Goal: Task Accomplishment & Management: Complete application form

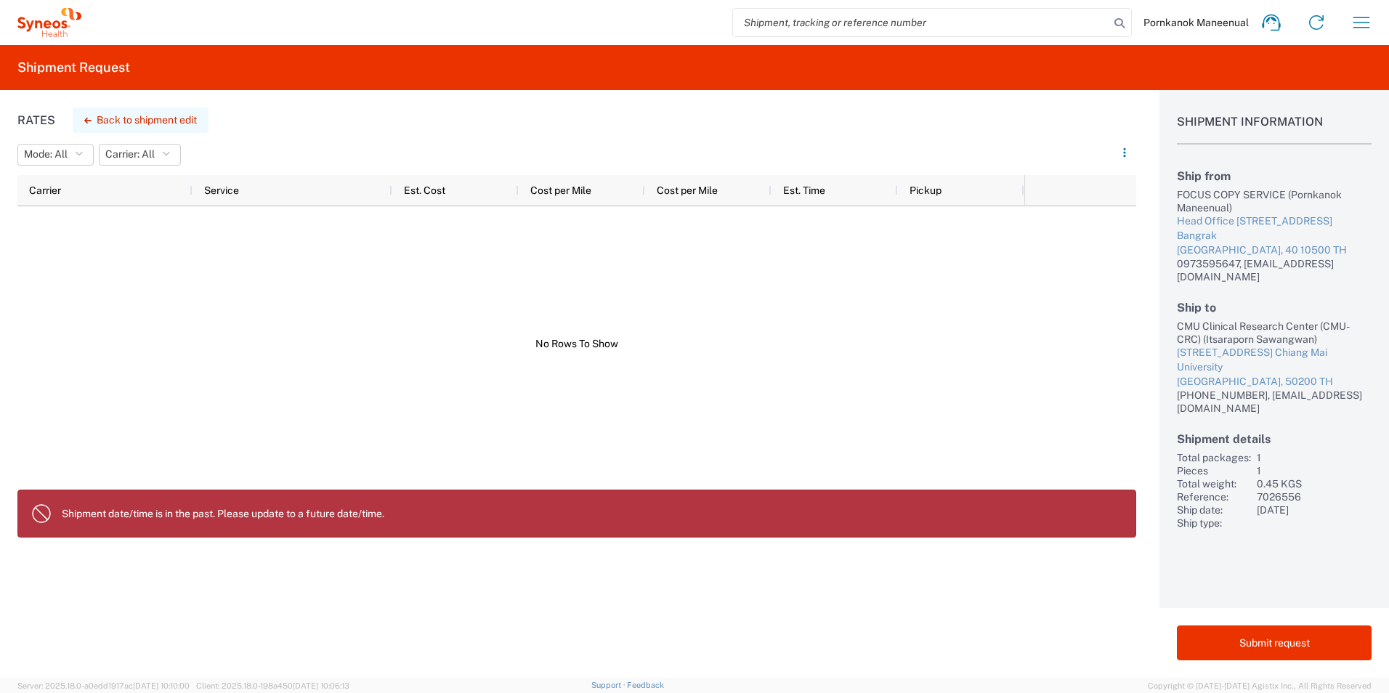
click at [176, 115] on button "Back to shipment edit" at bounding box center [141, 119] width 136 height 25
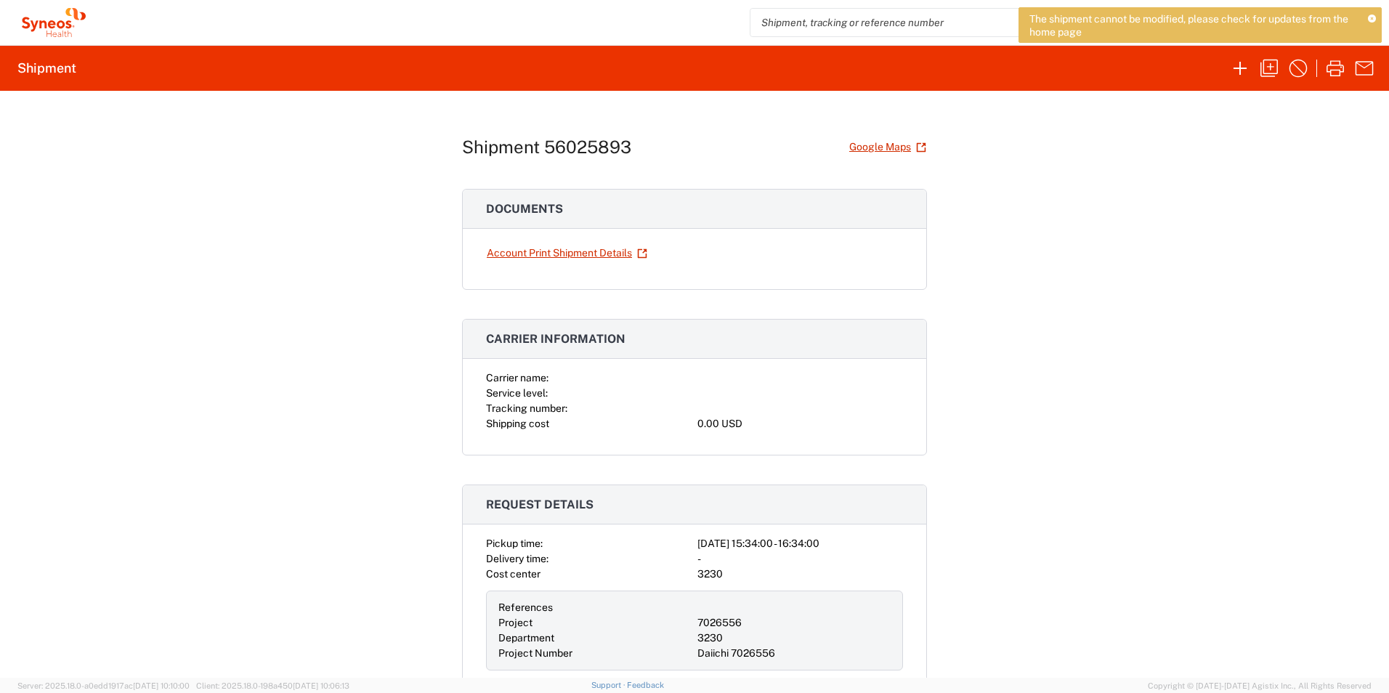
click at [885, 31] on input "search" at bounding box center [938, 23] width 376 height 28
type input "itsara"
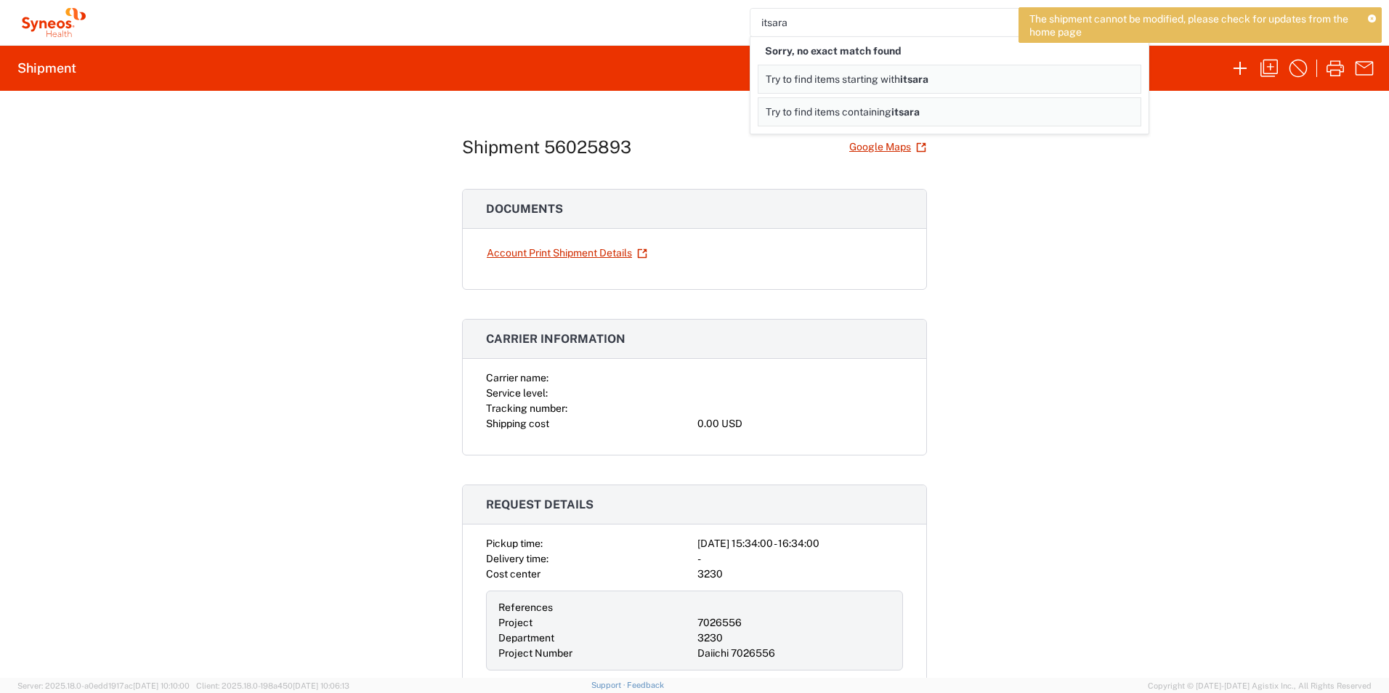
click at [882, 81] on span "Try to find items starting with" at bounding box center [833, 79] width 134 height 12
click at [1174, 160] on div "Shipment 56025893 Google Maps Documents Account Print Shipment Details Carrier …" at bounding box center [694, 384] width 1389 height 587
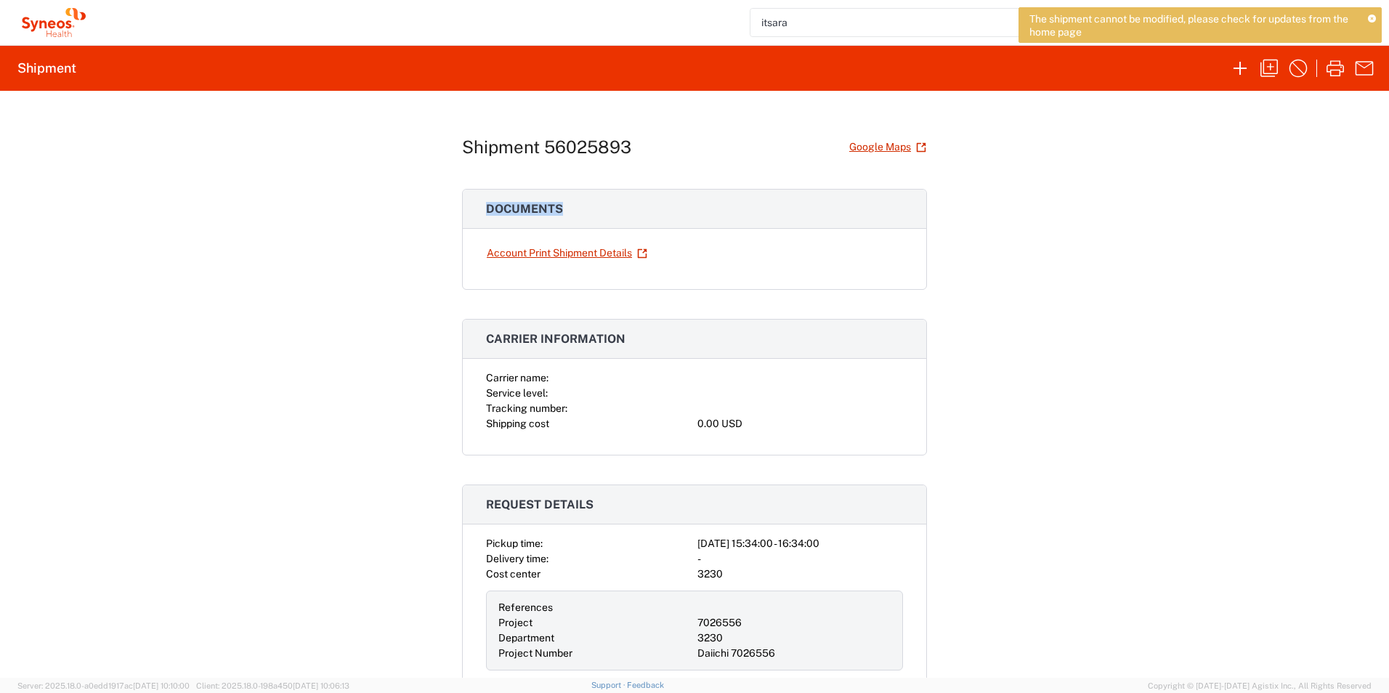
drag, startPoint x: 1174, startPoint y: 160, endPoint x: 927, endPoint y: 215, distance: 253.7
click at [927, 215] on div "Shipment 56025893 Google Maps Documents Account Print Shipment Details Carrier …" at bounding box center [694, 384] width 1389 height 587
click at [1243, 69] on icon "button" at bounding box center [1239, 68] width 23 height 23
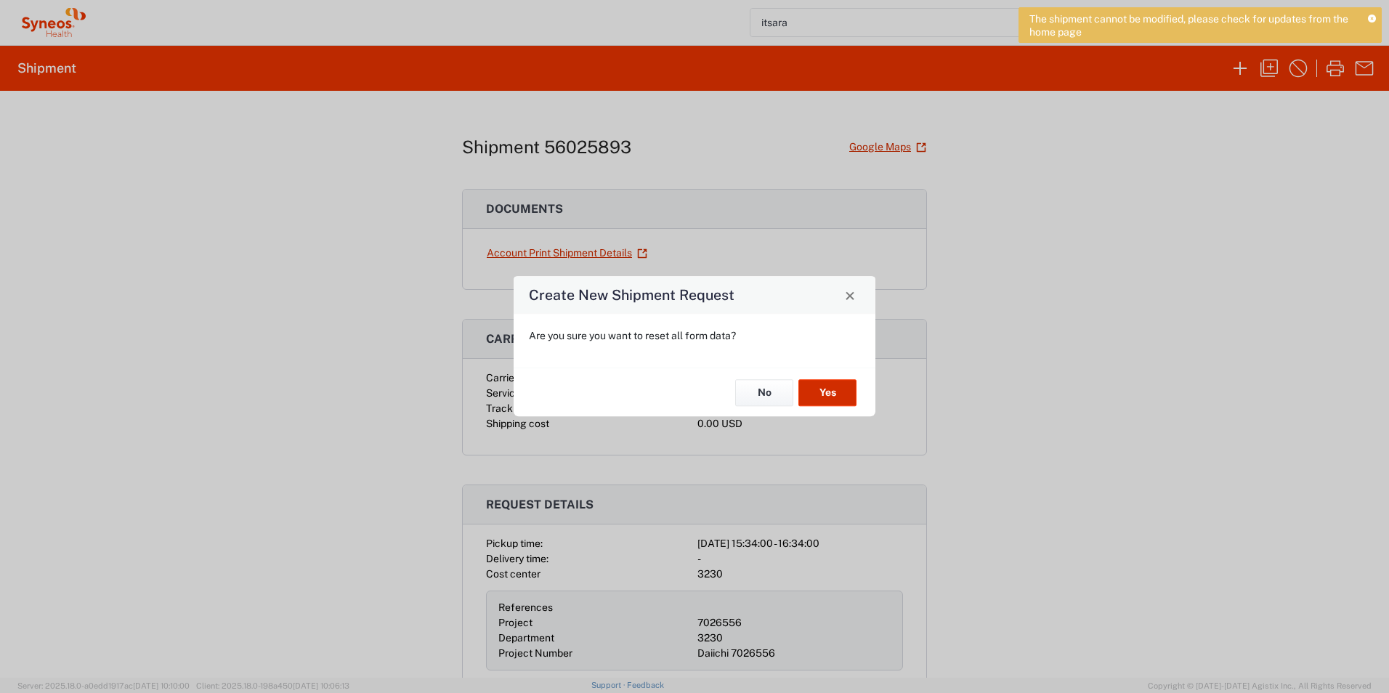
click at [832, 398] on button "Yes" at bounding box center [827, 392] width 58 height 27
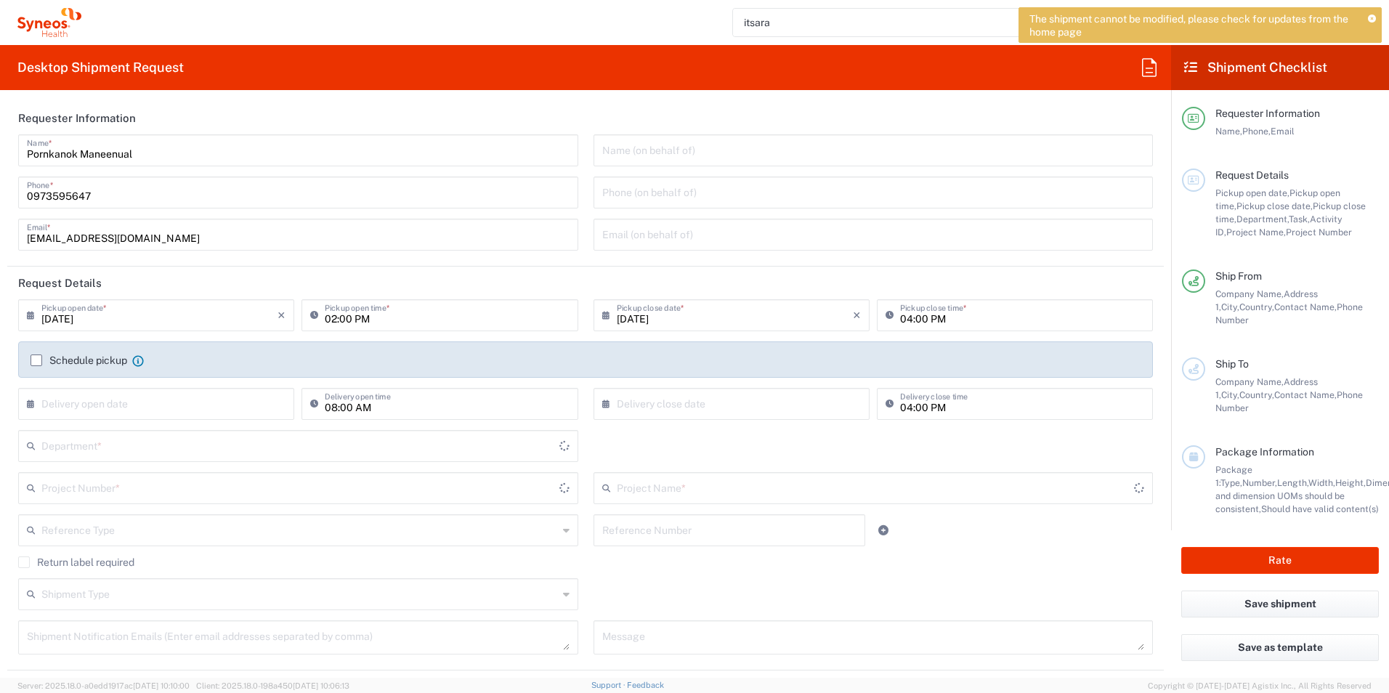
type input "3230"
type input "[GEOGRAPHIC_DATA]"
type input "Syneos Health ([GEOGRAPHIC_DATA]) Limit"
click at [1147, 71] on icon at bounding box center [1148, 67] width 23 height 23
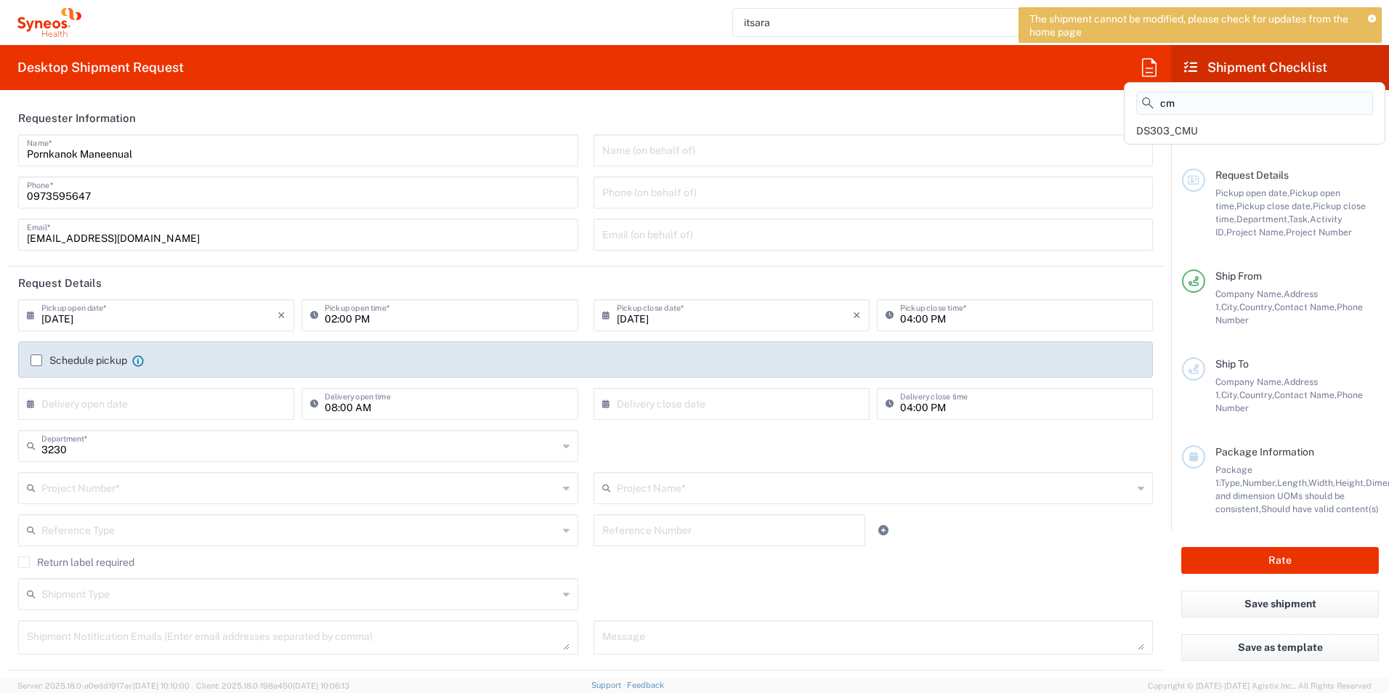
type input "c"
click at [1206, 123] on div "DS303_CMU" at bounding box center [1254, 131] width 254 height 20
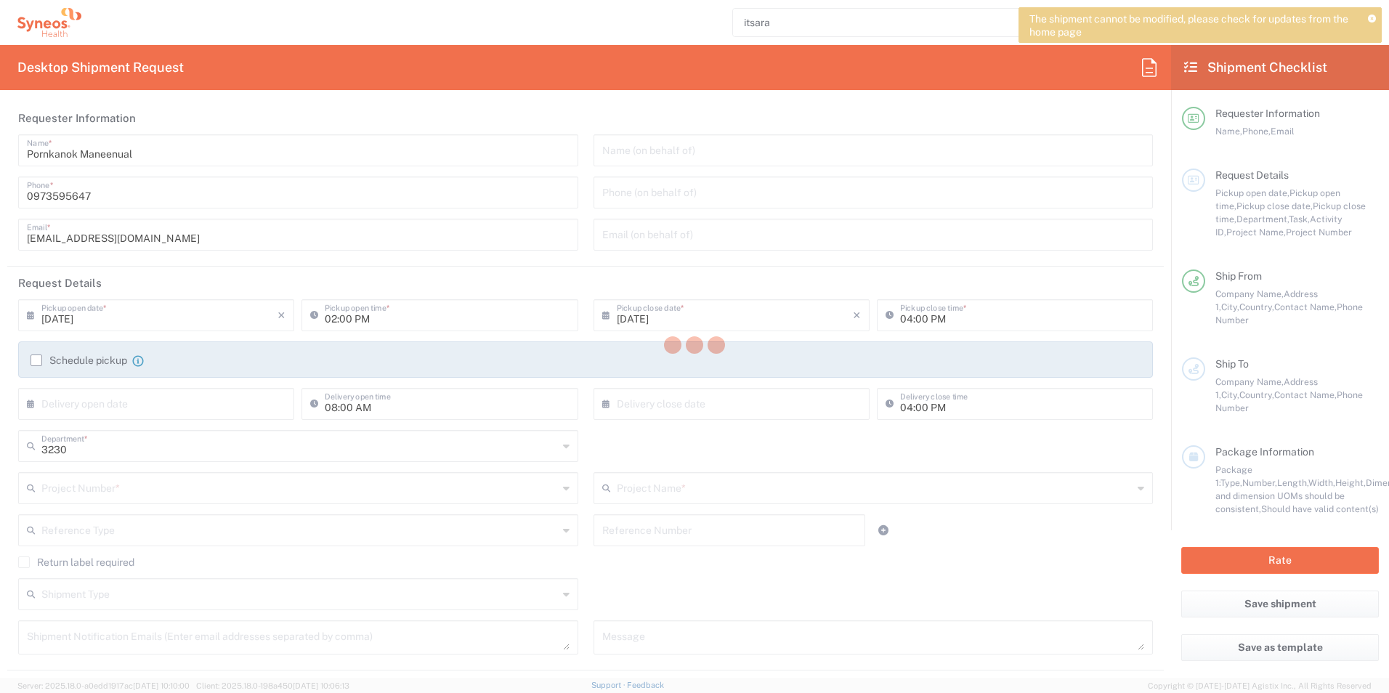
type input "Project"
type input "7026556"
type textarea "[EMAIL_ADDRESS][DOMAIN_NAME]"
type input "FOCUS COPY SERVICE"
type input "Head Office [STREET_ADDRESS],"
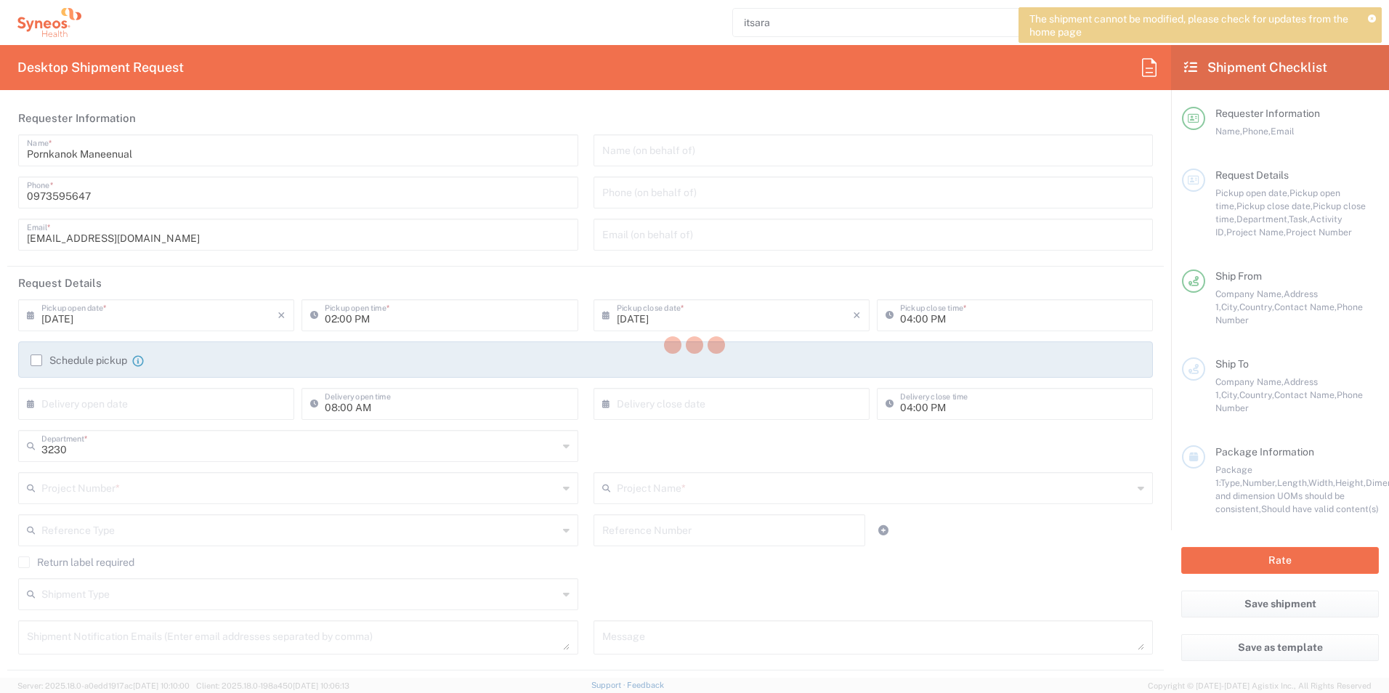
type input "[GEOGRAPHIC_DATA], Khet Bangrak"
type input "[GEOGRAPHIC_DATA]"
type input "10500"
type input "CMU Clinical Research Center (CMU-CRC)"
type input "CMU-CRC,[STREET_ADDRESS]"
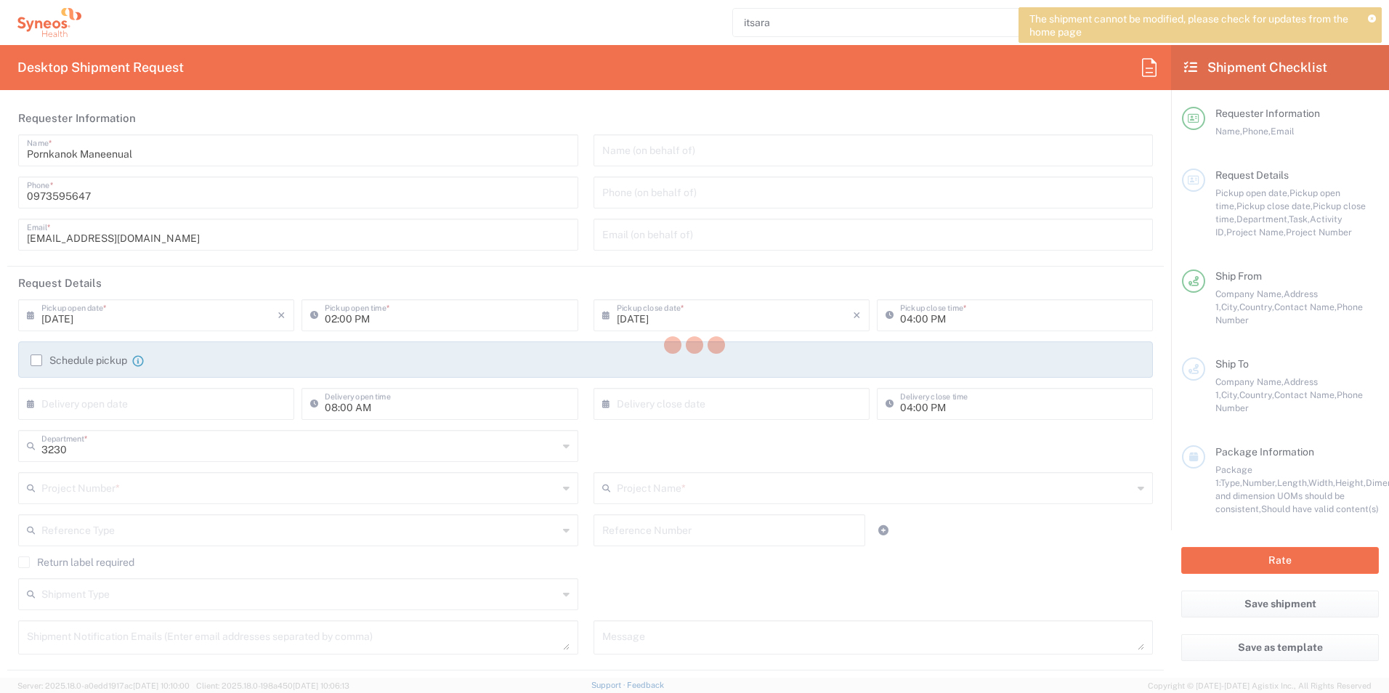
type input "[GEOGRAPHIC_DATA]"
type input "50200"
type input "Jutatip Usaywong"
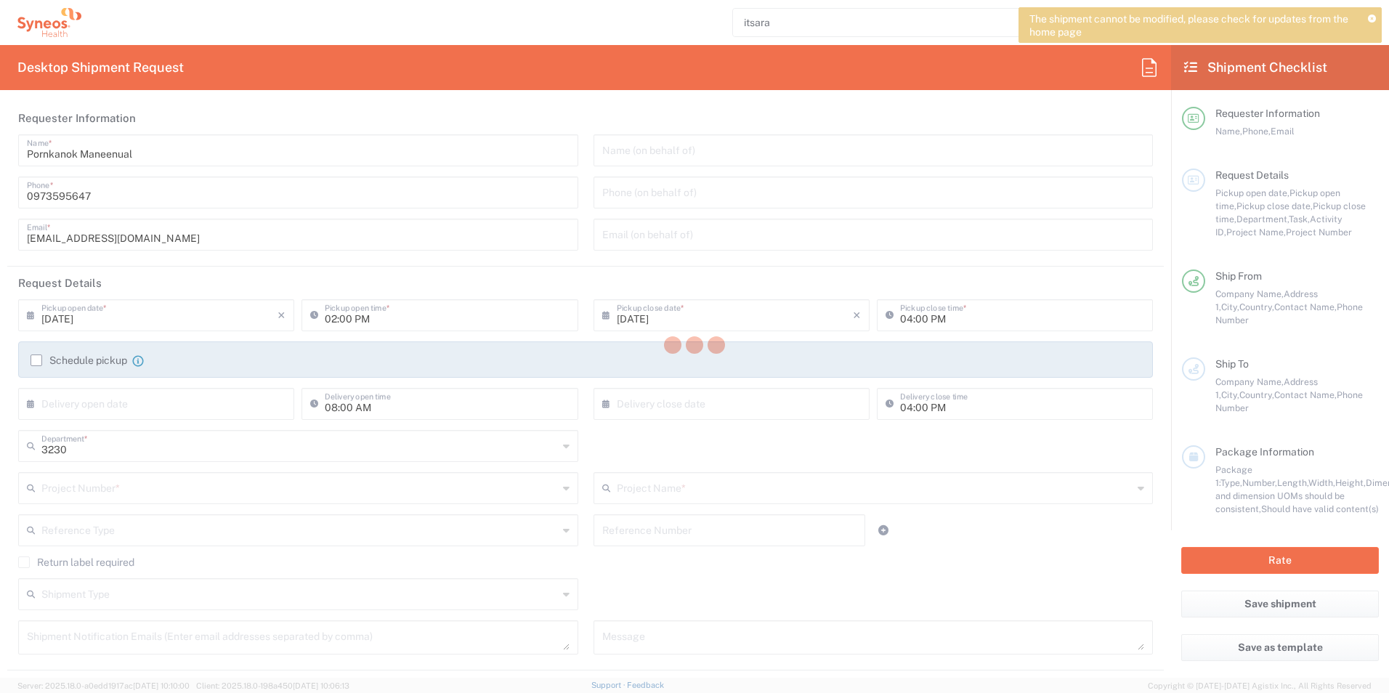
type input "096 212 9453"
type input "[EMAIL_ADDRESS][DOMAIN_NAME]"
type input "Business (General)"
type input "11:00 AM"
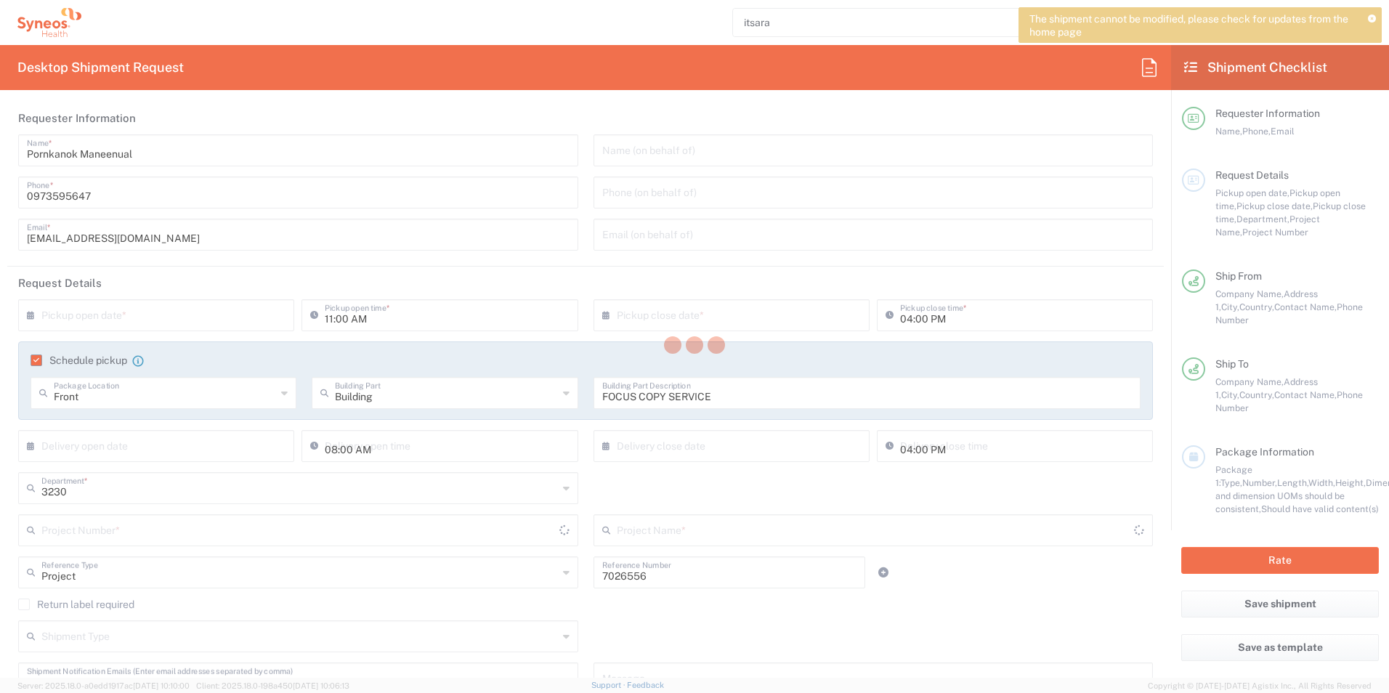
type input "[GEOGRAPHIC_DATA]"
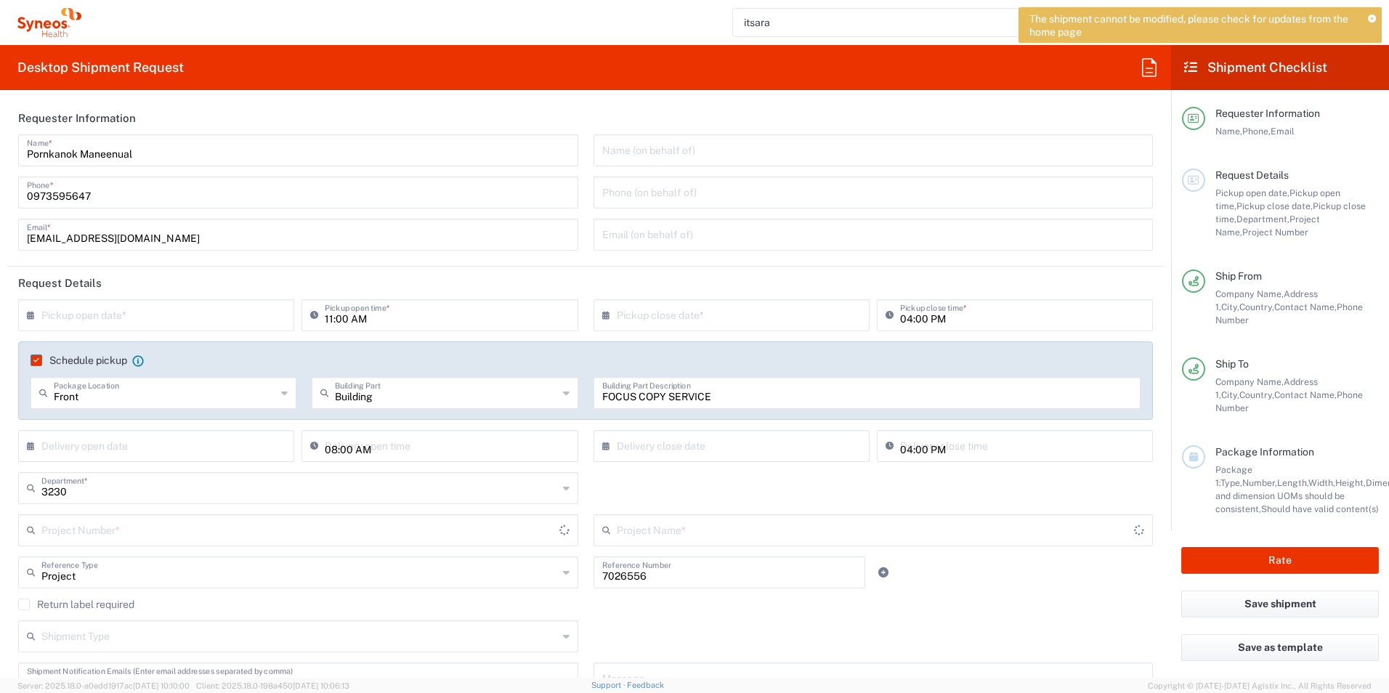
type input "7026556"
type input "Daiichi 7026556"
type input "Envelope"
type input "Your Packaging"
click at [1153, 68] on icon at bounding box center [1148, 67] width 23 height 23
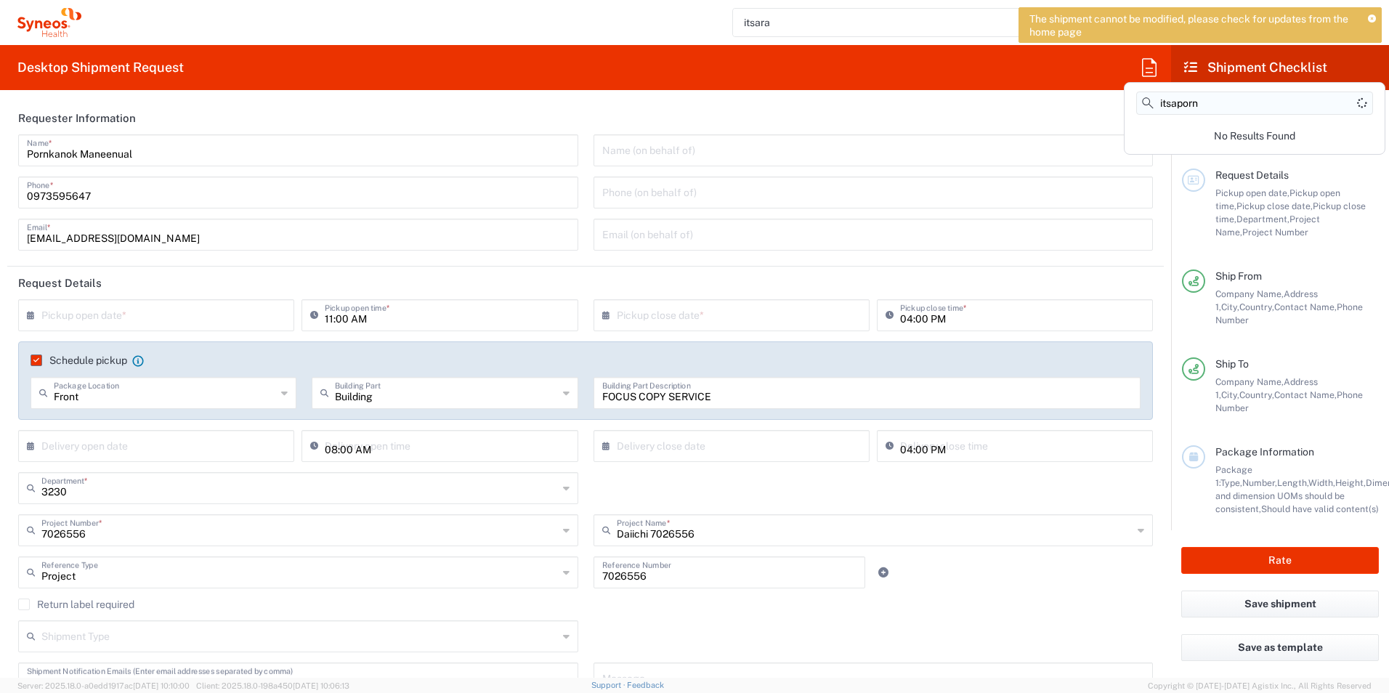
type input "itsaporn"
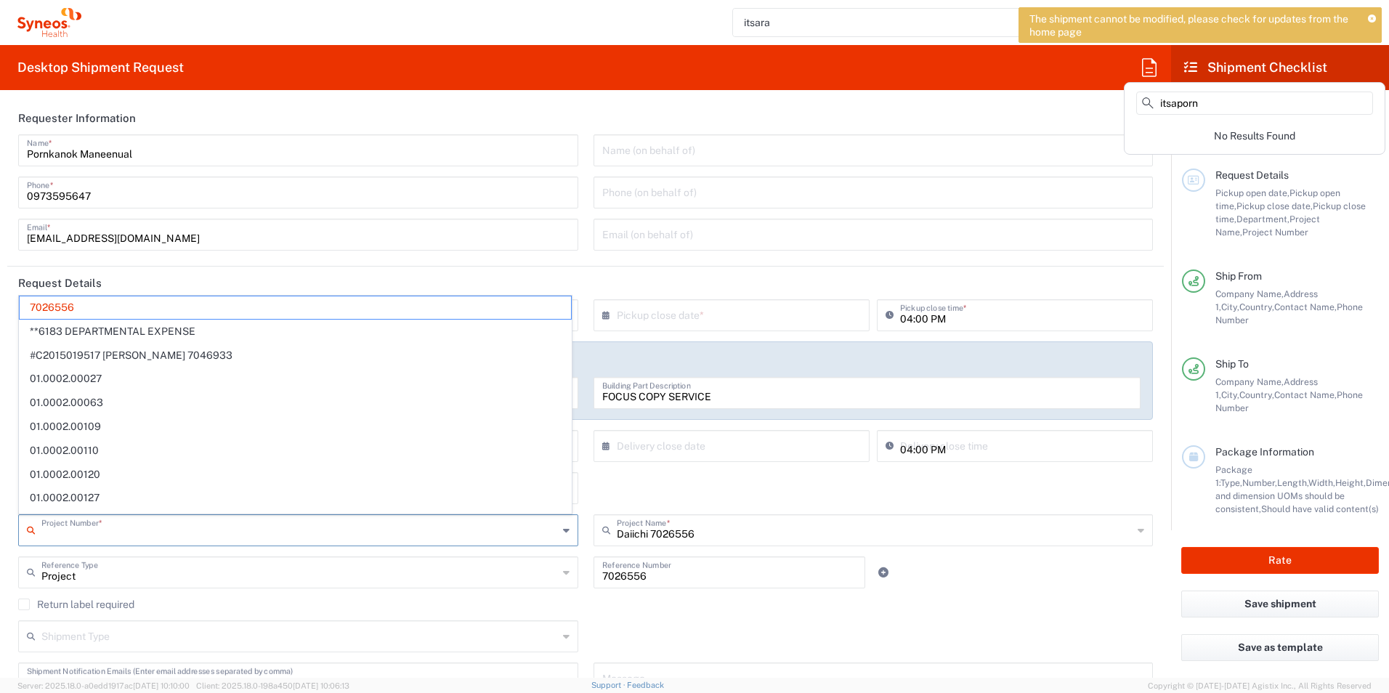
drag, startPoint x: 115, startPoint y: 527, endPoint x: 11, endPoint y: 531, distance: 103.9
click at [9, 530] on main "× Pickup open date * Cancel Apply 11:00 AM Pickup open time * × Pickup close da…" at bounding box center [585, 502] width 1156 height 407
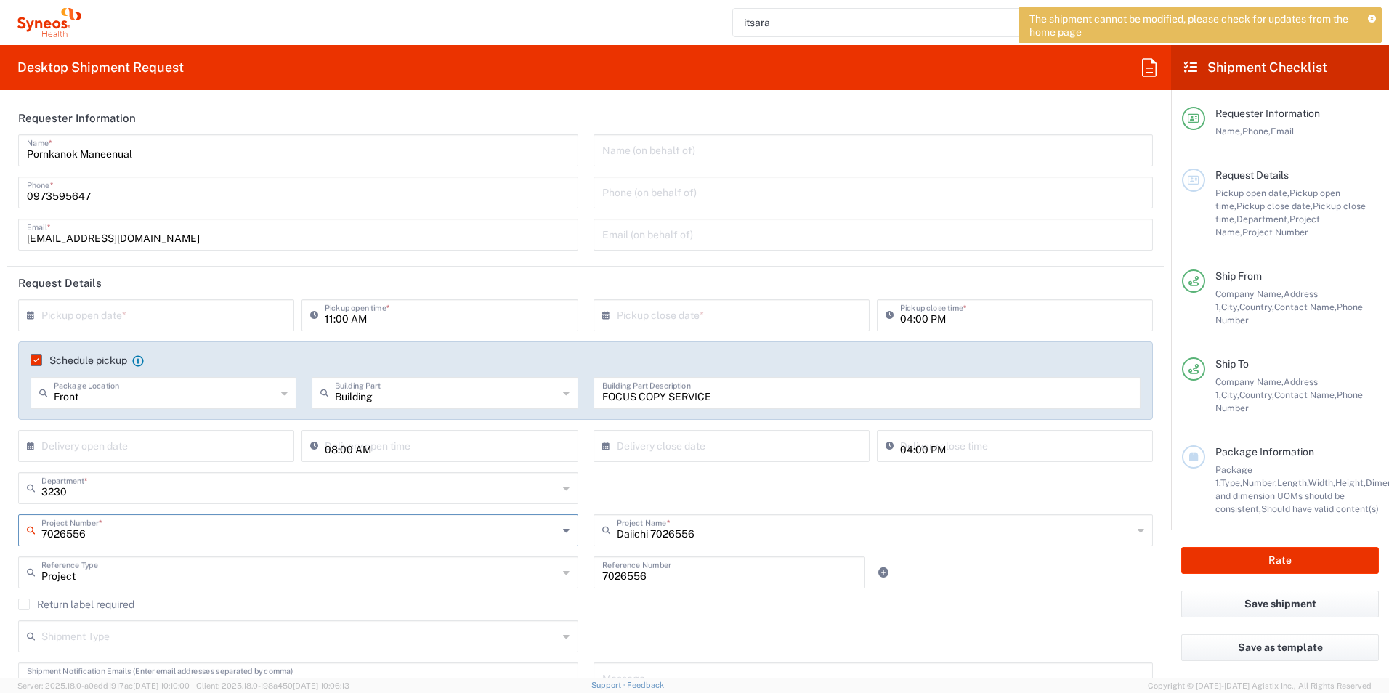
drag, startPoint x: 83, startPoint y: 531, endPoint x: 23, endPoint y: 531, distance: 60.3
click at [23, 531] on div "7026556 Project Number *" at bounding box center [298, 530] width 560 height 32
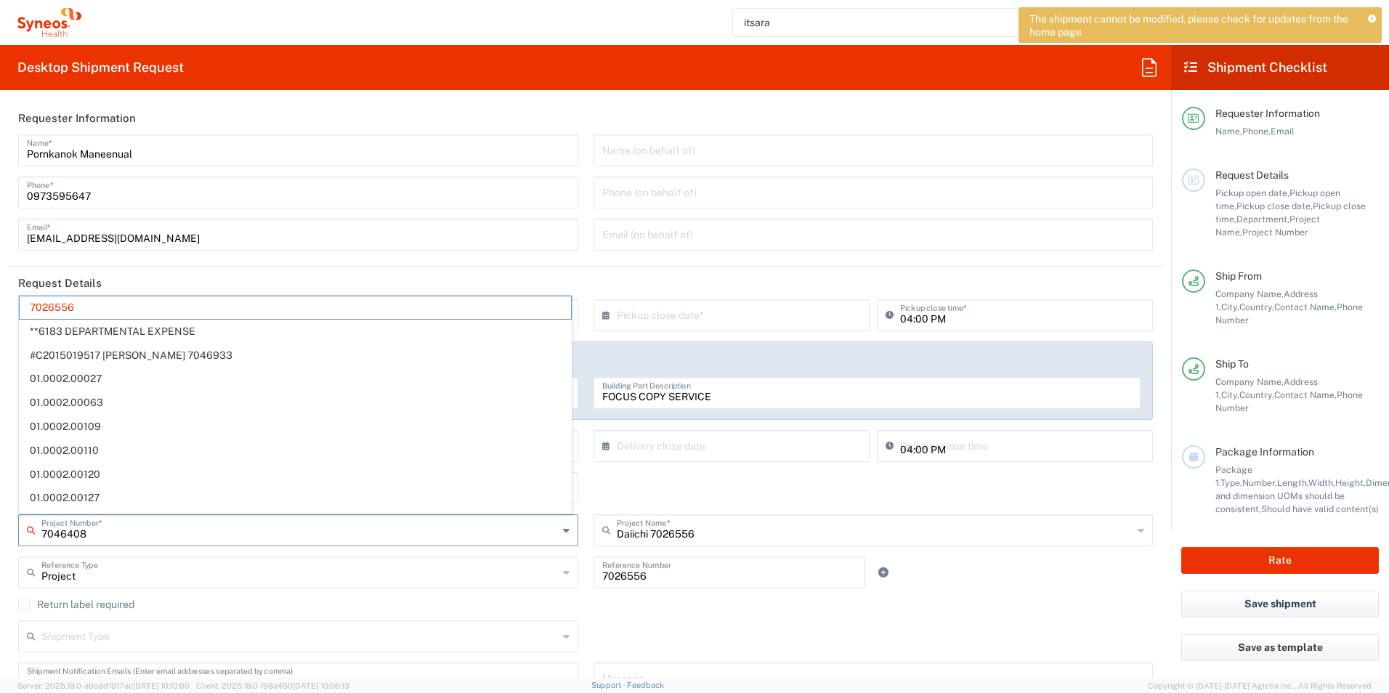
click at [251, 540] on input "7046408" at bounding box center [299, 528] width 516 height 25
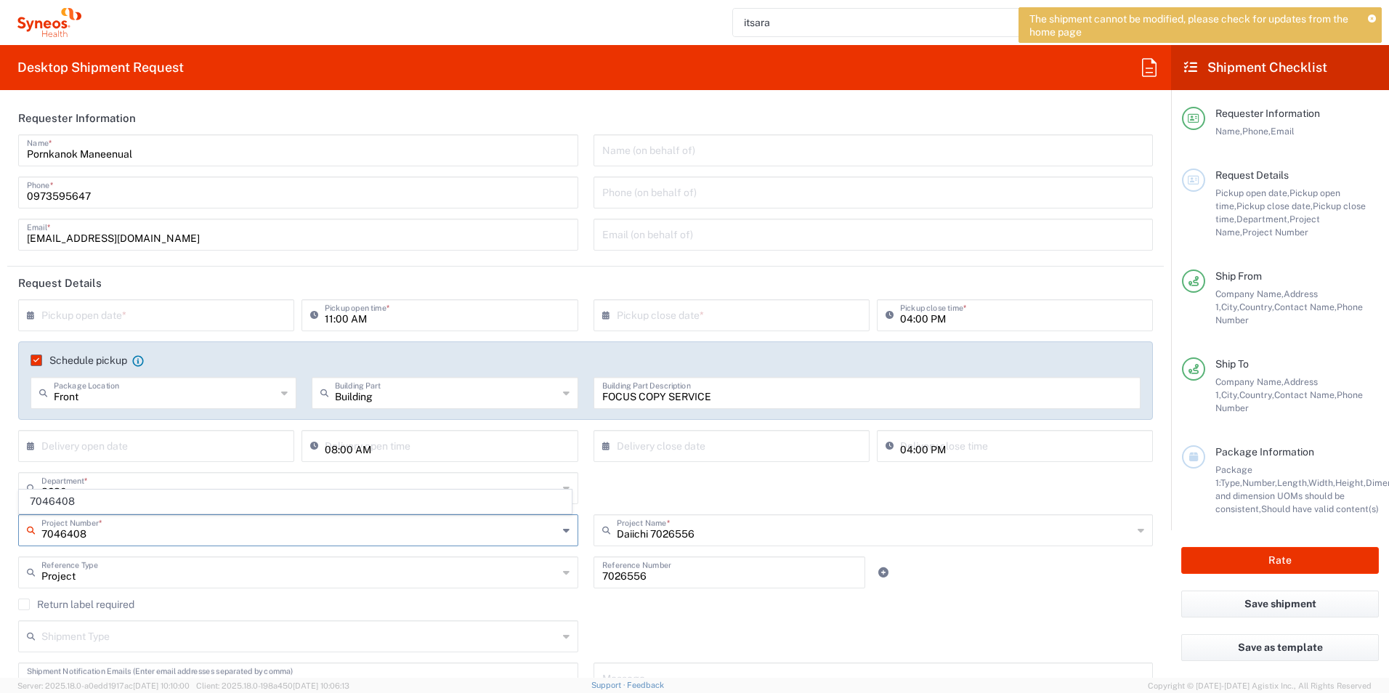
type input "7046408"
click at [258, 580] on input "text" at bounding box center [299, 571] width 516 height 25
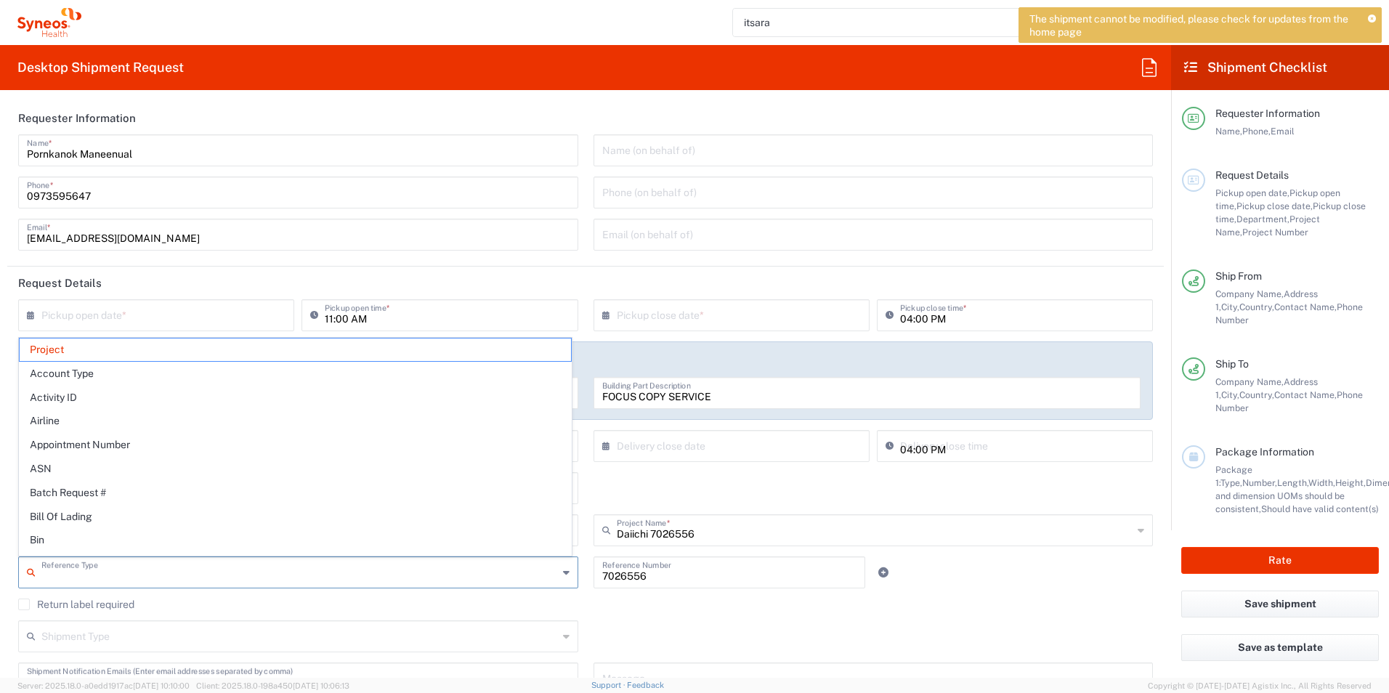
click at [116, 316] on input "text" at bounding box center [159, 313] width 236 height 25
type input "Project"
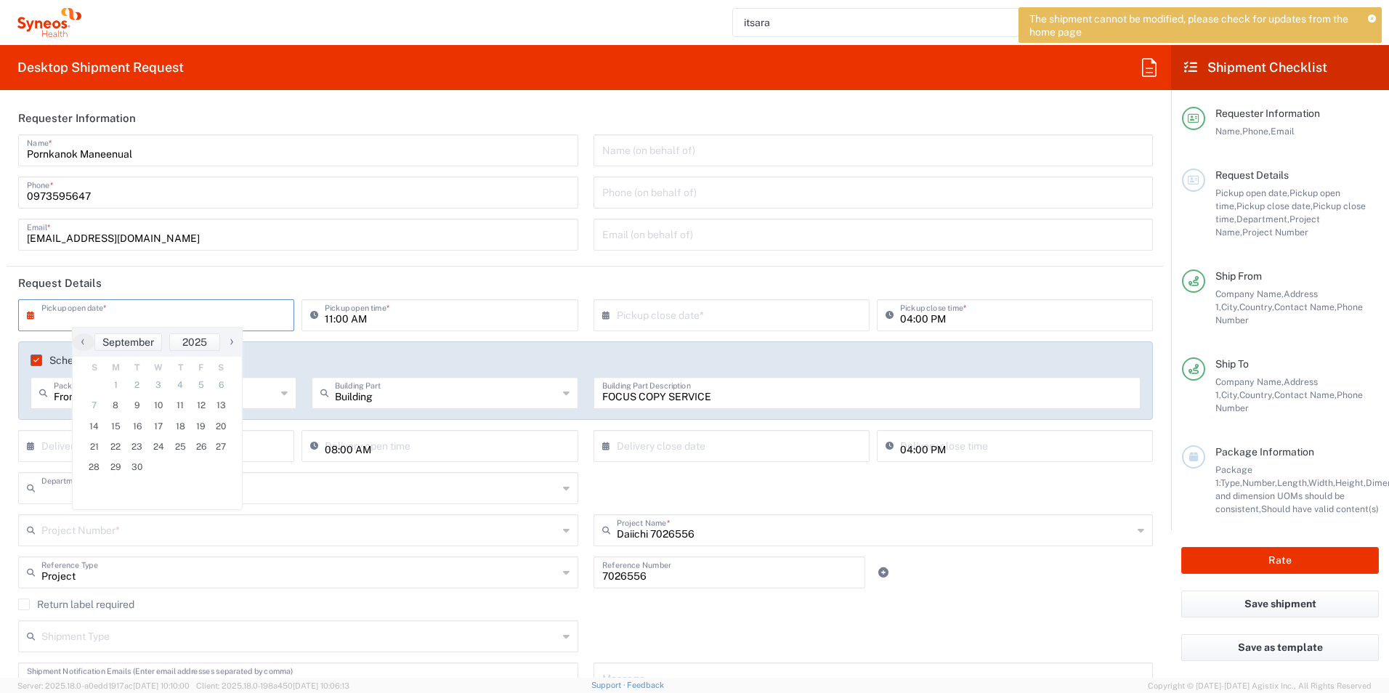
click at [337, 487] on input "text" at bounding box center [299, 486] width 516 height 25
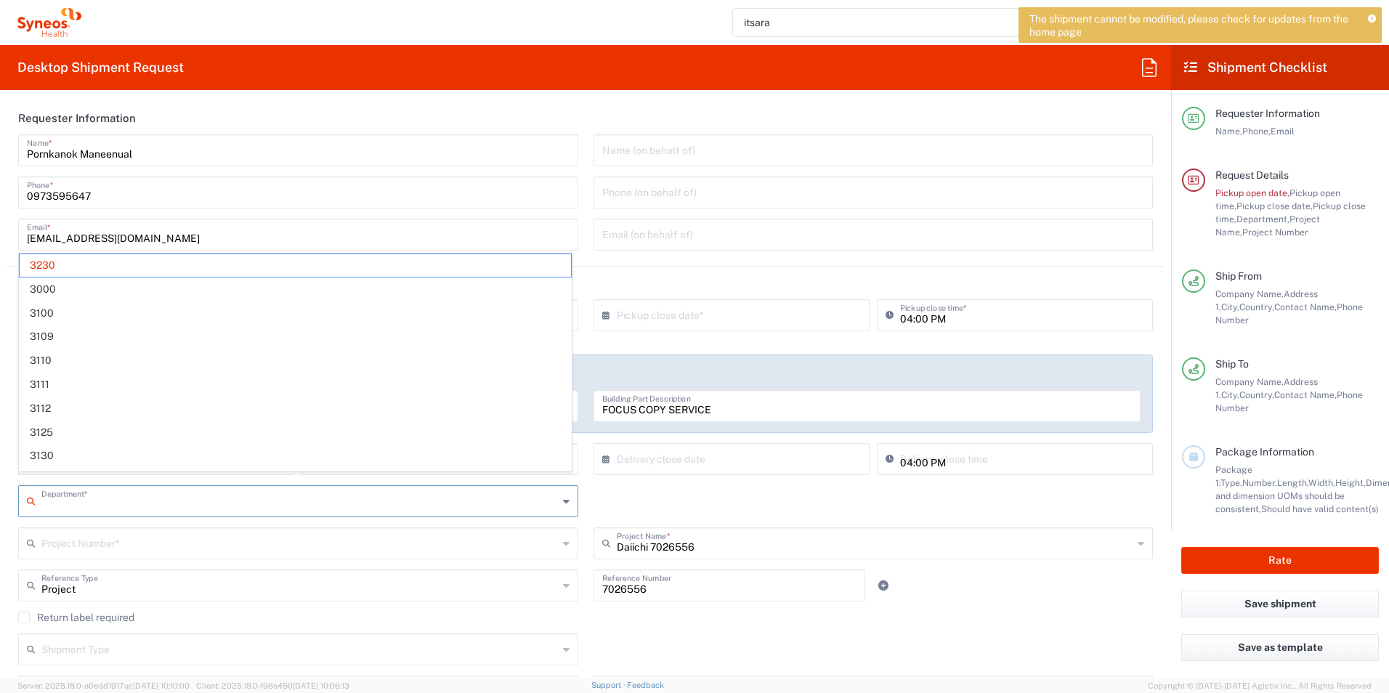
click at [322, 567] on div "Project Number * 7046408" at bounding box center [298, 548] width 575 height 42
type input "3230"
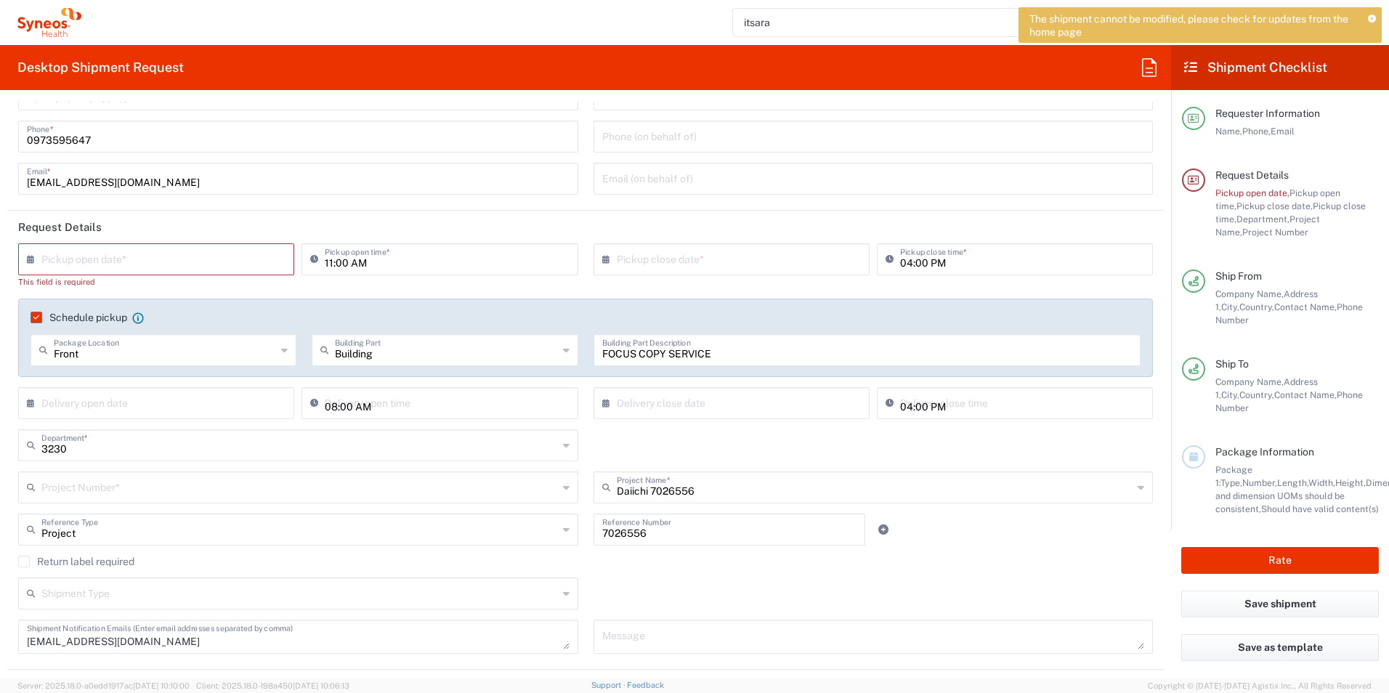
scroll to position [73, 0]
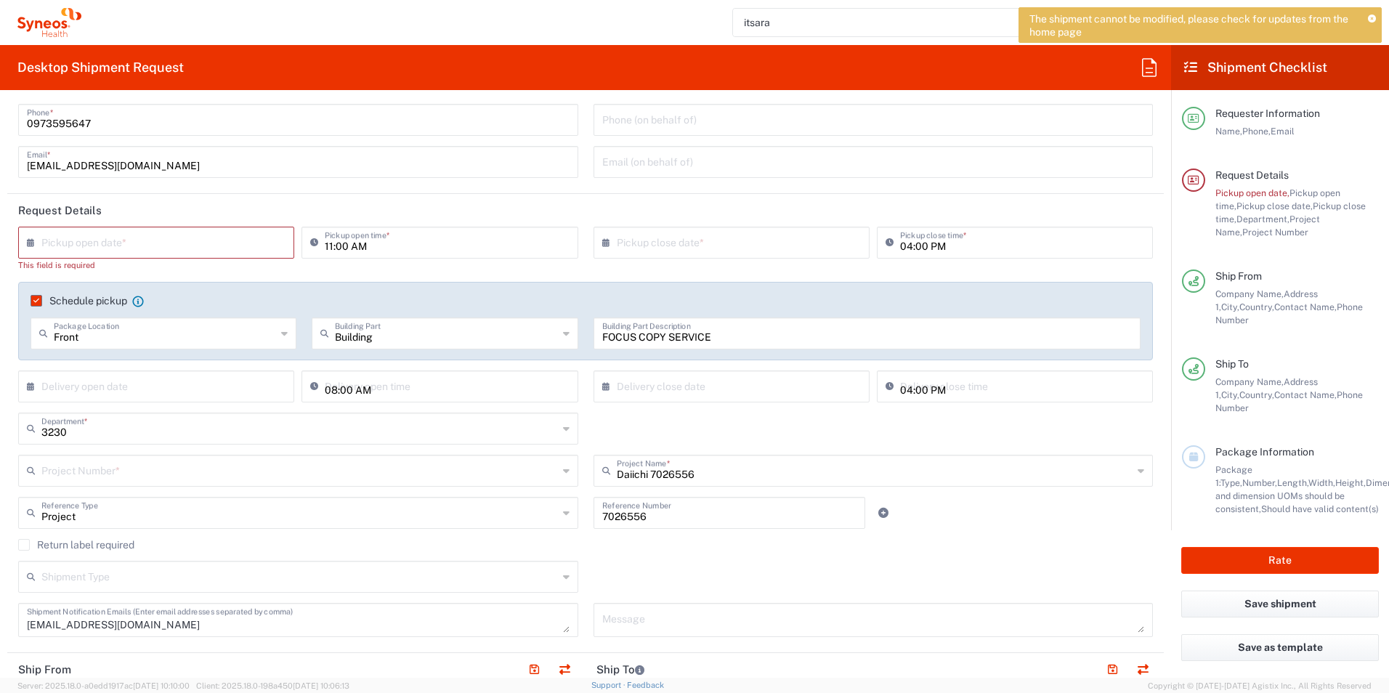
click at [100, 479] on input "text" at bounding box center [299, 469] width 516 height 25
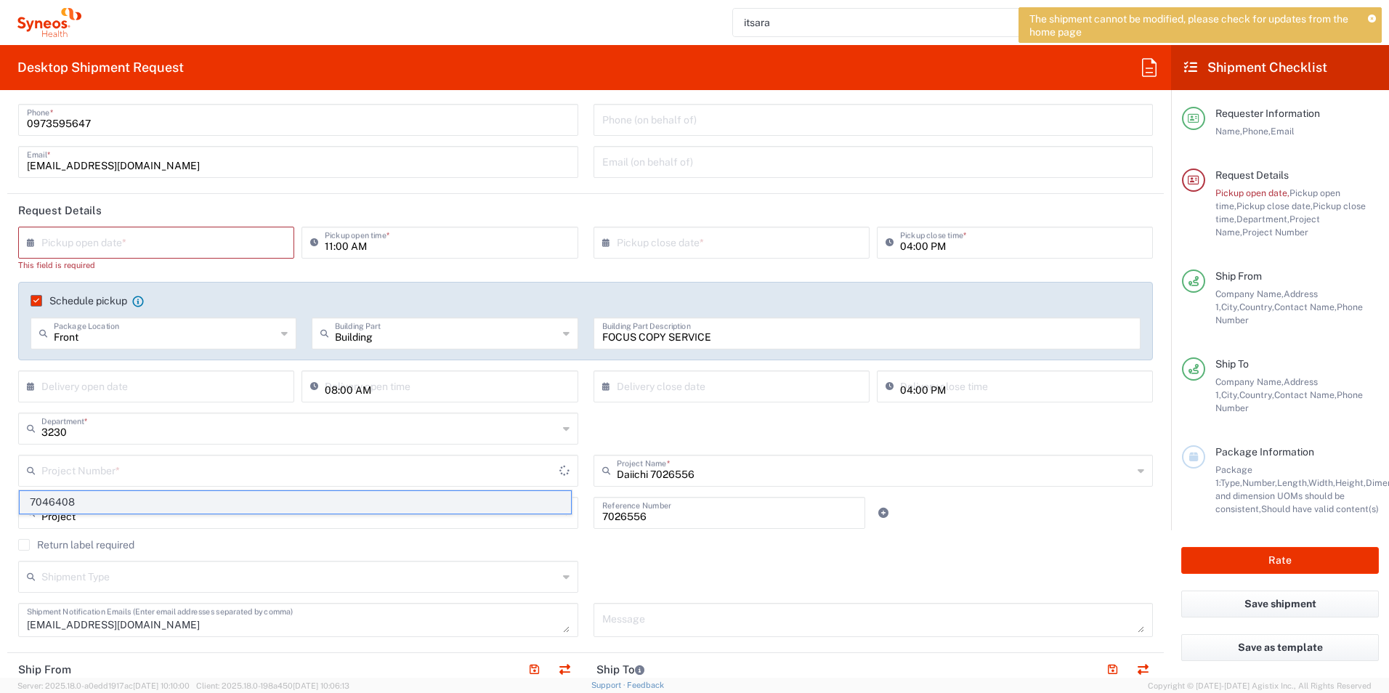
click at [81, 503] on span "7046408" at bounding box center [295, 502] width 551 height 23
type input "7046408"
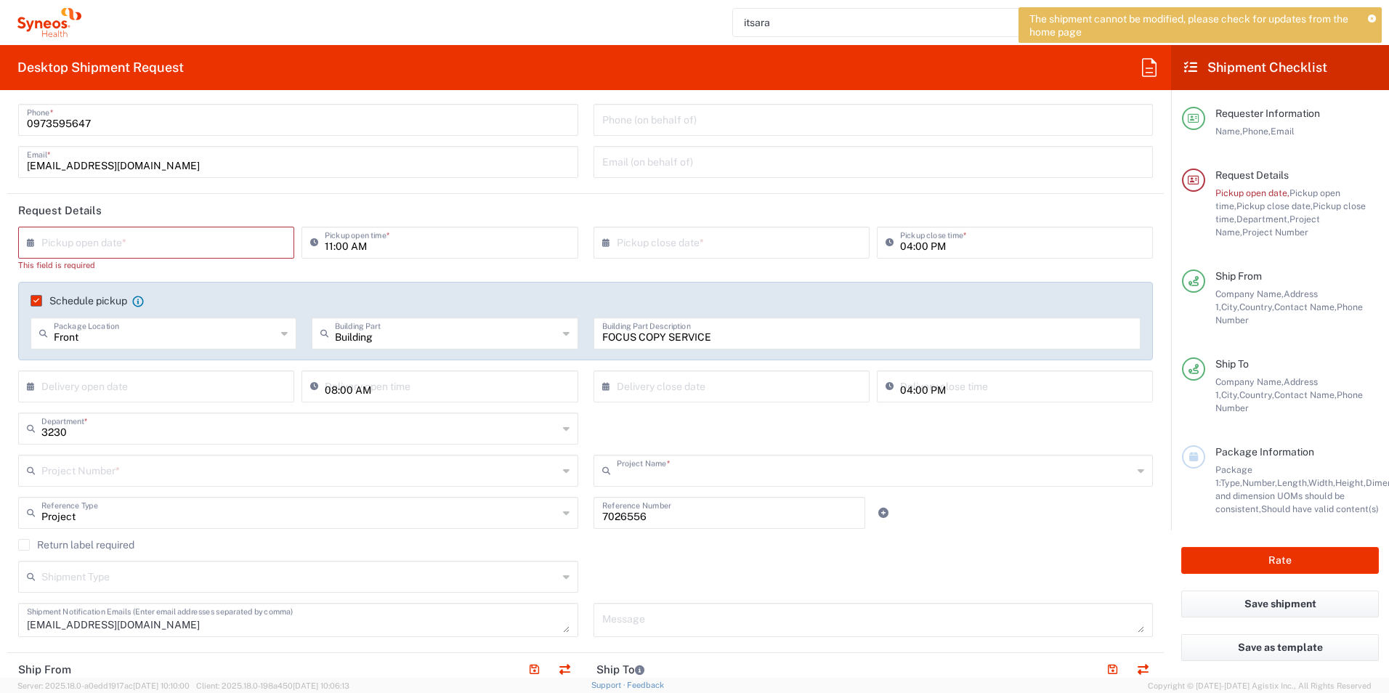
type input "CT-P51_3.1."
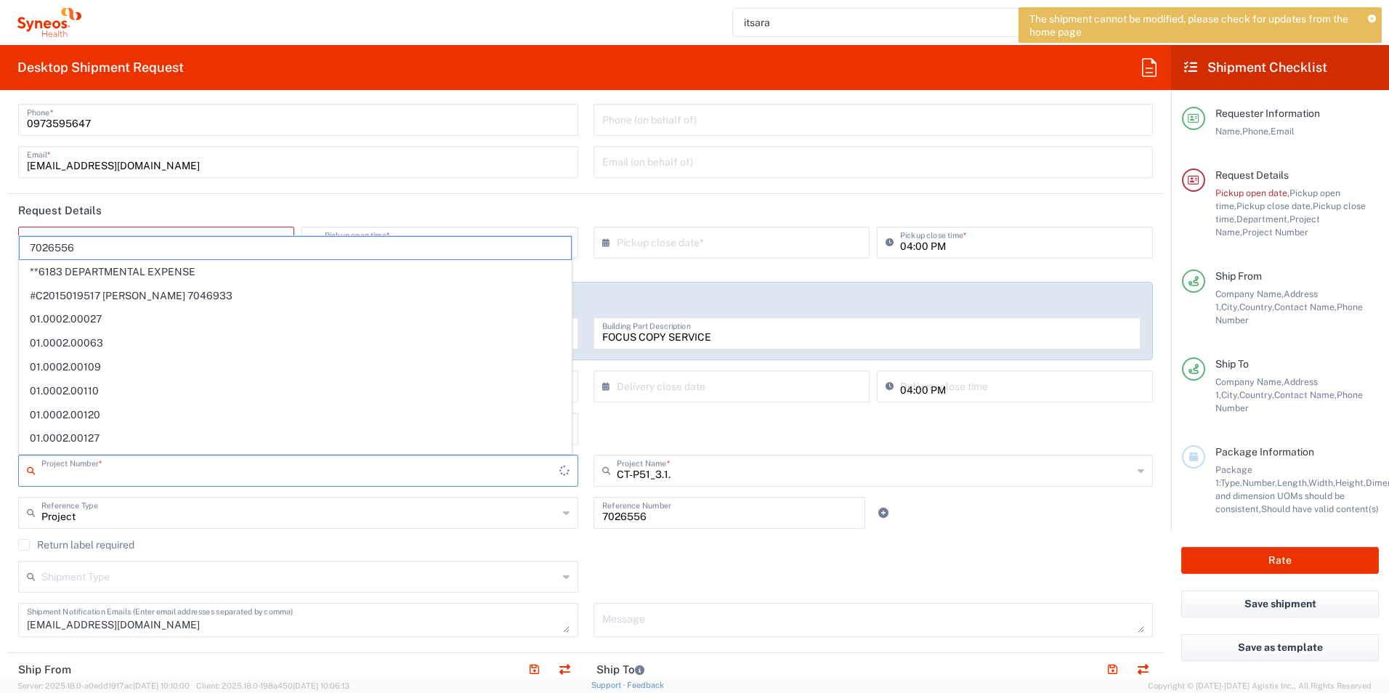
click at [201, 479] on input "text" at bounding box center [300, 469] width 518 height 25
click at [499, 535] on div "Project Reference Type Project Account Type Activity ID Airline Appointment Num…" at bounding box center [298, 518] width 575 height 42
type input "7046408"
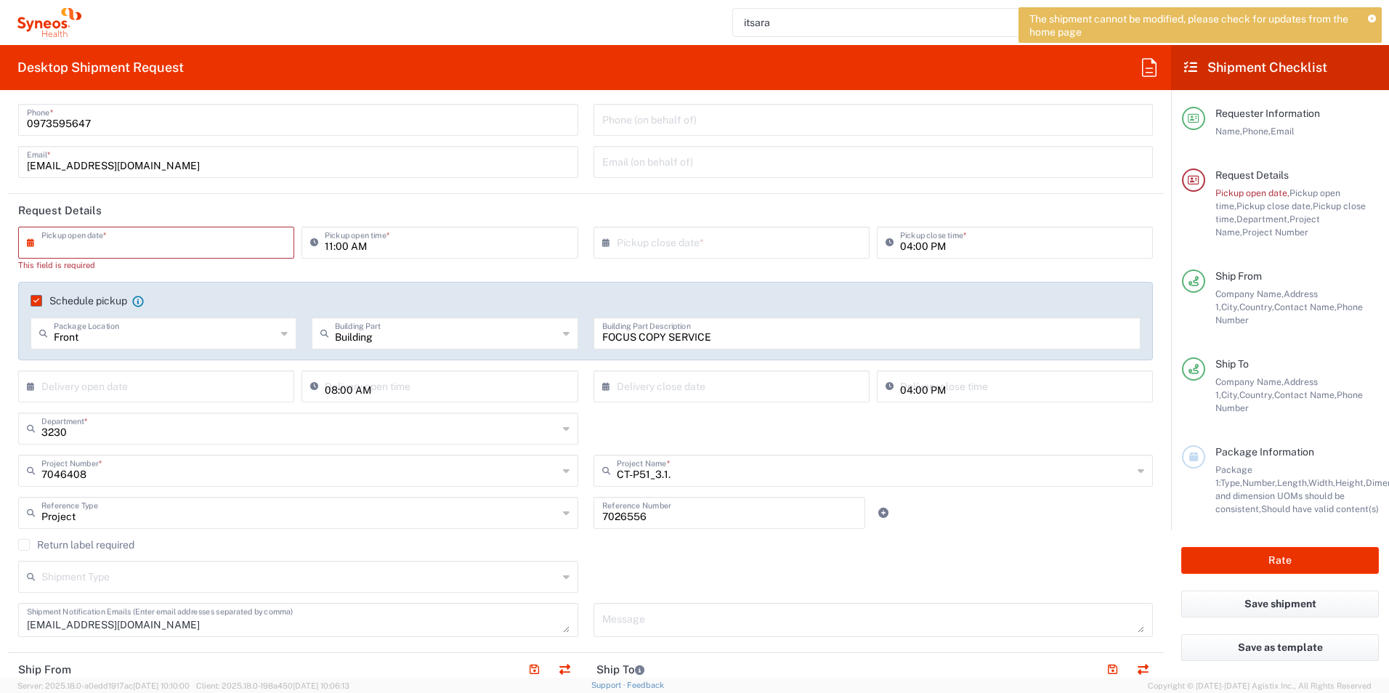
click at [128, 249] on input "text" at bounding box center [159, 241] width 236 height 25
click at [121, 330] on span "8" at bounding box center [116, 332] width 22 height 20
type input "[DATE]"
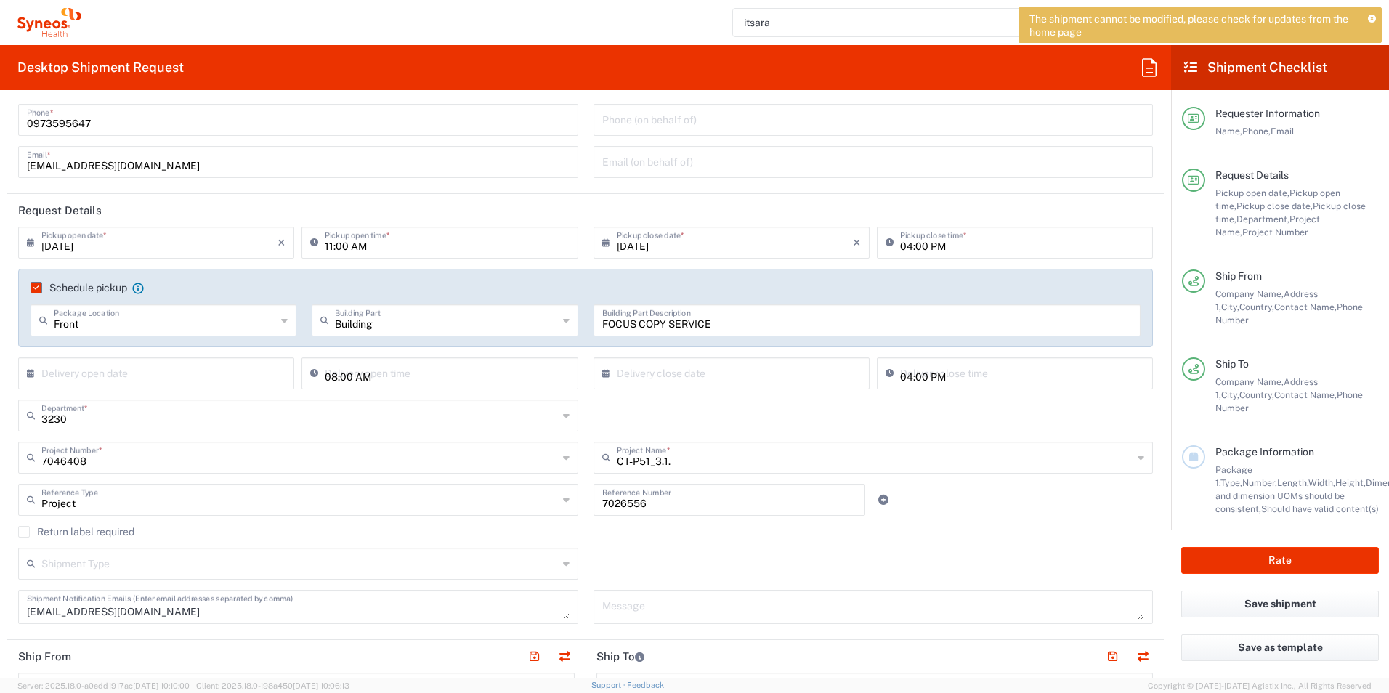
click at [445, 253] on input "11:00 AM" at bounding box center [447, 241] width 244 height 25
click at [360, 244] on input "03:00 AM" at bounding box center [447, 241] width 244 height 25
type input "03:00 PM"
click at [230, 329] on input "text" at bounding box center [165, 319] width 222 height 25
click at [465, 326] on input "text" at bounding box center [446, 319] width 222 height 25
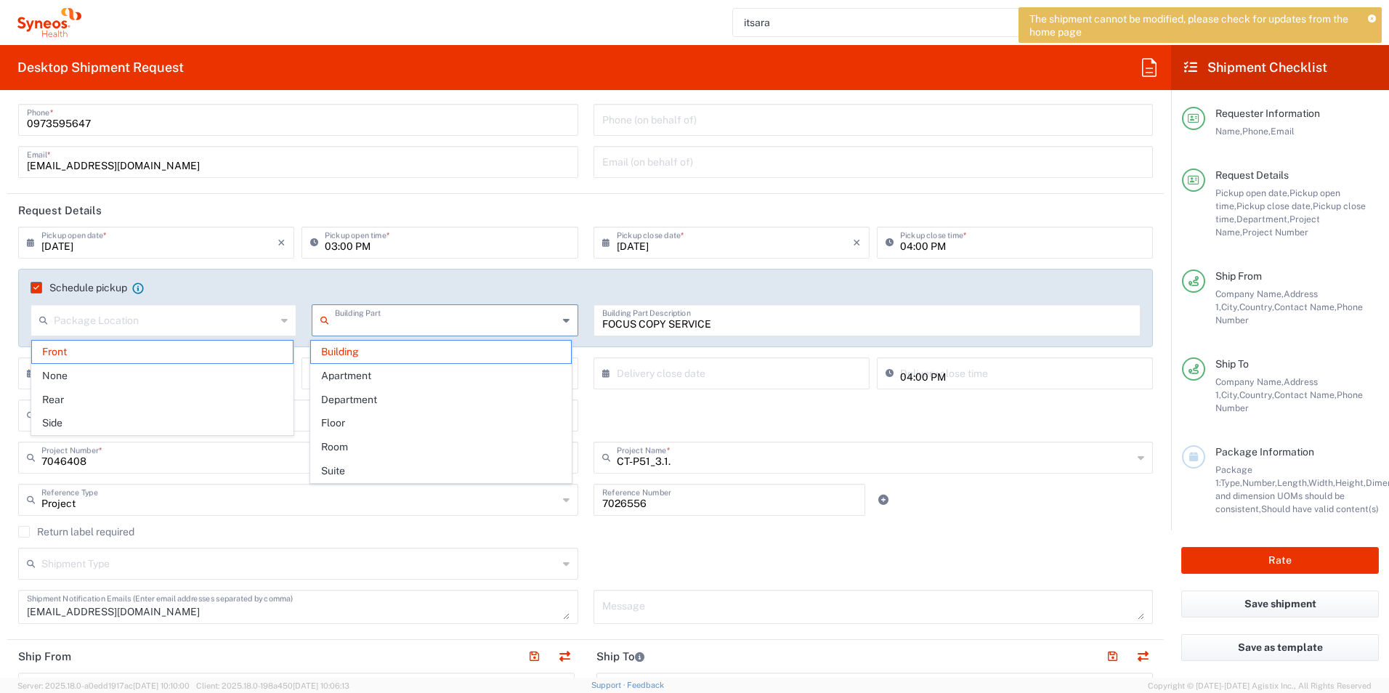
type input "Front"
click at [219, 321] on input "text" at bounding box center [165, 319] width 222 height 25
type input "Building"
click at [217, 325] on input "text" at bounding box center [165, 319] width 222 height 25
click at [518, 275] on div "Schedule pickup When scheduling a pickup please be sure to meet the following c…" at bounding box center [585, 308] width 1134 height 78
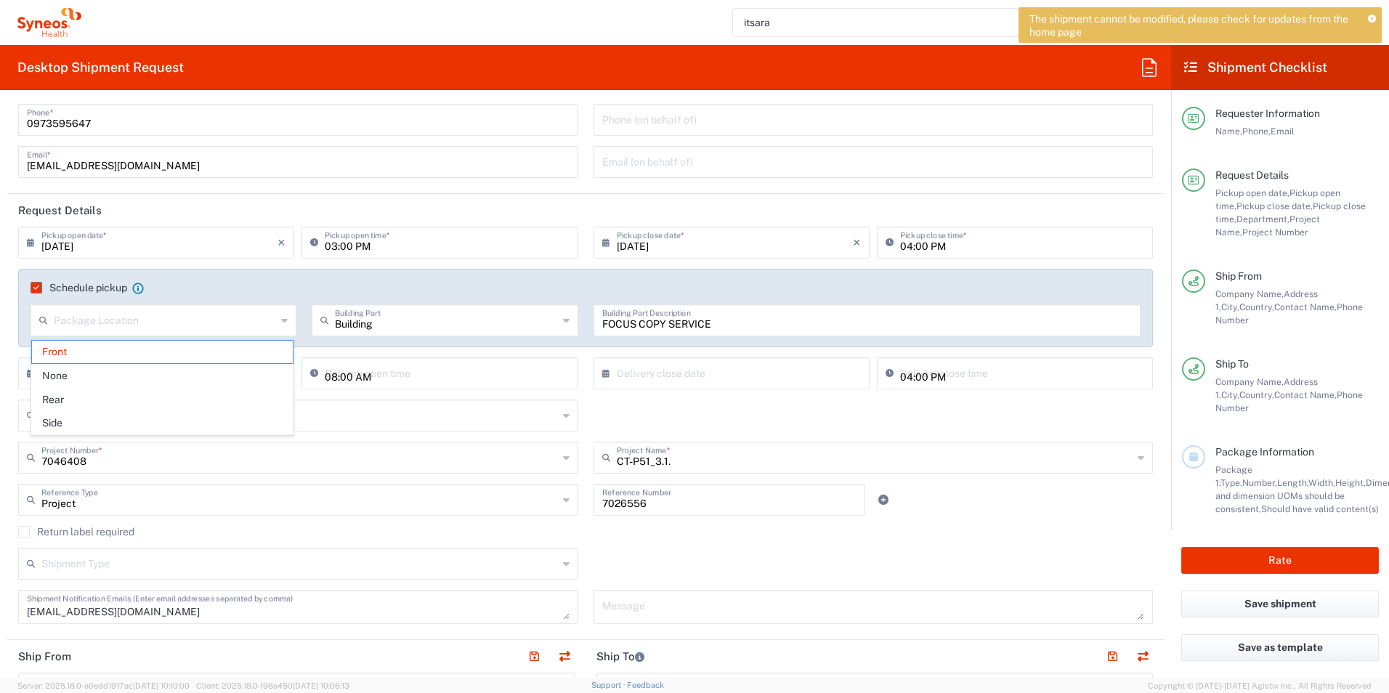
type input "Front"
click at [222, 381] on input "text" at bounding box center [159, 372] width 236 height 25
click at [140, 466] on span "9" at bounding box center [137, 463] width 22 height 20
type input "[DATE]"
click at [710, 377] on input "text" at bounding box center [735, 372] width 236 height 25
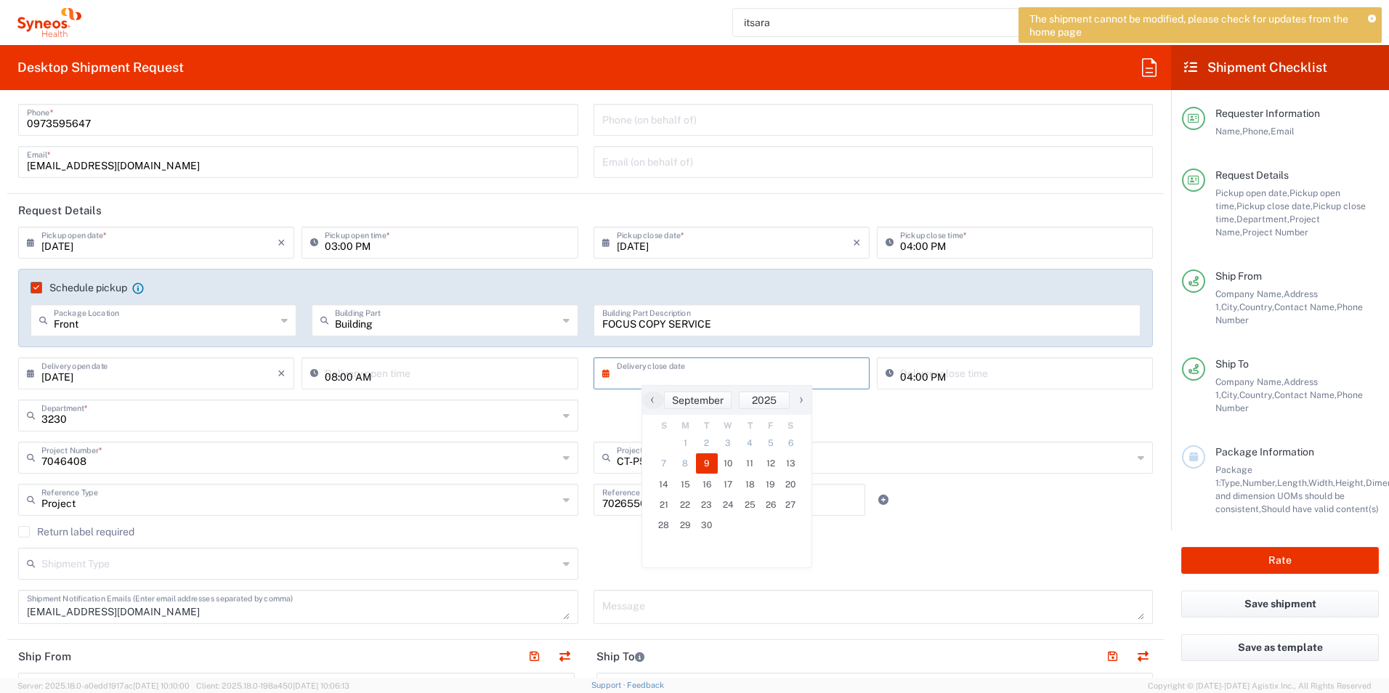
click at [704, 464] on span "9" at bounding box center [707, 463] width 22 height 20
type input "[DATE]"
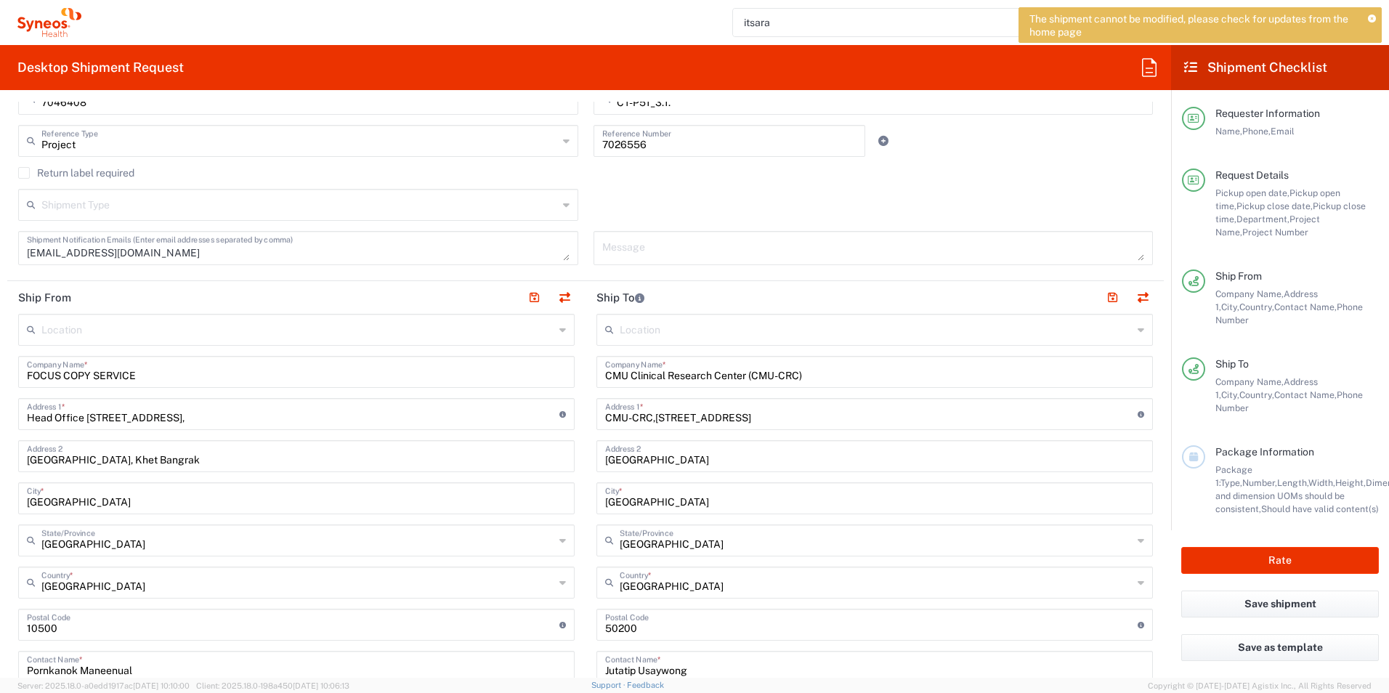
scroll to position [450, 0]
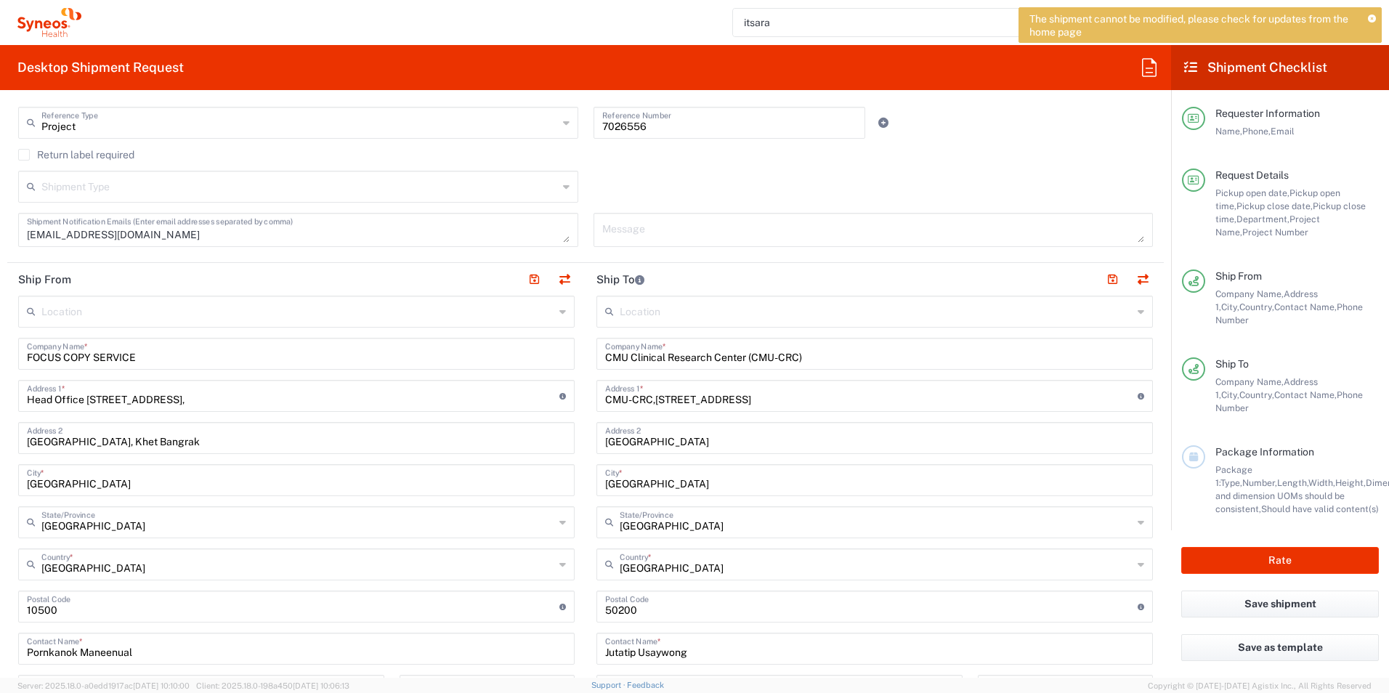
drag, startPoint x: 695, startPoint y: 664, endPoint x: 694, endPoint y: 652, distance: 11.6
click at [695, 663] on div "Jutatip Usaywong Contact Name *" at bounding box center [874, 649] width 556 height 32
drag, startPoint x: 694, startPoint y: 652, endPoint x: 584, endPoint y: 660, distance: 110.7
click at [585, 660] on main "Location [PERSON_NAME] LLC-[GEOGRAPHIC_DATA] [GEOGRAPHIC_DATA] [GEOGRAPHIC_DATA…" at bounding box center [874, 601] width 578 height 610
paste input "Itsaraporn Sawangwan"
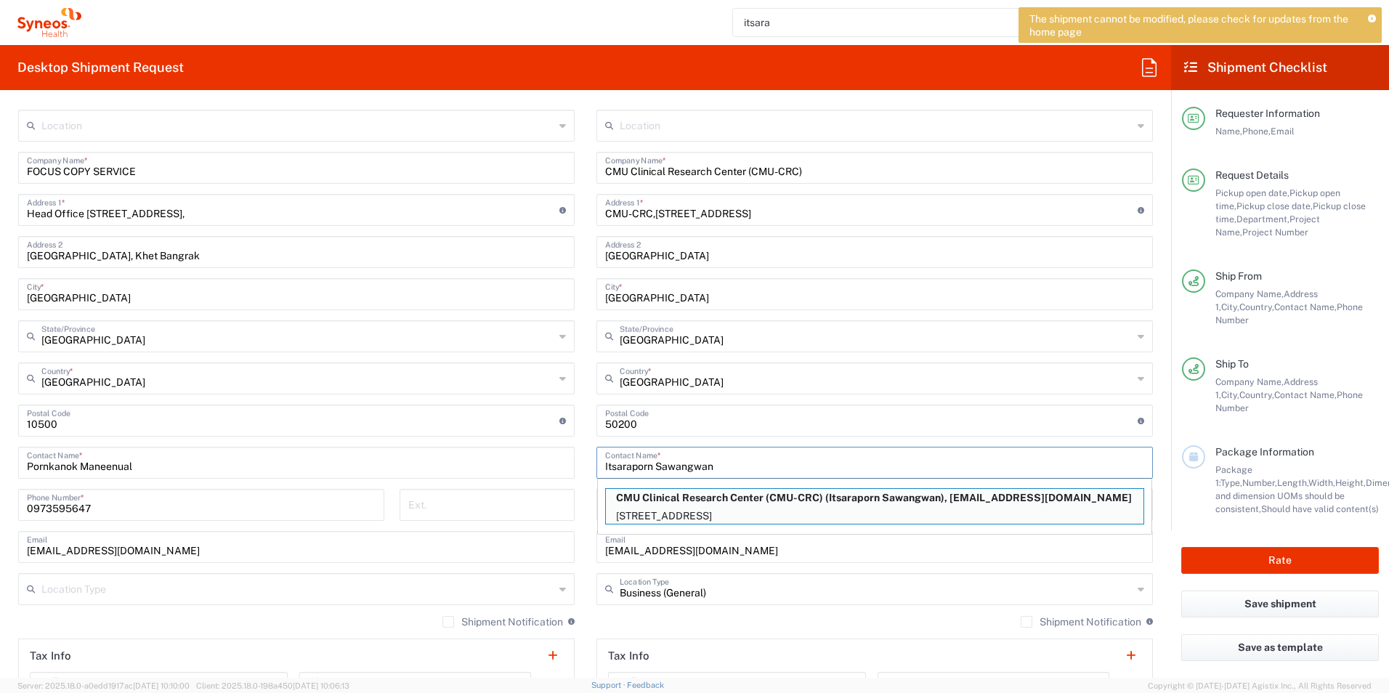
scroll to position [667, 0]
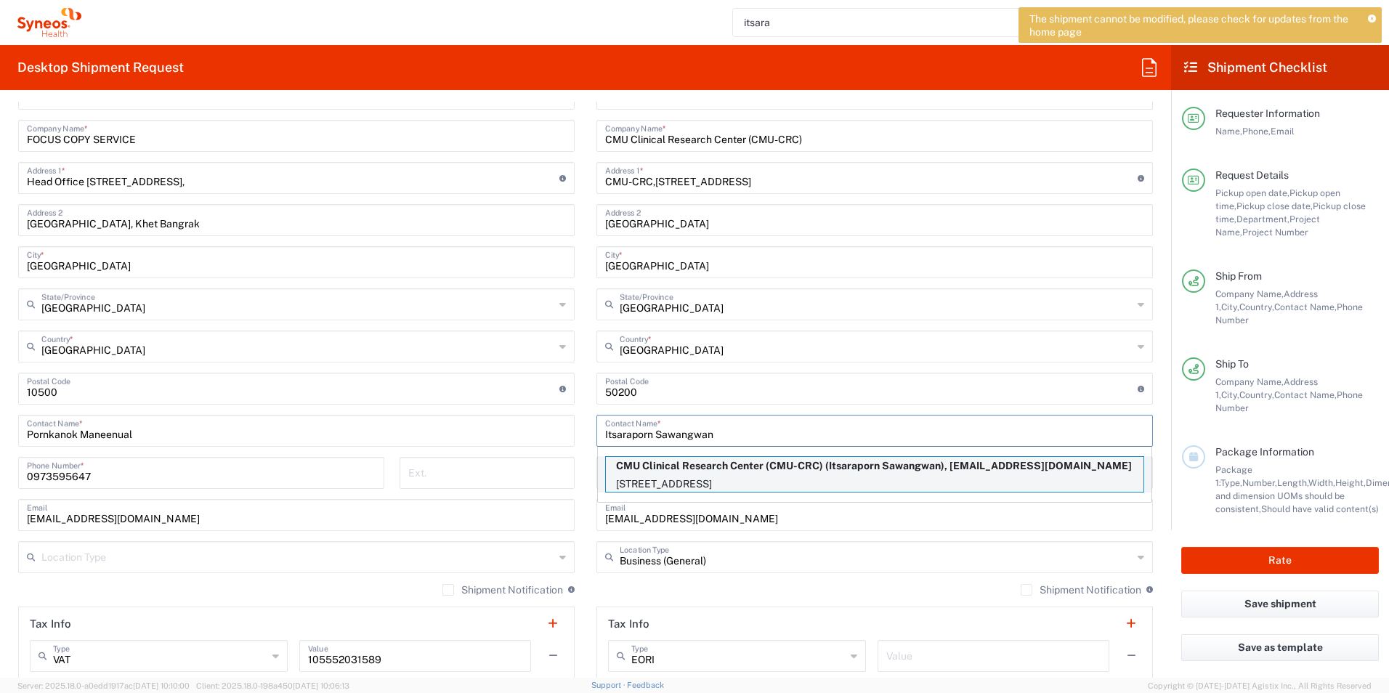
type input "Itsaraporn Sawangwan"
click at [626, 476] on p "[STREET_ADDRESS]" at bounding box center [874, 484] width 537 height 18
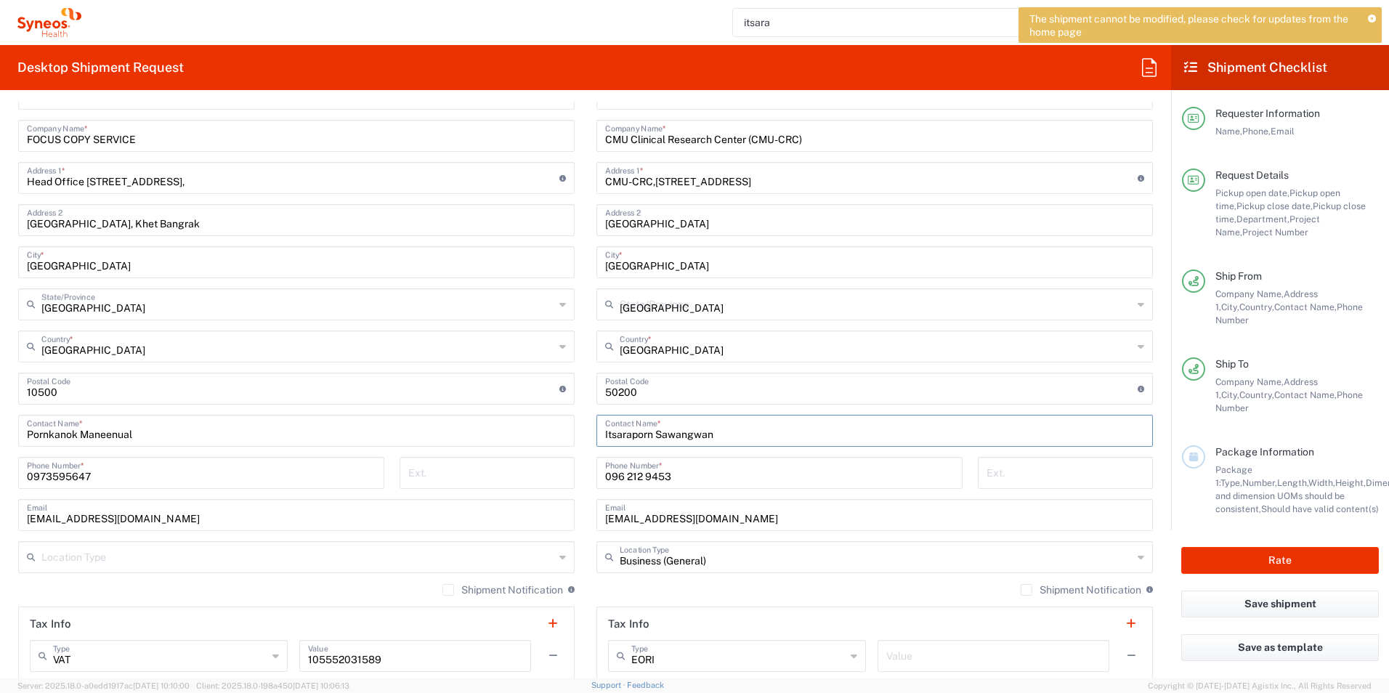
type input "[STREET_ADDRESS]"
type input "[PHONE_NUMBER]"
type input "[EMAIL_ADDRESS][DOMAIN_NAME]"
click at [927, 180] on input "[STREET_ADDRESS]" at bounding box center [871, 176] width 532 height 25
click at [605, 182] on input "[STREET_ADDRESS]" at bounding box center [871, 176] width 532 height 25
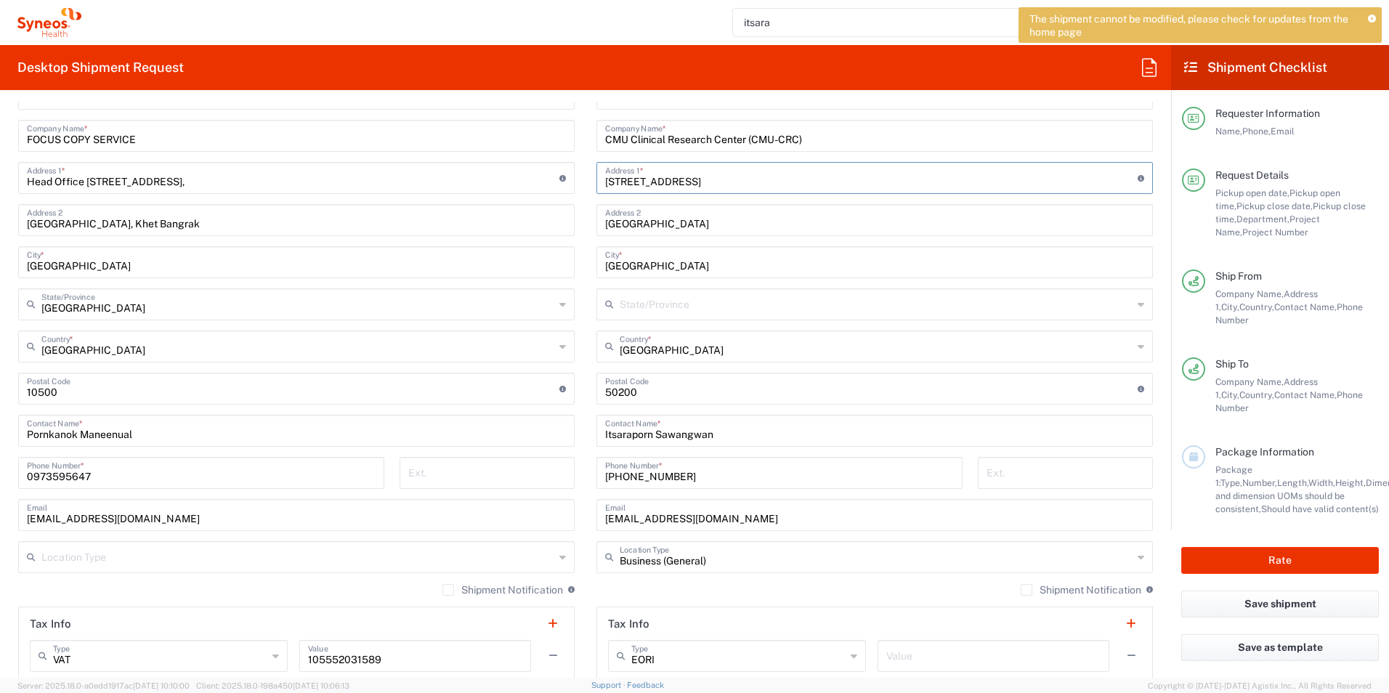
drag, startPoint x: 713, startPoint y: 184, endPoint x: 614, endPoint y: 182, distance: 99.5
click at [614, 182] on input "[STREET_ADDRESS]" at bounding box center [871, 176] width 532 height 25
paste input "Faculty of Medicine, CMU, Inthawarorot Rd., [GEOGRAPHIC_DATA], [GEOGRAPHIC_DATA…"
drag, startPoint x: 956, startPoint y: 179, endPoint x: 735, endPoint y: 182, distance: 220.8
click at [801, 182] on input "4F Faculty of Medicine, CMU, [STREET_ADDRESS]" at bounding box center [871, 176] width 532 height 25
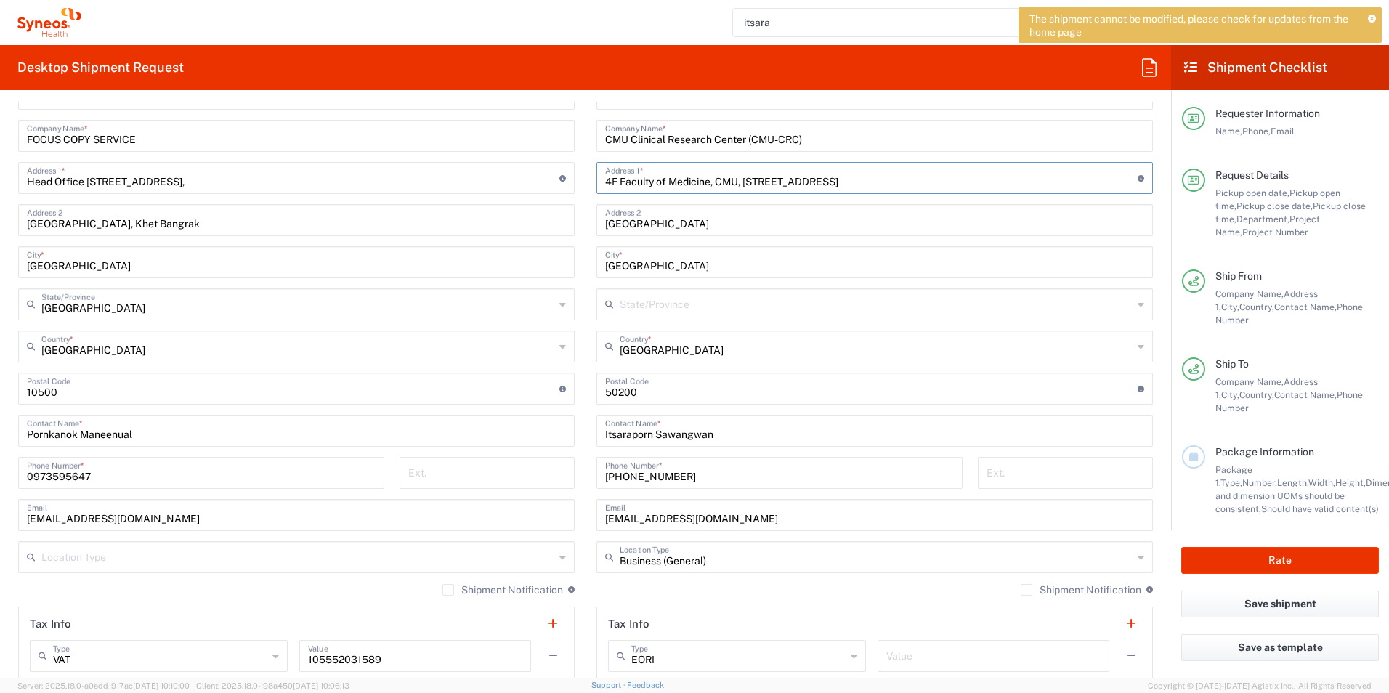
drag, startPoint x: 734, startPoint y: 182, endPoint x: 636, endPoint y: 182, distance: 98.1
click at [639, 182] on input "4F Faculty of Medicine, CMU, [STREET_ADDRESS]" at bounding box center [871, 176] width 532 height 25
drag, startPoint x: 613, startPoint y: 180, endPoint x: 962, endPoint y: 183, distance: 348.6
click at [962, 183] on input "4F Faculty of Medicine, CMU, [STREET_ADDRESS]" at bounding box center [871, 176] width 532 height 25
click at [625, 179] on input "[STREET_ADDRESS]" at bounding box center [871, 176] width 532 height 25
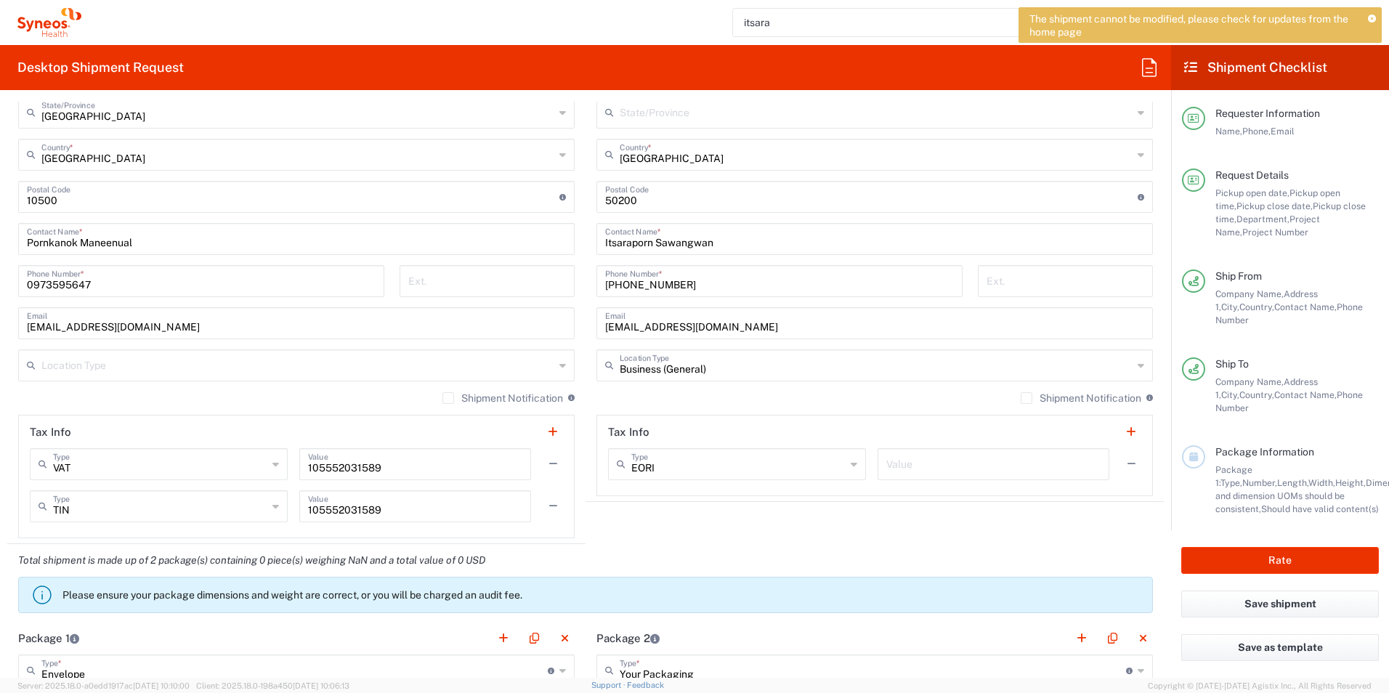
scroll to position [885, 0]
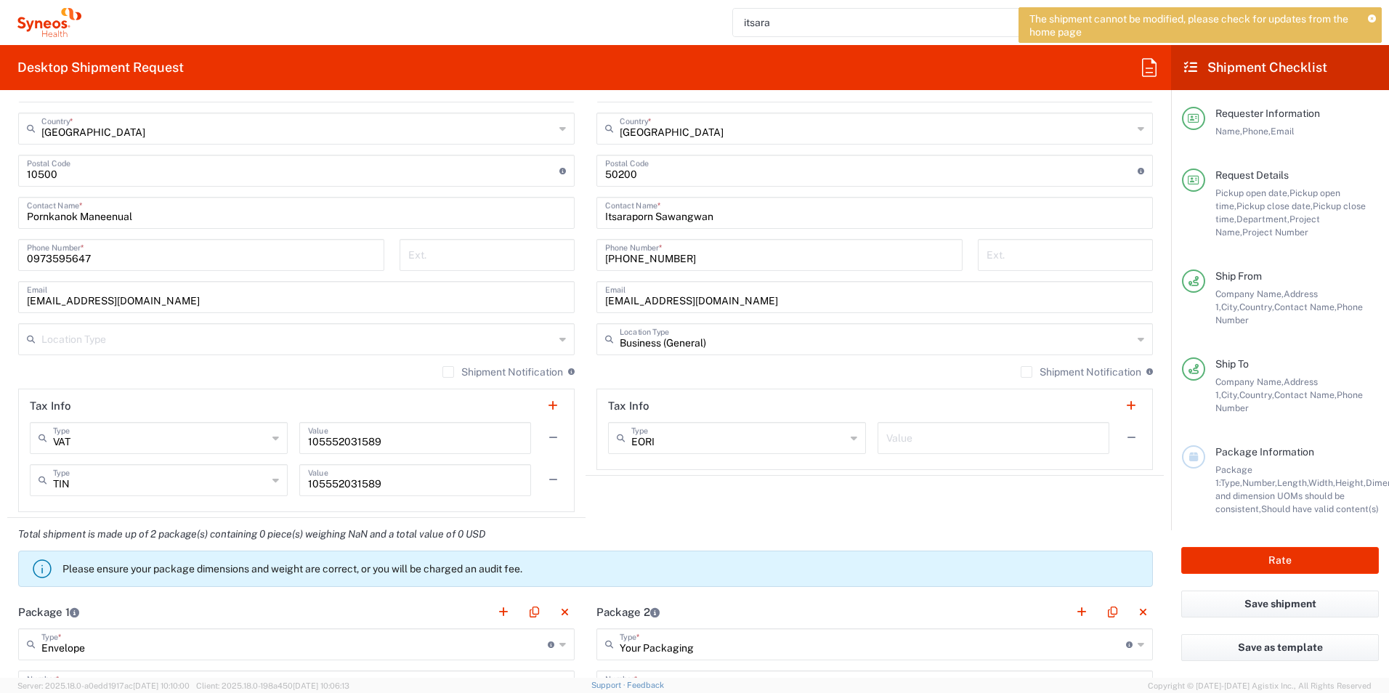
type input "[STREET_ADDRESS]"
click at [662, 260] on input "[PHONE_NUMBER]" at bounding box center [779, 253] width 349 height 25
drag, startPoint x: 677, startPoint y: 257, endPoint x: 619, endPoint y: 264, distance: 58.5
click at [619, 264] on input "[PHONE_NUMBER]" at bounding box center [779, 253] width 349 height 25
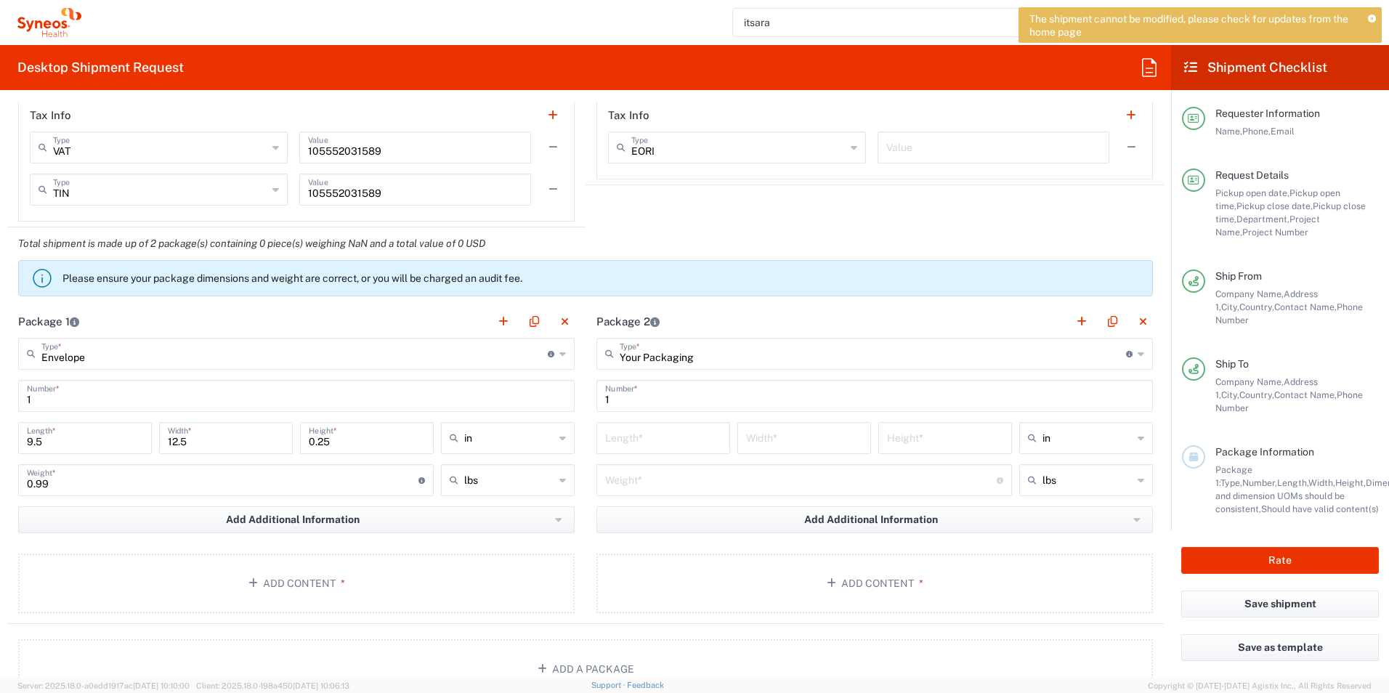
scroll to position [1249, 0]
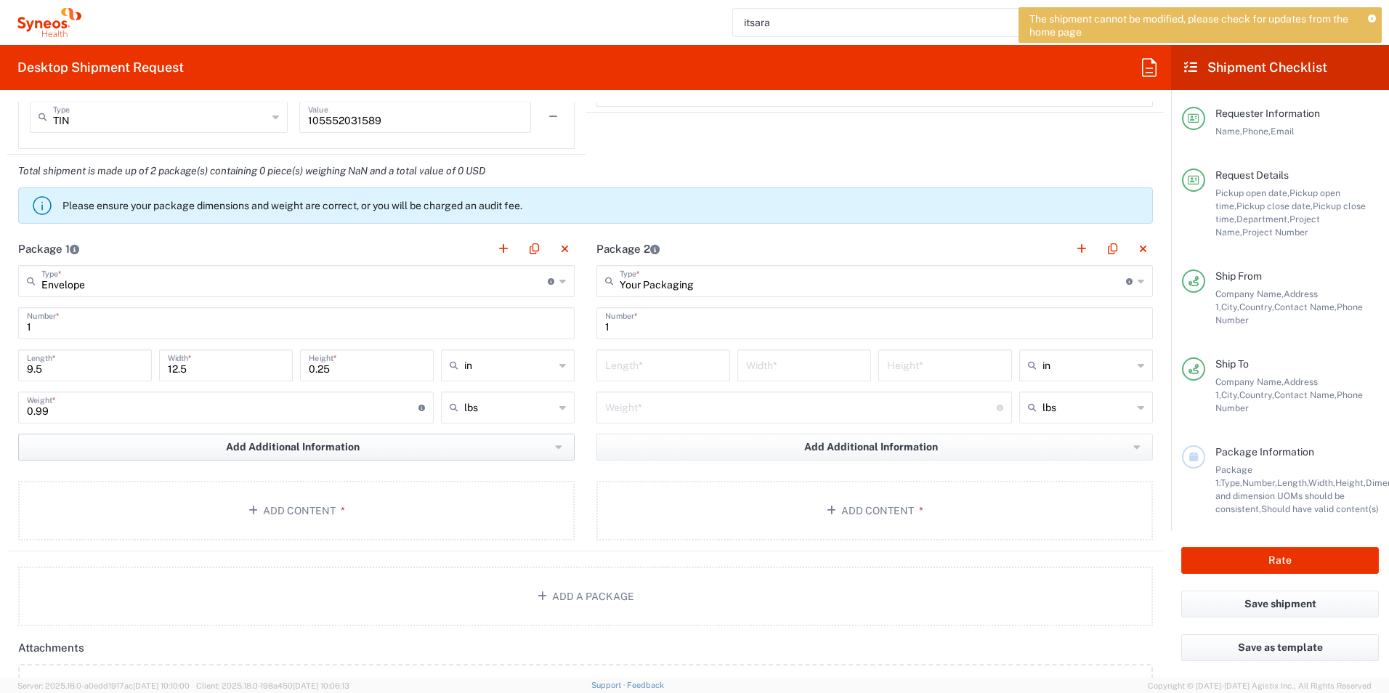
type input "[PHONE_NUMBER]"
click at [331, 439] on button "Add Additional Information" at bounding box center [296, 447] width 556 height 27
click at [312, 452] on span "Add Additional Information" at bounding box center [293, 447] width 134 height 14
click at [649, 478] on main "Your Packaging Type * Material used to package goods Your Packaging Envelope La…" at bounding box center [874, 405] width 578 height 280
click at [493, 248] on li at bounding box center [503, 249] width 20 height 20
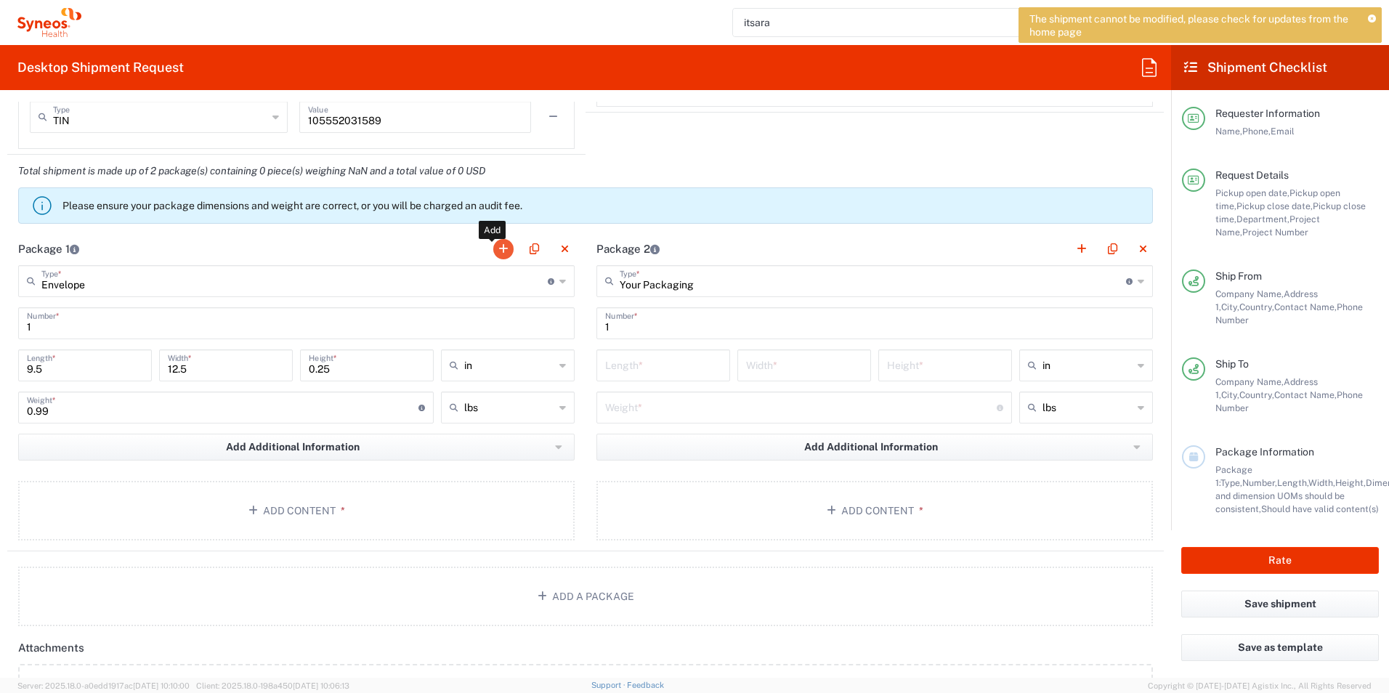
click at [494, 248] on button "button" at bounding box center [503, 249] width 20 height 20
click at [495, 248] on button "button" at bounding box center [503, 249] width 20 height 20
click at [495, 245] on button "button" at bounding box center [503, 249] width 20 height 20
click at [277, 510] on button "Add Content *" at bounding box center [296, 511] width 556 height 60
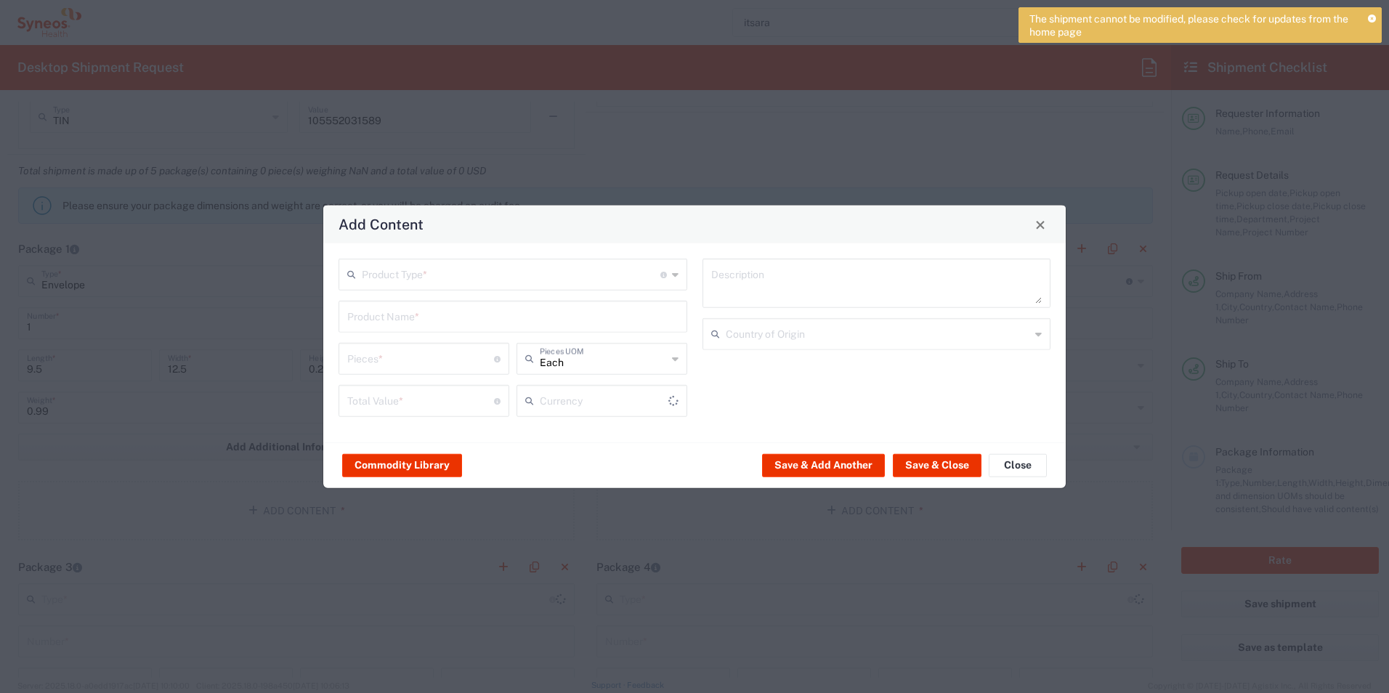
click at [444, 264] on input "text" at bounding box center [511, 273] width 299 height 25
type input "US Dollar"
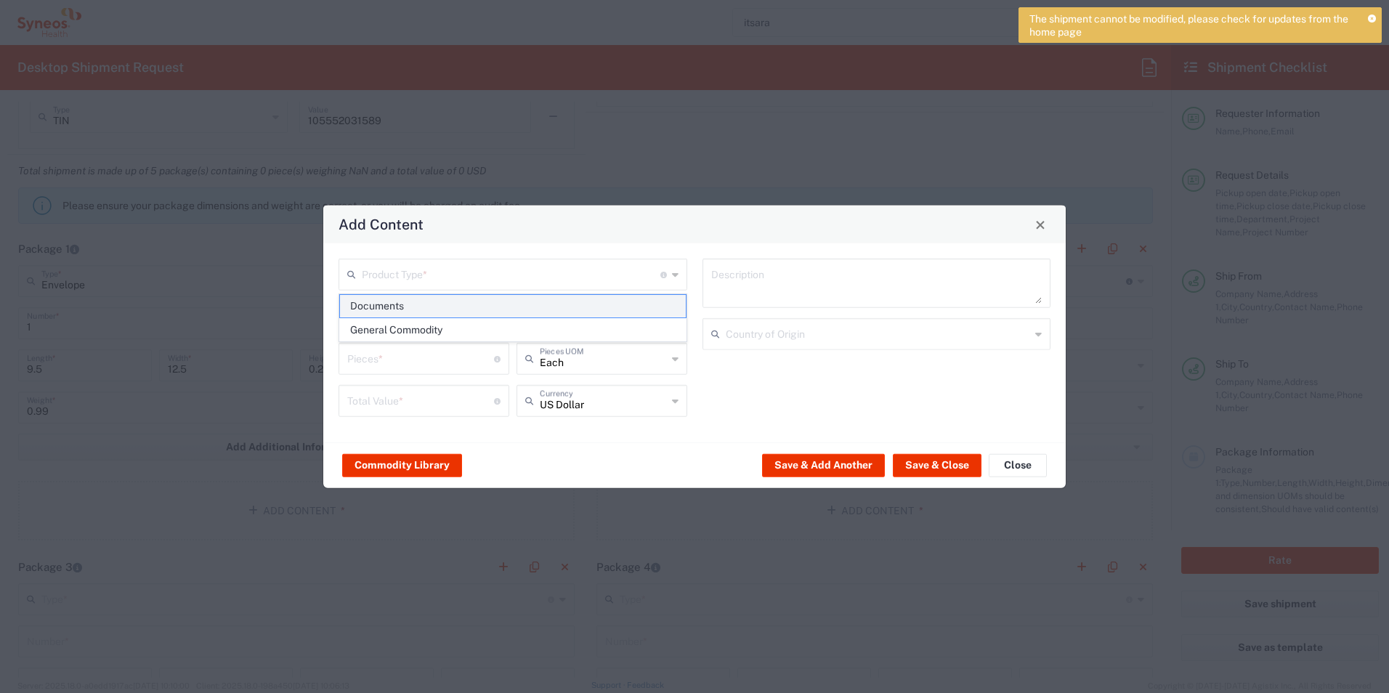
click at [399, 305] on span "Documents" at bounding box center [513, 306] width 346 height 23
type input "Documents"
type input "1"
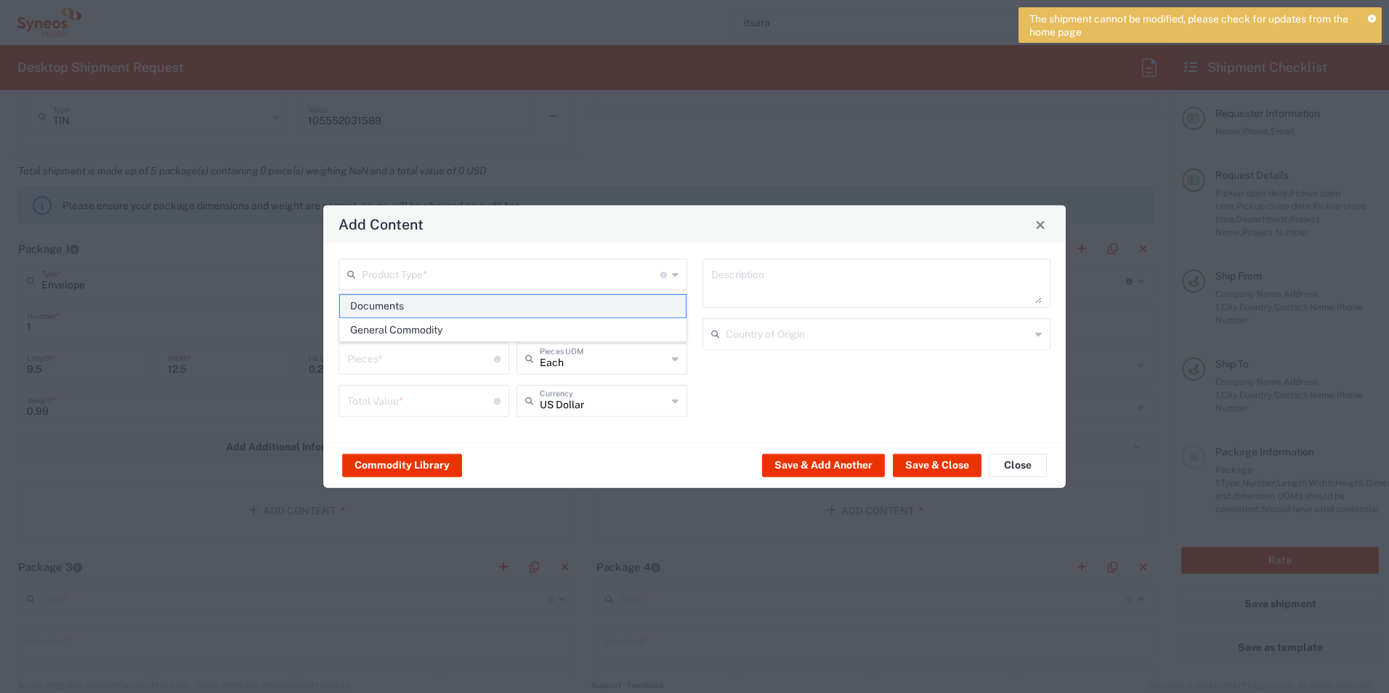
type textarea "Documents"
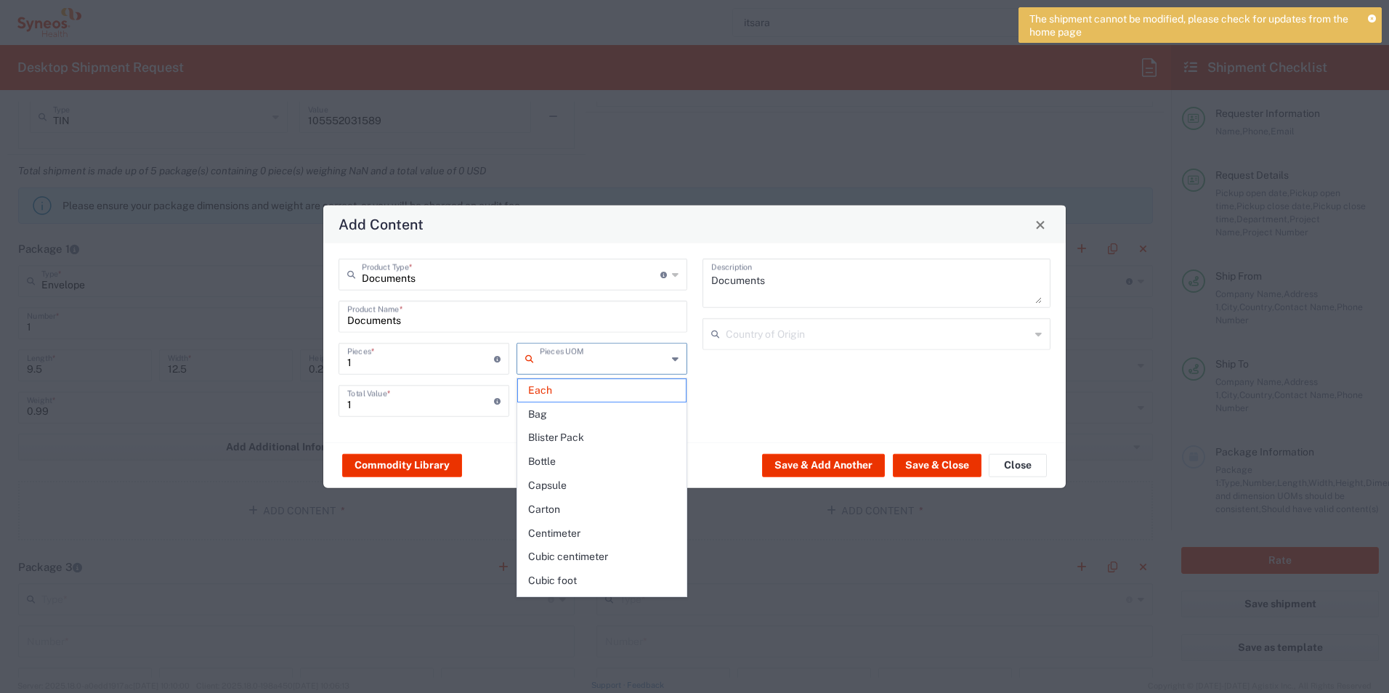
click at [646, 369] on input "text" at bounding box center [603, 357] width 127 height 25
click at [643, 366] on input "text" at bounding box center [603, 357] width 127 height 25
click at [762, 375] on div "Documents Description Country of Origin" at bounding box center [876, 343] width 364 height 169
type input "Each"
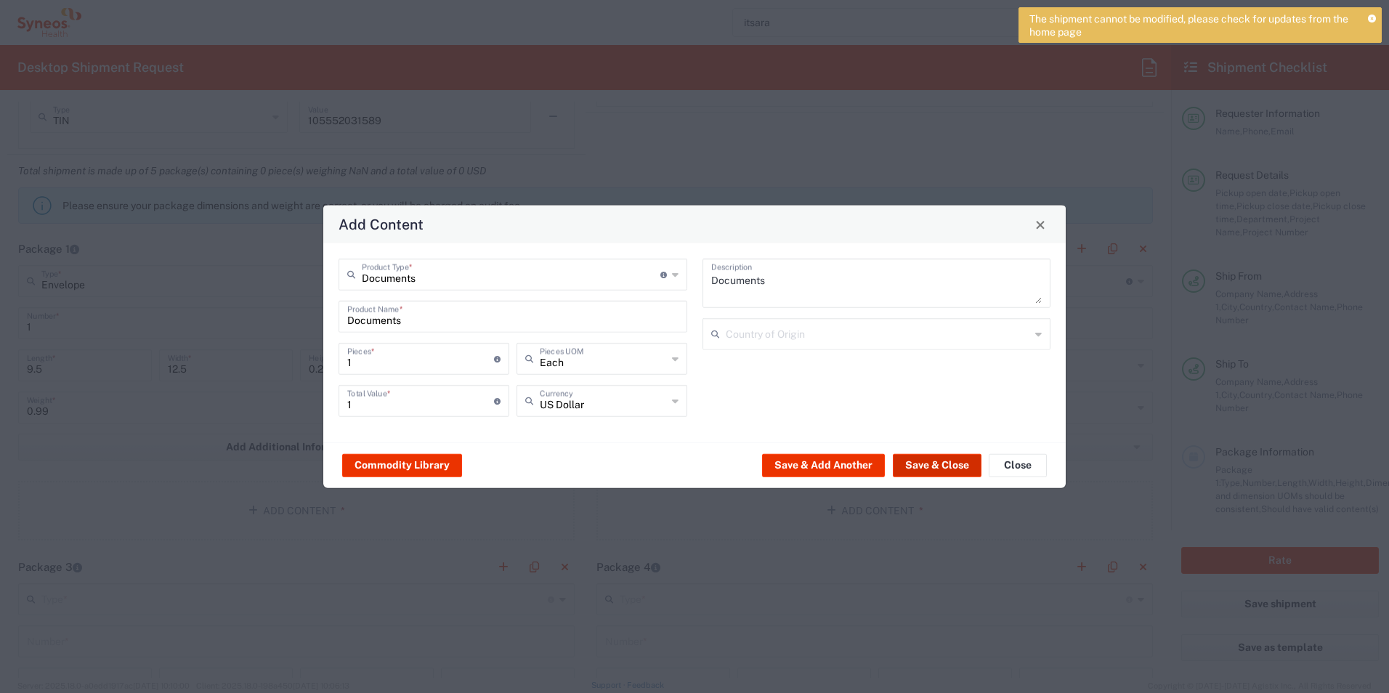
click at [939, 469] on button "Save & Close" at bounding box center [937, 464] width 89 height 23
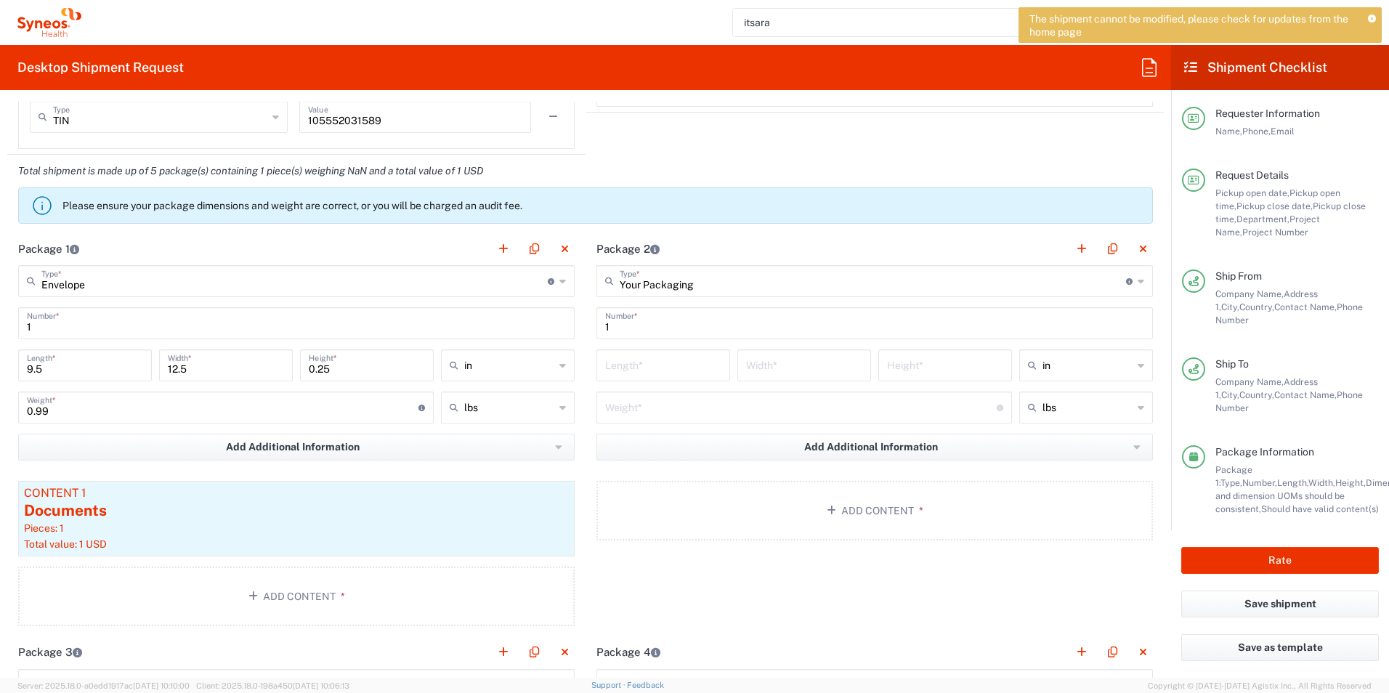
click at [941, 464] on div "Add Additional Information Package material Package temperature Temperature dev…" at bounding box center [874, 452] width 556 height 37
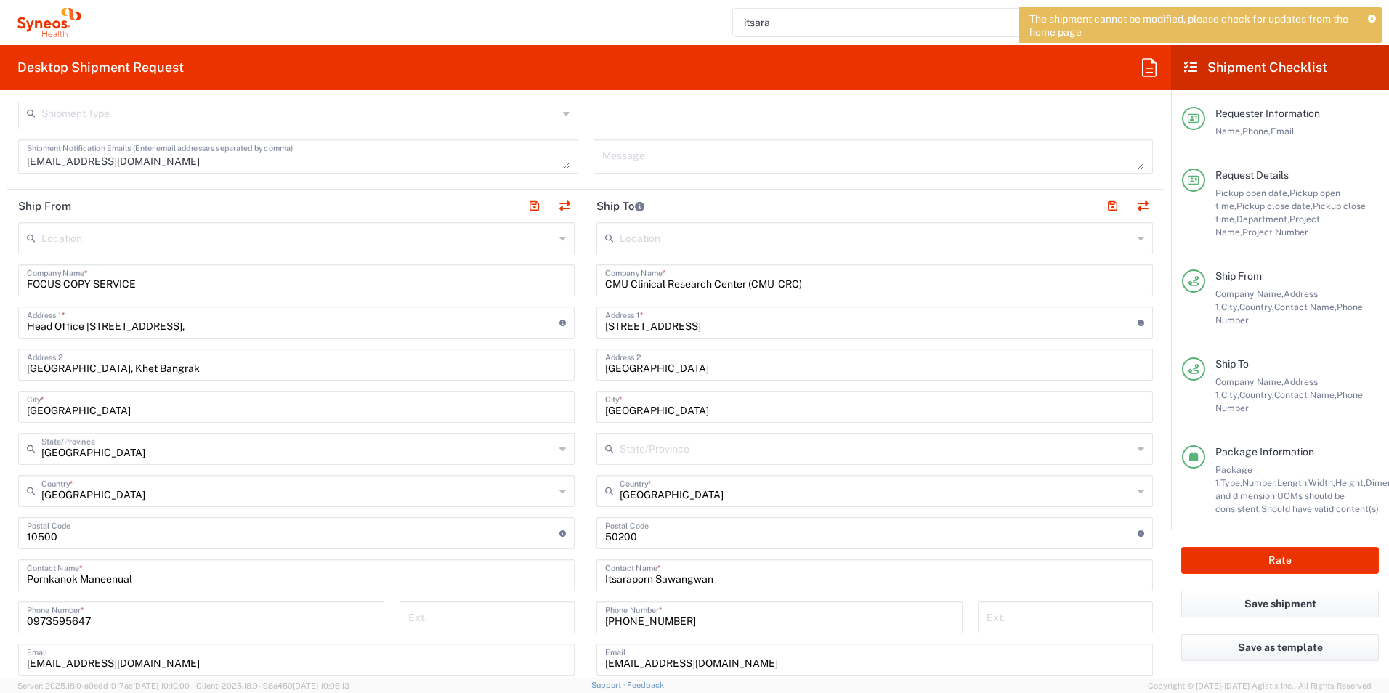
scroll to position [450, 0]
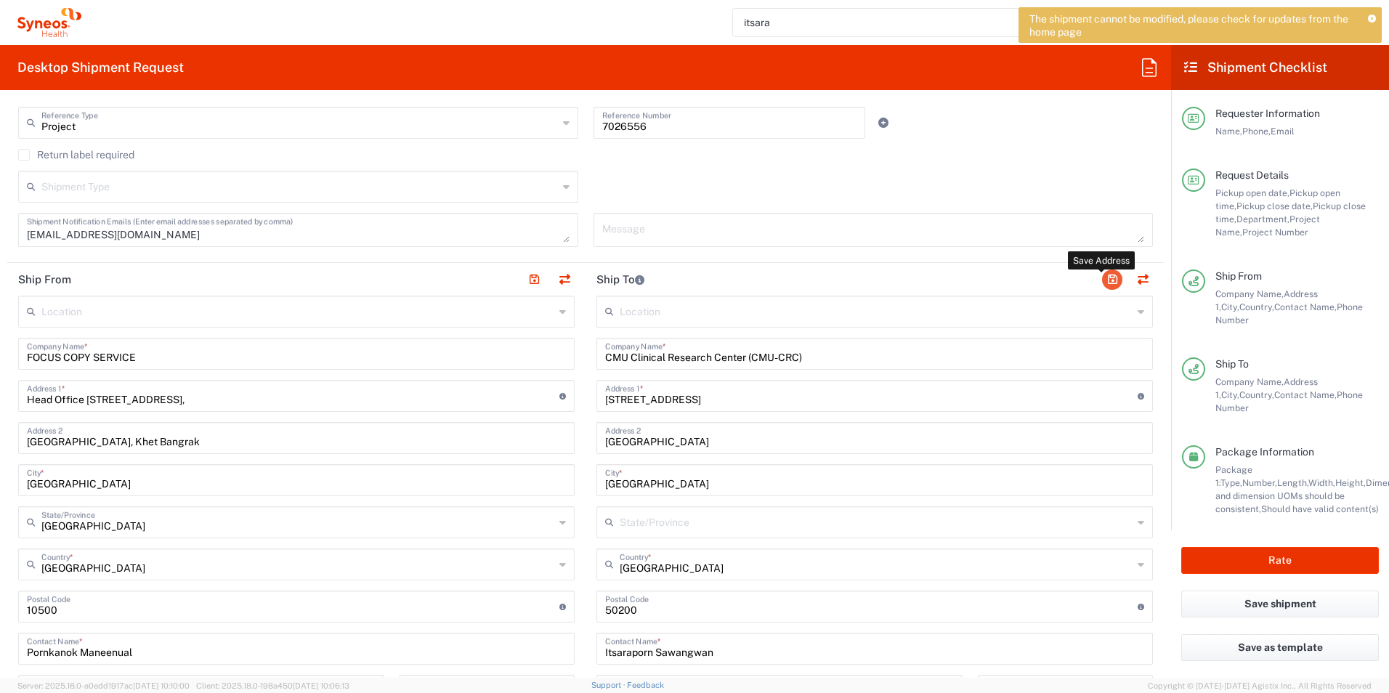
click at [1102, 279] on button "button" at bounding box center [1112, 279] width 20 height 20
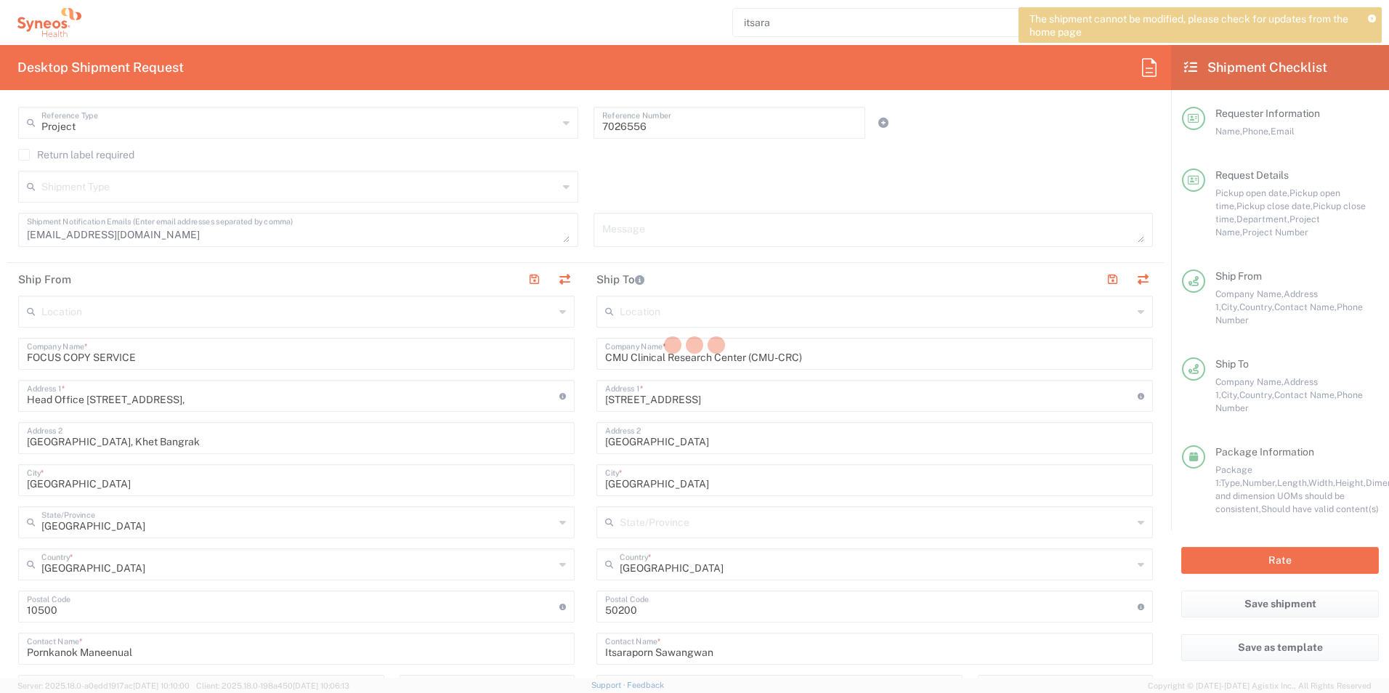
click at [1103, 275] on div at bounding box center [694, 346] width 1389 height 693
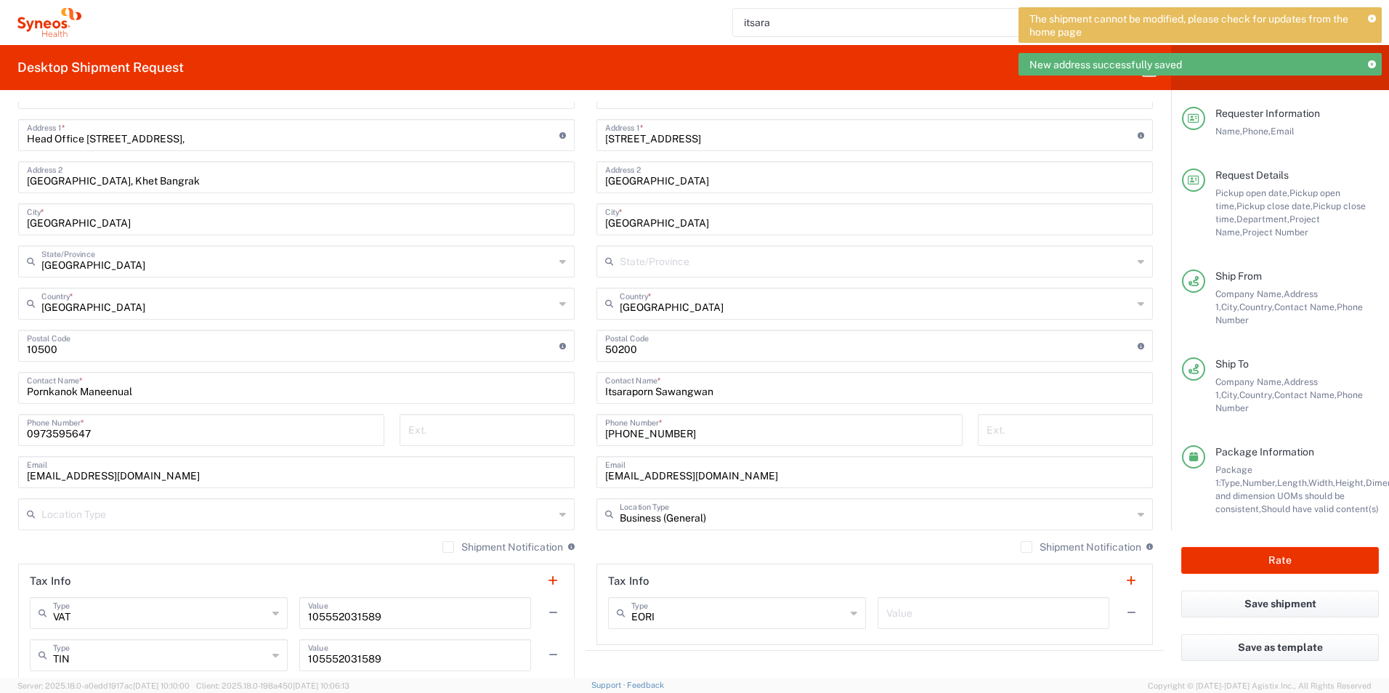
scroll to position [740, 0]
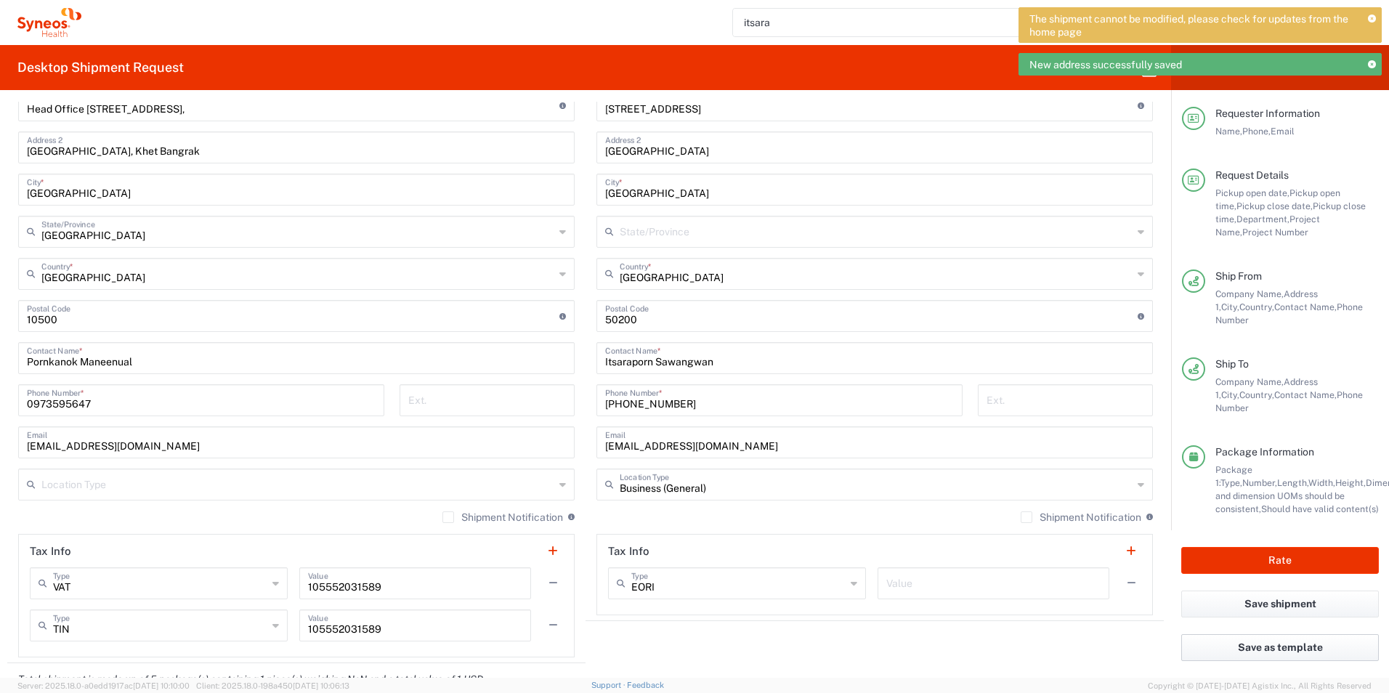
click at [1267, 644] on button "Save as template" at bounding box center [1280, 647] width 198 height 27
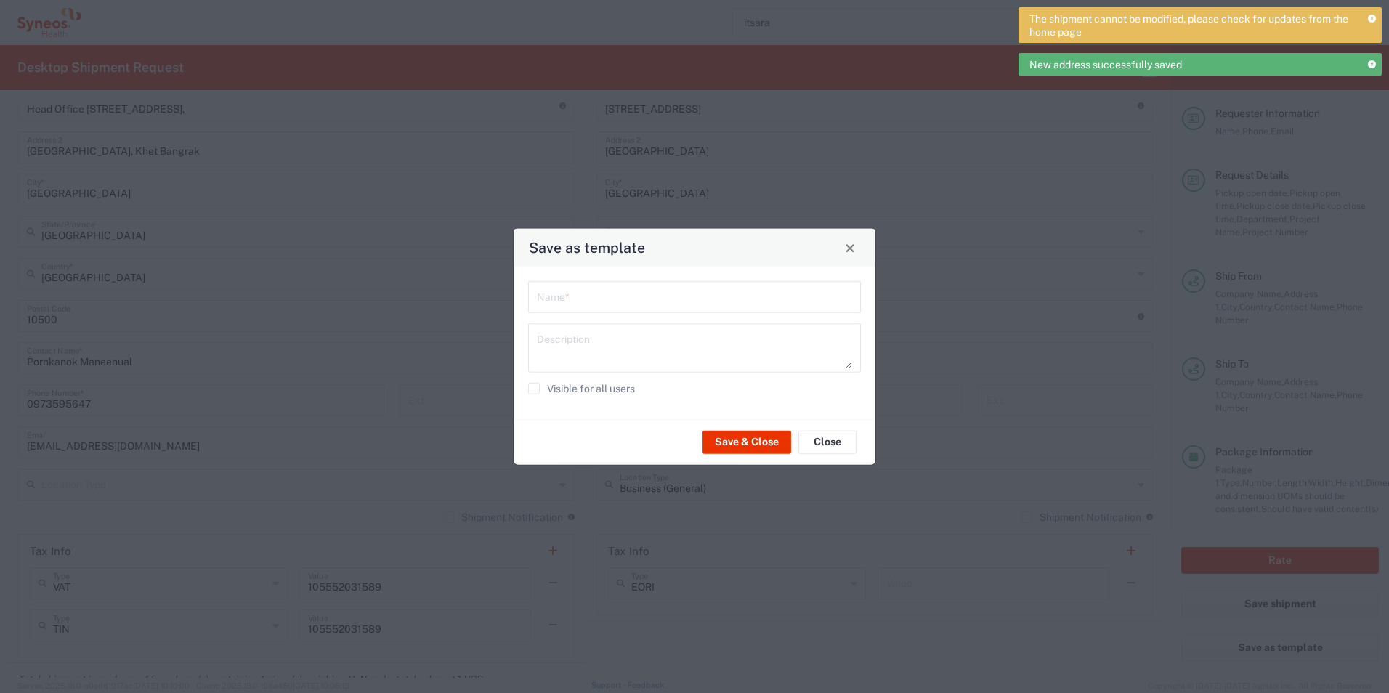
click at [516, 274] on div "Name * Description Visible for all users" at bounding box center [694, 343] width 377 height 153
click at [545, 288] on input "text" at bounding box center [694, 295] width 315 height 25
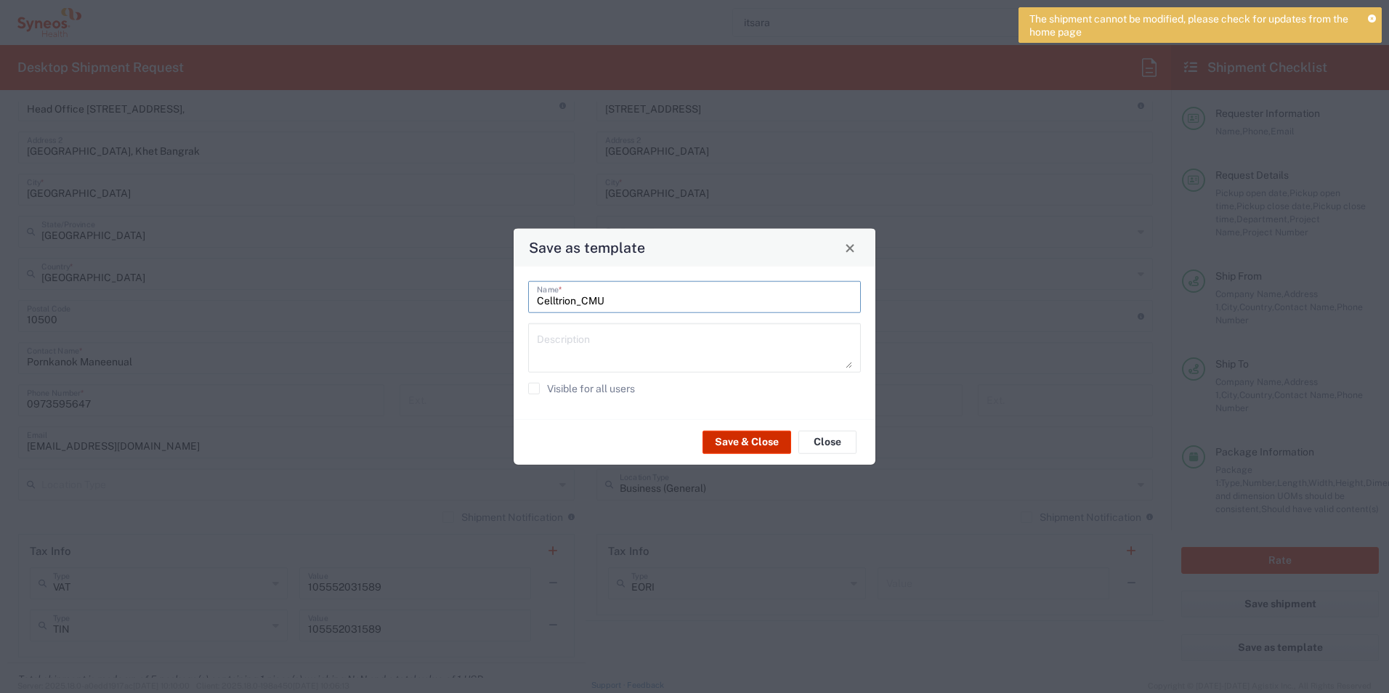
type input "Celltrion_CMU"
click at [758, 429] on div "Save & Close Close" at bounding box center [694, 442] width 362 height 46
click at [760, 440] on button "Save & Close" at bounding box center [746, 441] width 89 height 23
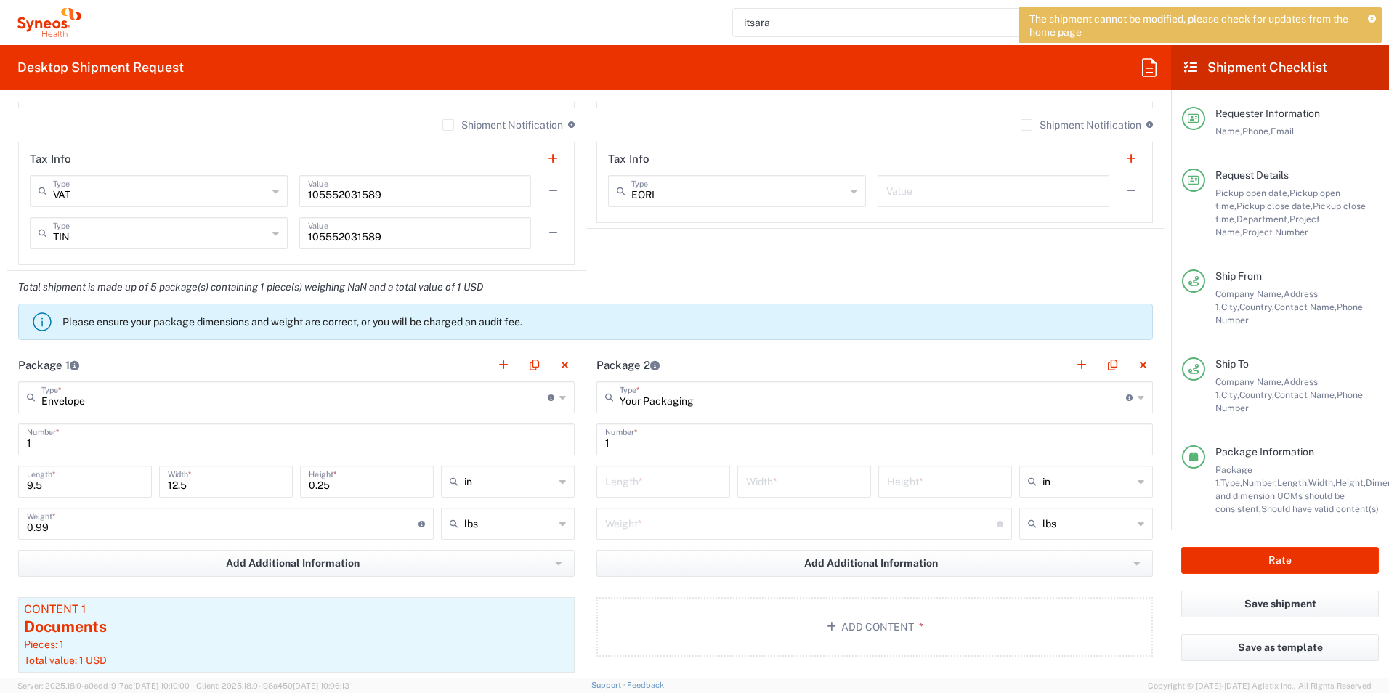
scroll to position [1176, 0]
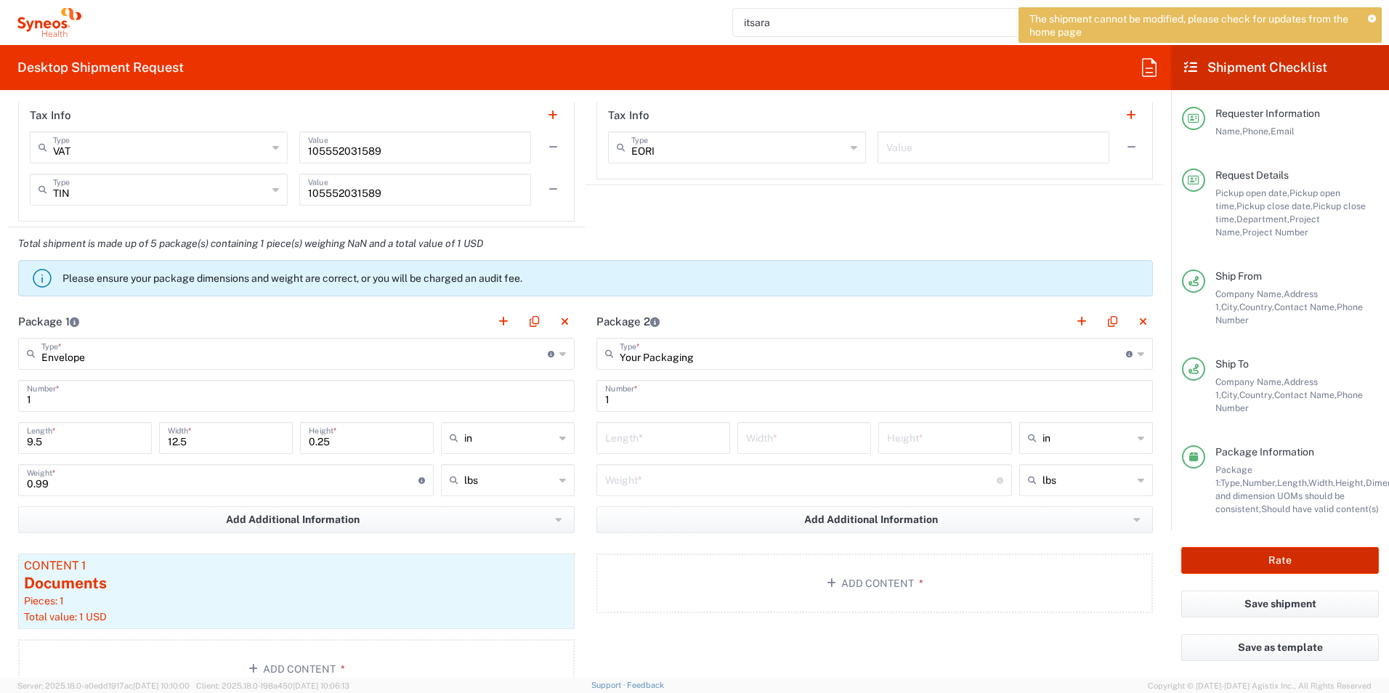
click at [1225, 556] on button "Rate" at bounding box center [1280, 560] width 198 height 27
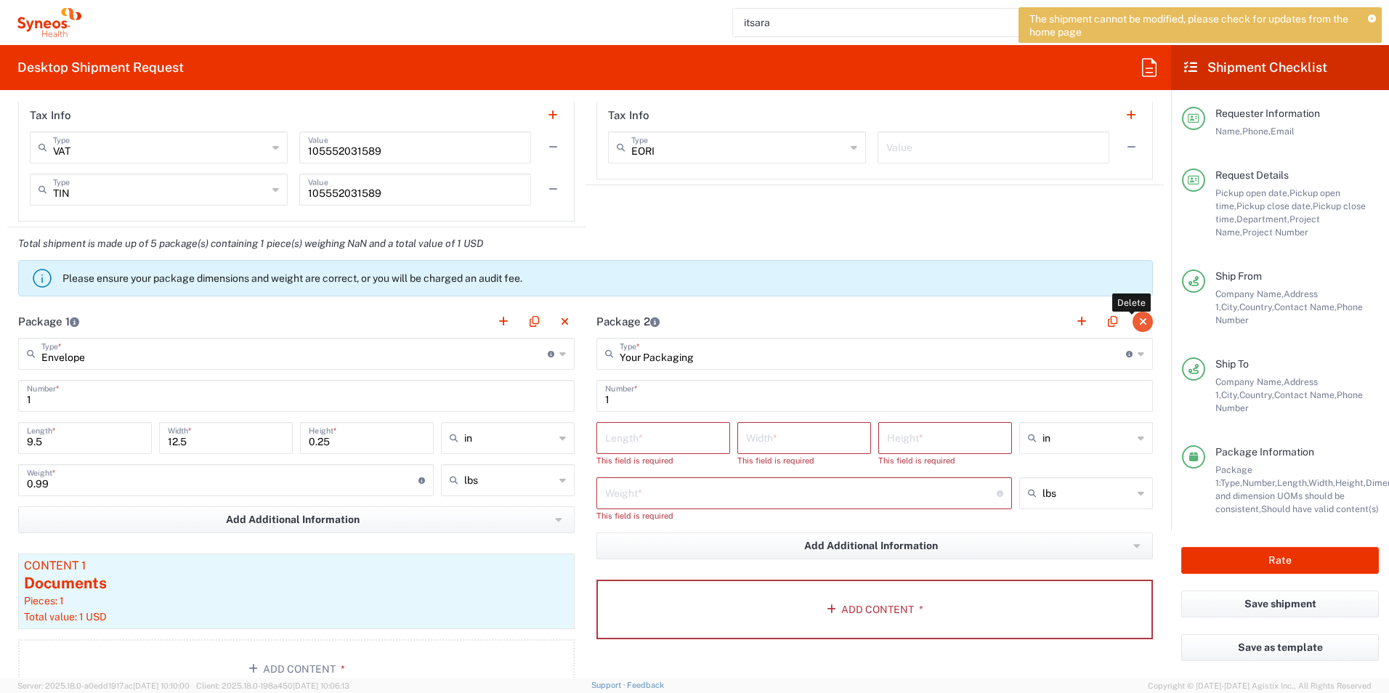
click at [1132, 313] on button "button" at bounding box center [1142, 322] width 20 height 20
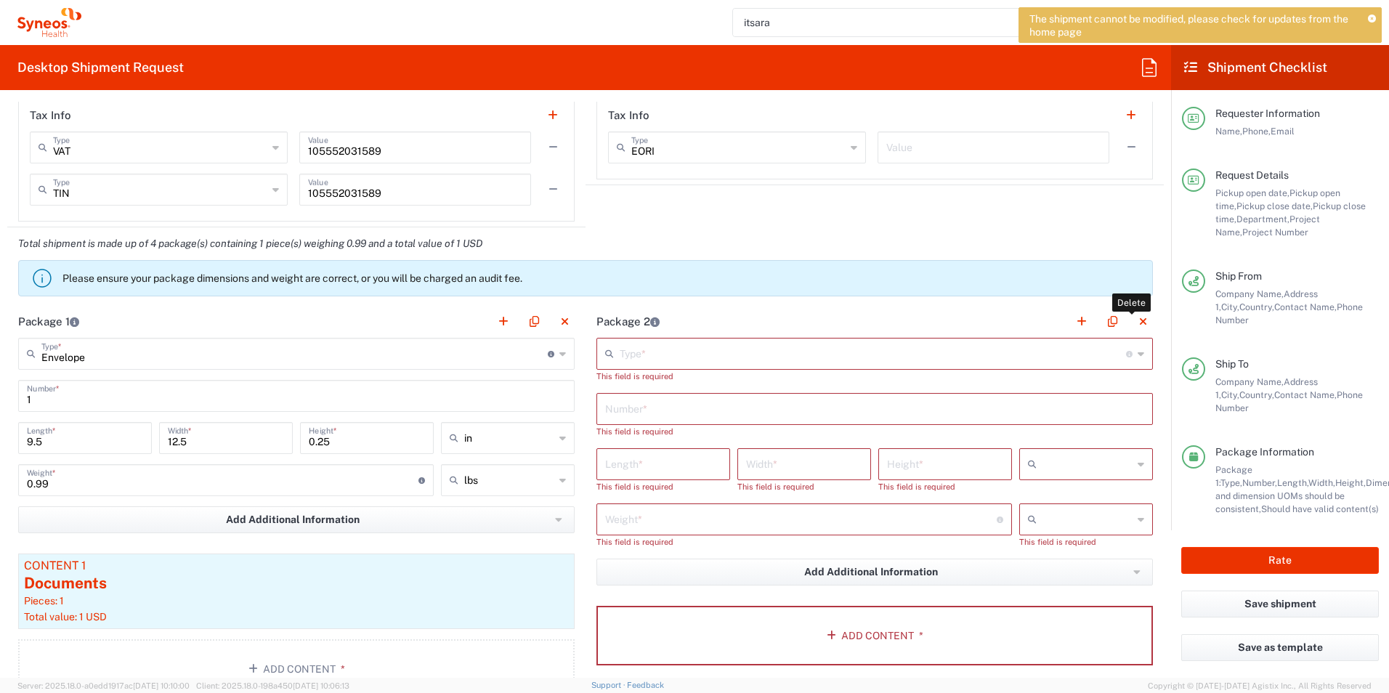
click at [1132, 320] on button "button" at bounding box center [1142, 322] width 20 height 20
click at [1127, 287] on agx-banner "Please ensure your package dimensions and weight are correct, or you will be ch…" at bounding box center [585, 278] width 1134 height 36
click at [1134, 320] on button "button" at bounding box center [1142, 322] width 20 height 20
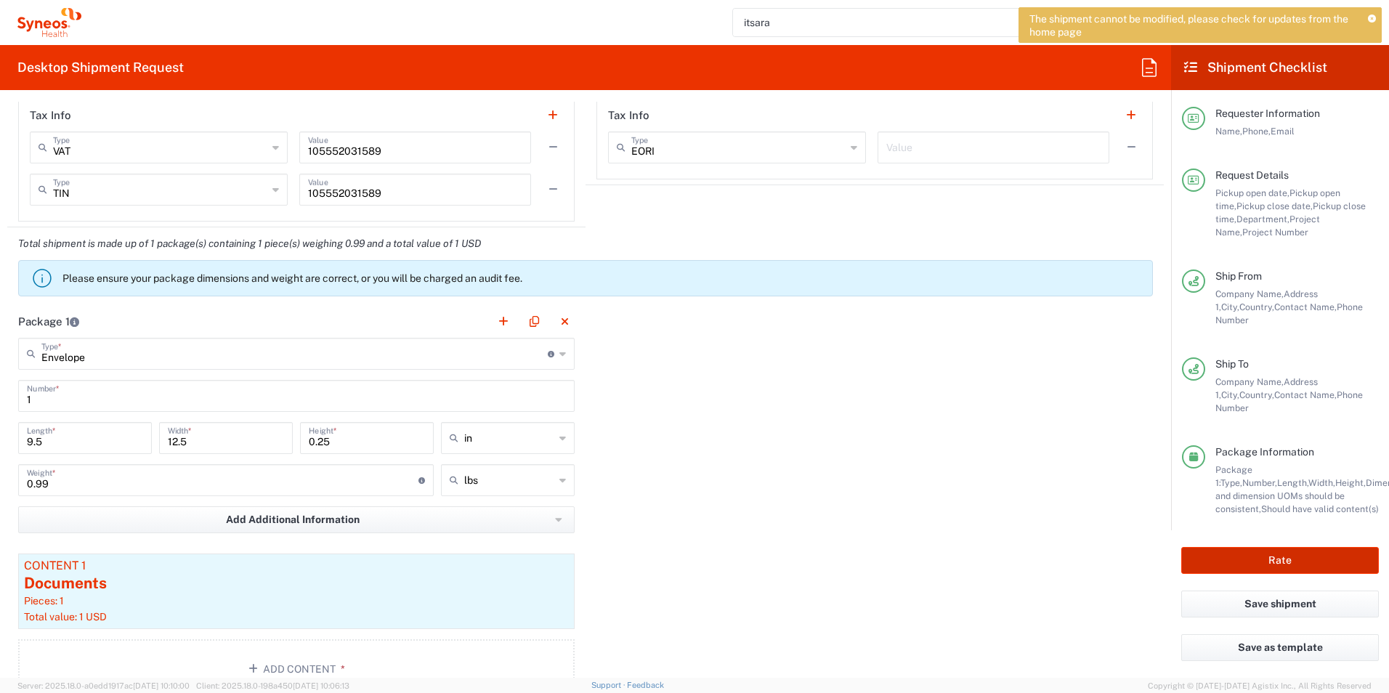
click at [1236, 550] on button "Rate" at bounding box center [1280, 560] width 198 height 27
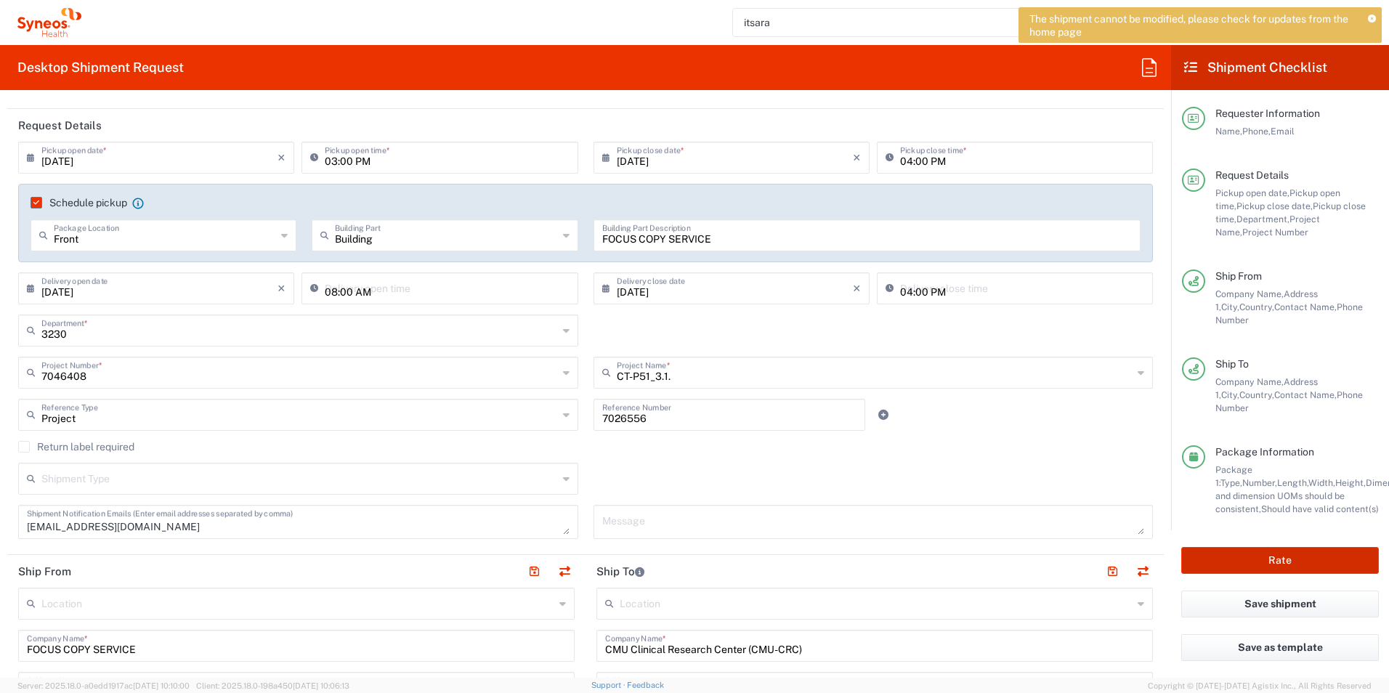
scroll to position [86, 0]
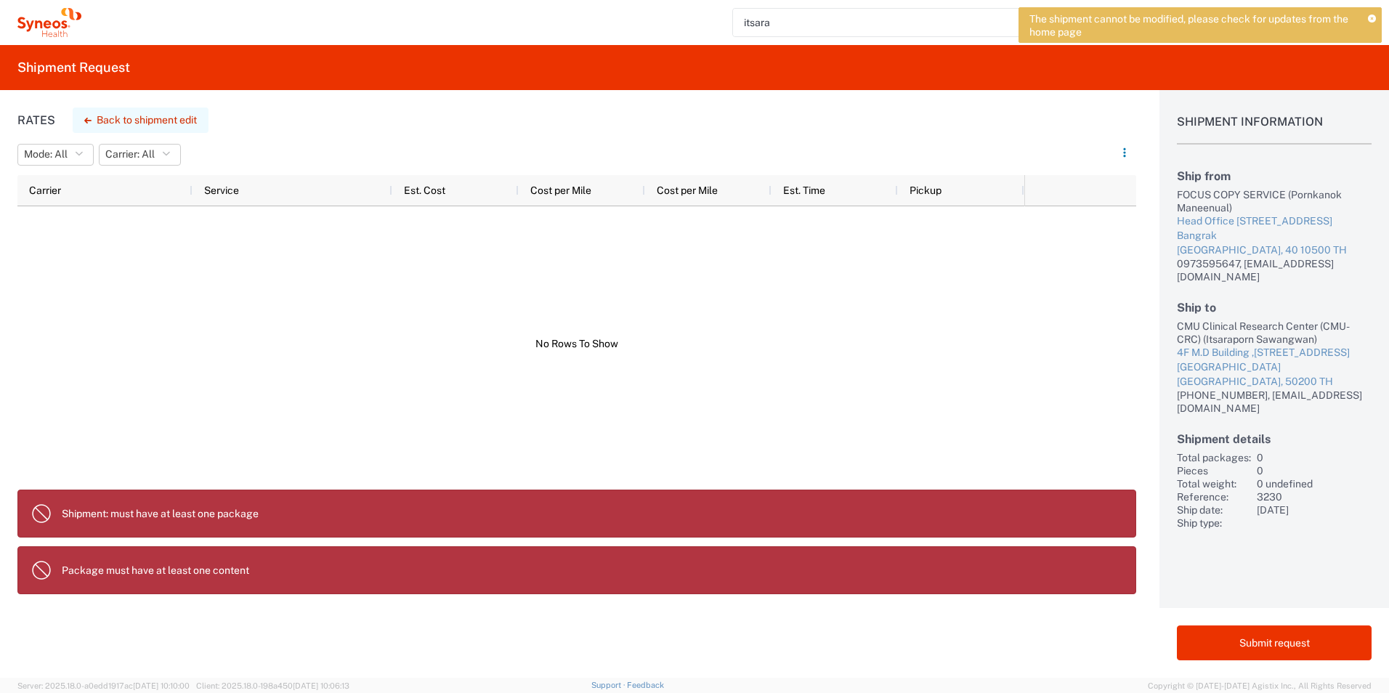
click at [174, 121] on button "Back to shipment edit" at bounding box center [141, 119] width 136 height 25
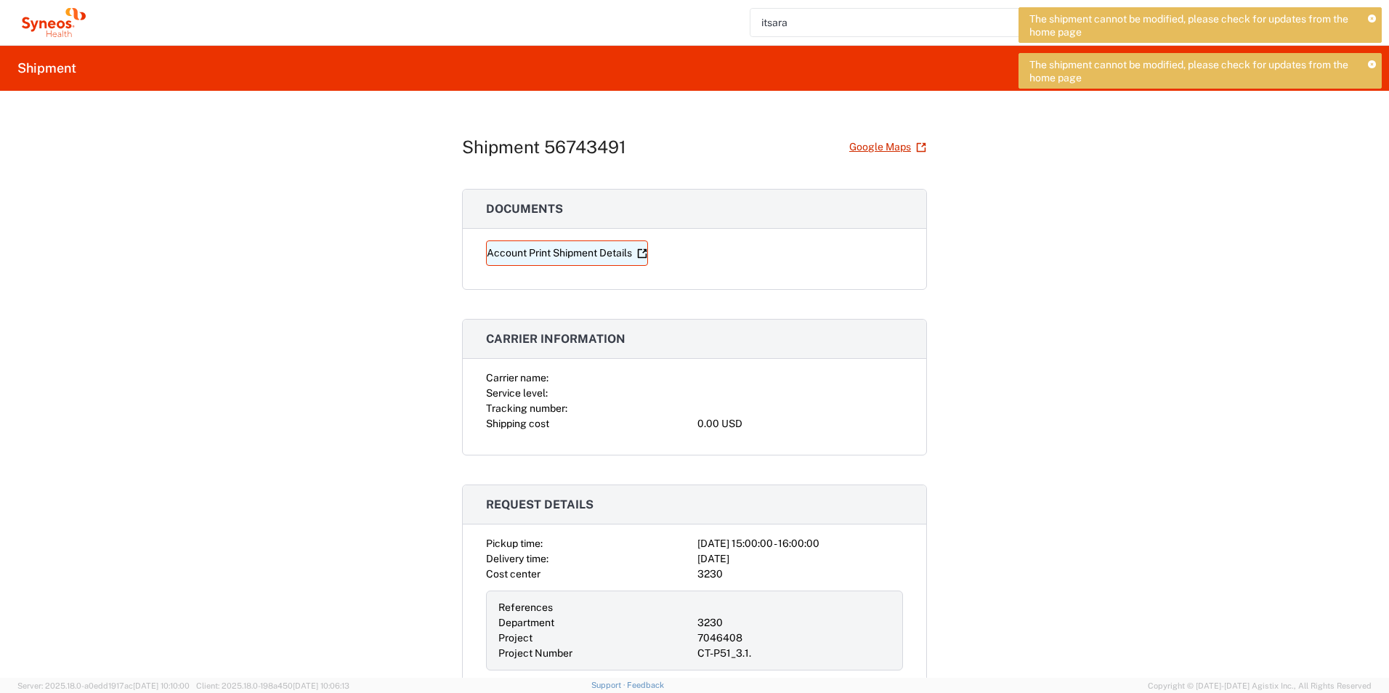
click at [599, 252] on link "Account Print Shipment Details" at bounding box center [567, 252] width 162 height 25
click at [280, 105] on div "Shipment 56743491 Google Maps Documents Account Print Shipment Details Carrier …" at bounding box center [694, 384] width 1389 height 587
click at [1370, 61] on icon at bounding box center [1372, 65] width 8 height 8
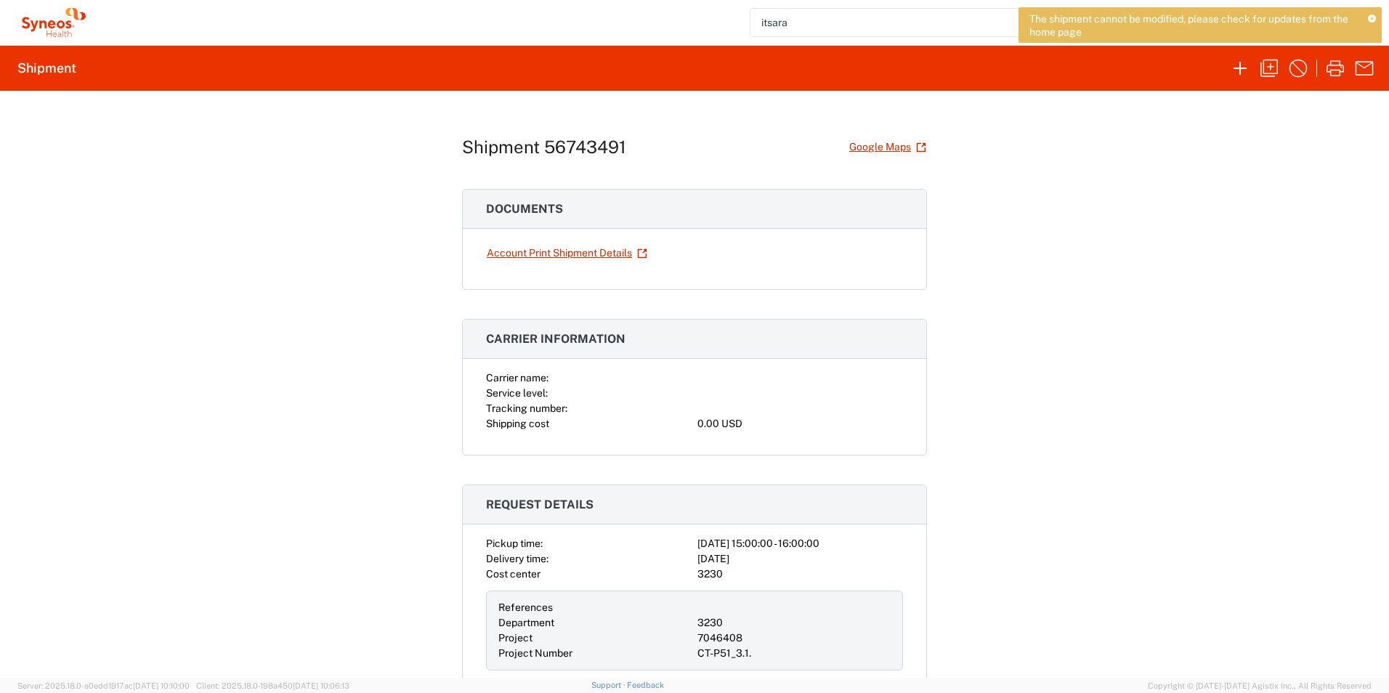
click at [1370, 20] on icon at bounding box center [1372, 19] width 8 height 8
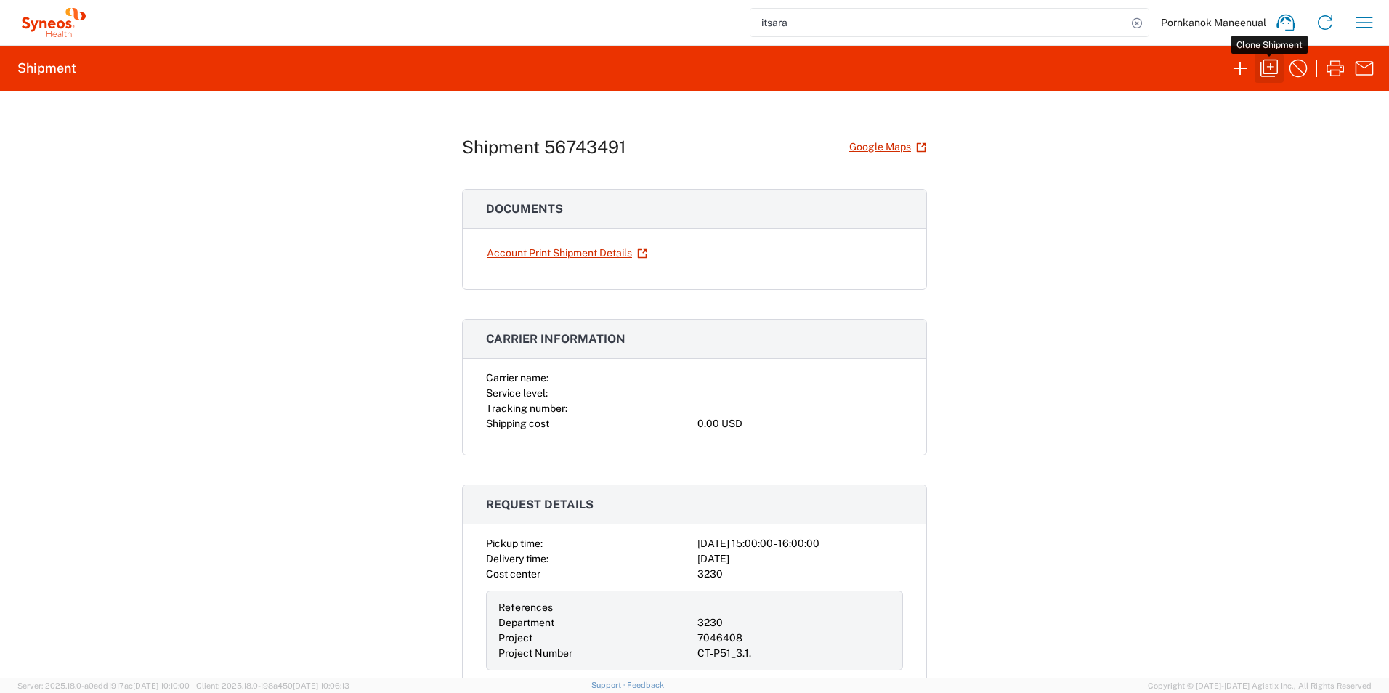
click at [1266, 68] on icon "button" at bounding box center [1268, 68] width 23 height 23
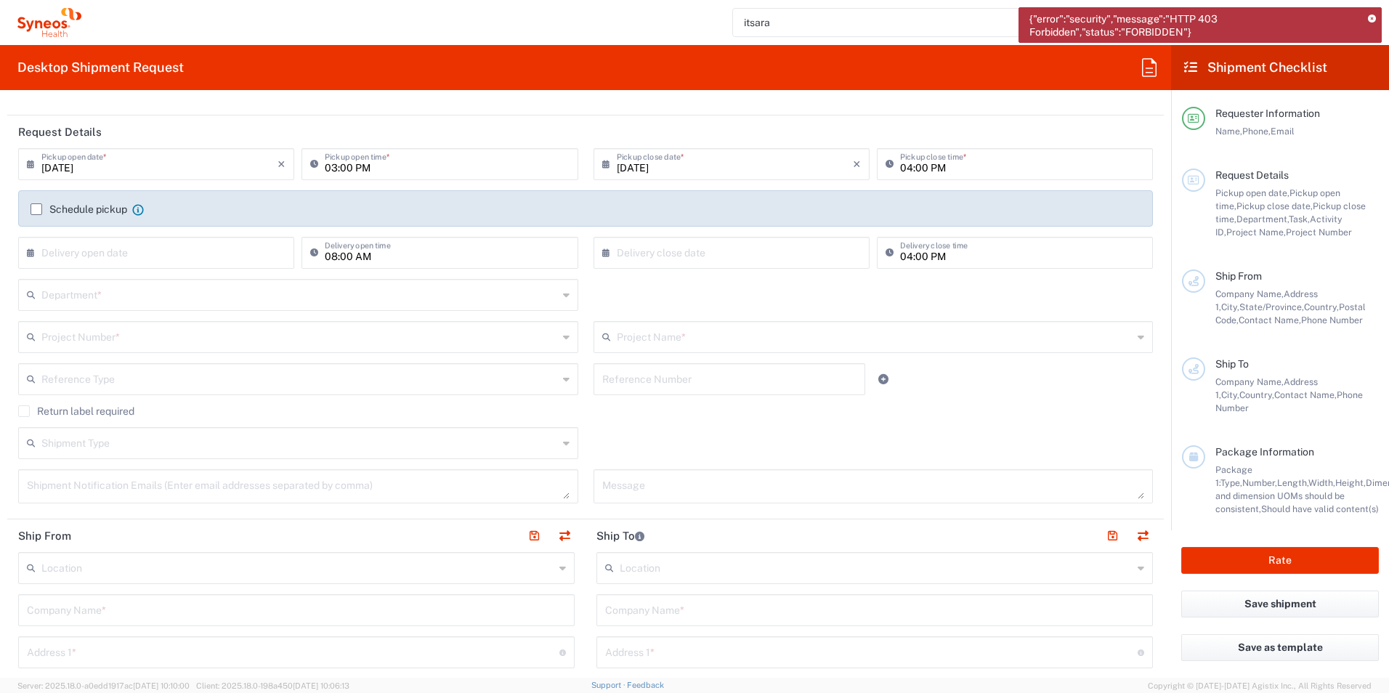
scroll to position [145, 0]
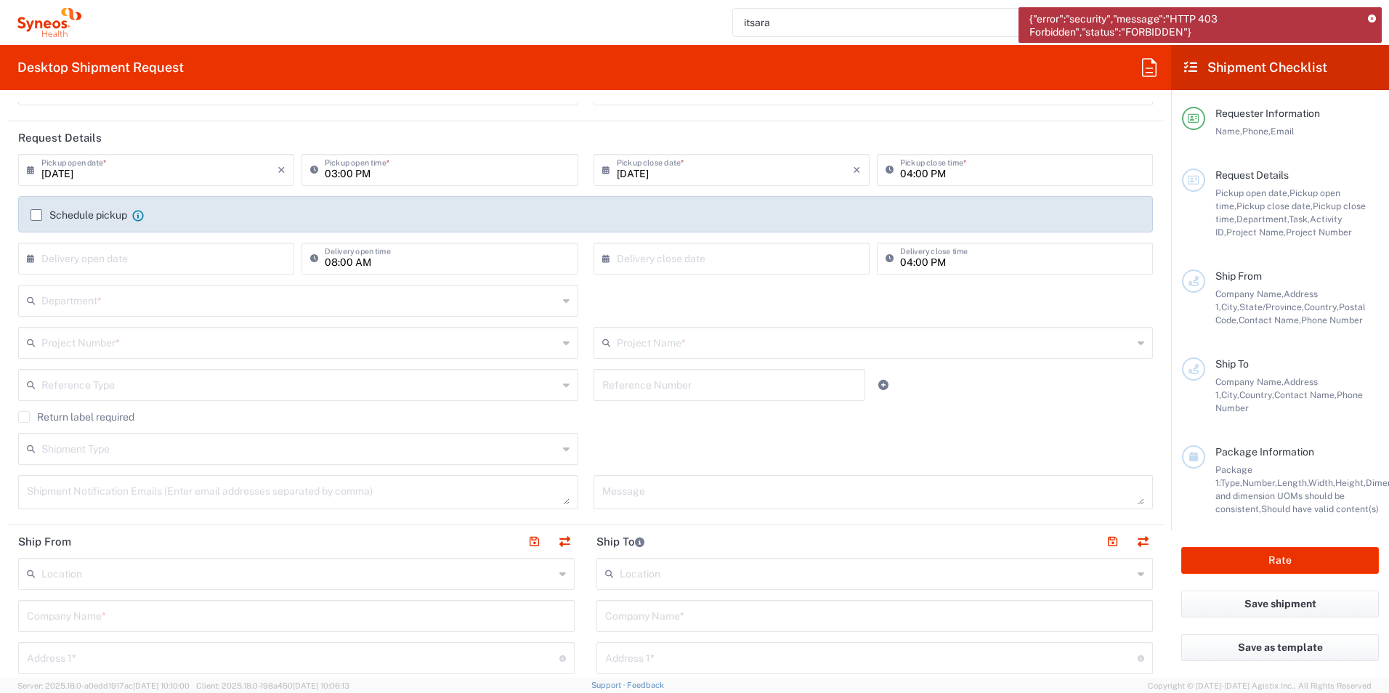
click at [30, 217] on div "Schedule pickup When scheduling a pickup please be sure to meet the following c…" at bounding box center [585, 219] width 1125 height 23
click at [41, 214] on label "Schedule pickup" at bounding box center [79, 215] width 97 height 12
click at [36, 215] on input "Schedule pickup" at bounding box center [36, 215] width 0 height 0
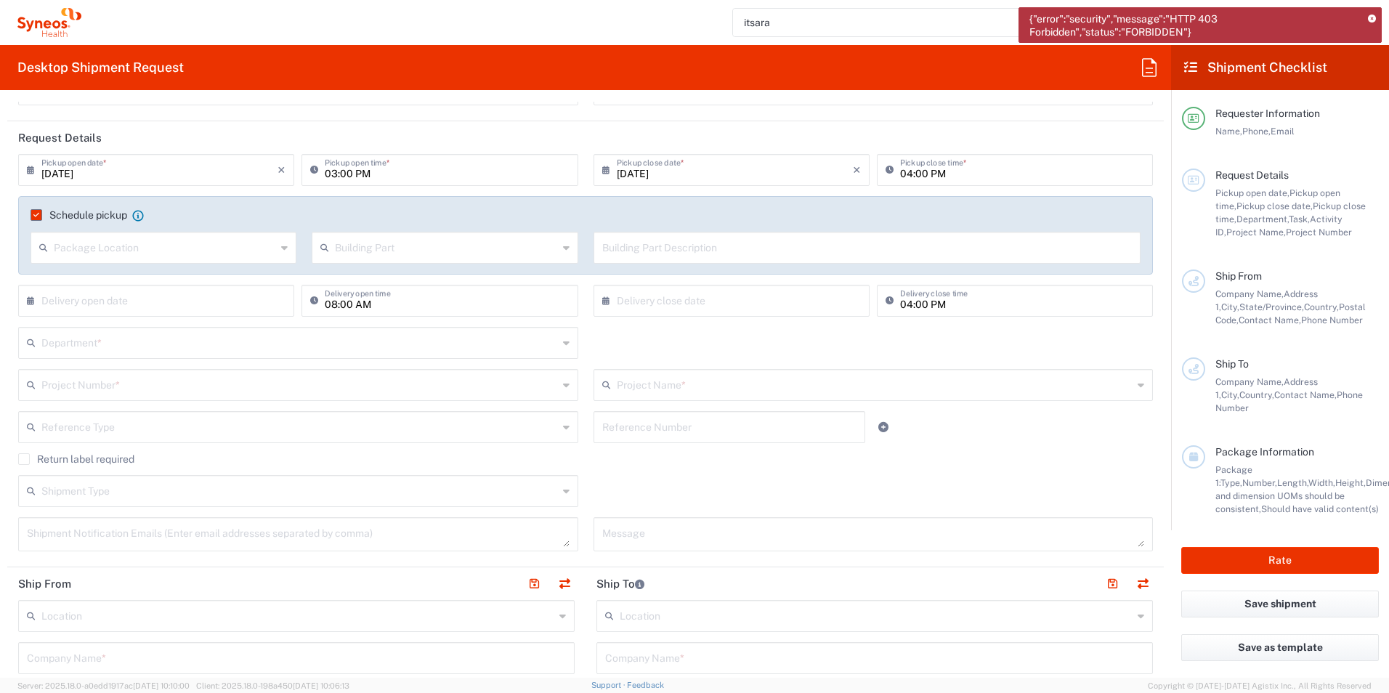
click at [251, 251] on input "text" at bounding box center [165, 246] width 222 height 25
click at [227, 282] on span "Front" at bounding box center [162, 279] width 261 height 23
type input "Front"
click at [409, 247] on input "text" at bounding box center [446, 246] width 222 height 25
click at [397, 276] on span "Apartment" at bounding box center [441, 279] width 261 height 23
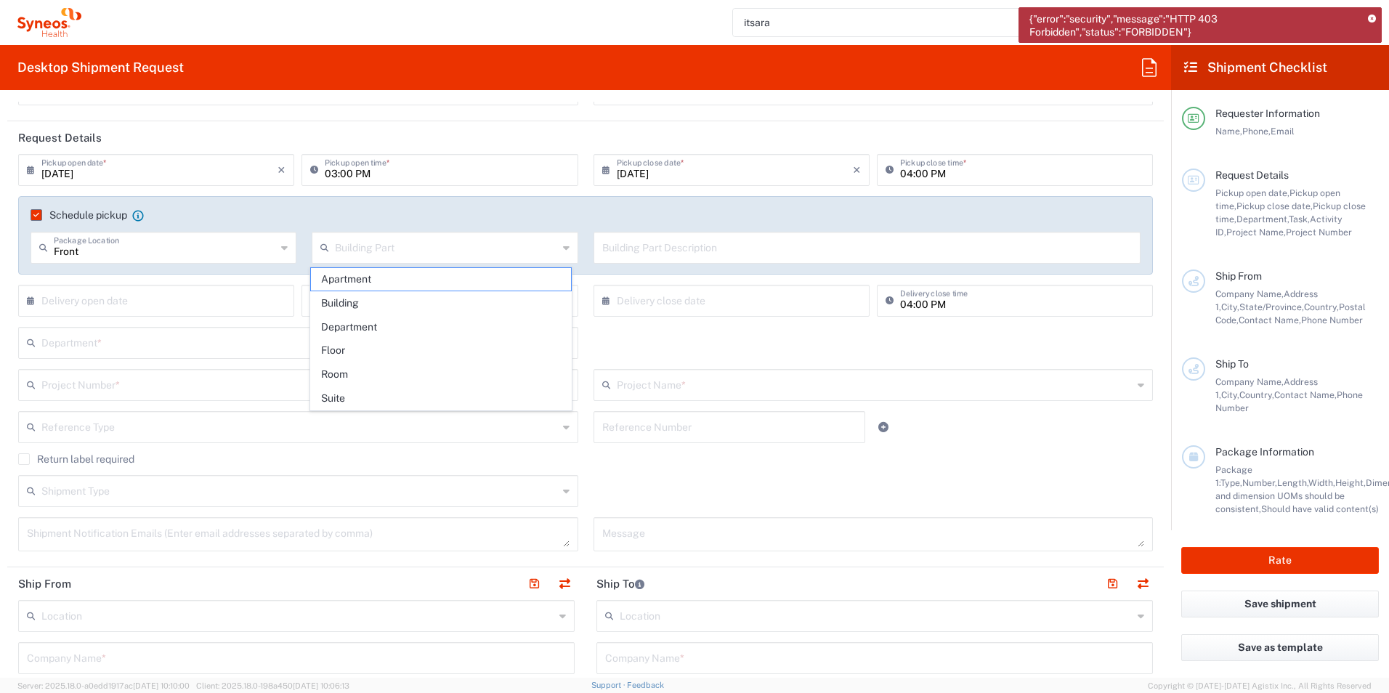
type input "Apartment"
click at [728, 261] on div "Building Part Description" at bounding box center [867, 248] width 548 height 32
click at [723, 256] on input "text" at bounding box center [867, 246] width 530 height 25
click at [240, 286] on div "× Delivery open date" at bounding box center [156, 301] width 276 height 32
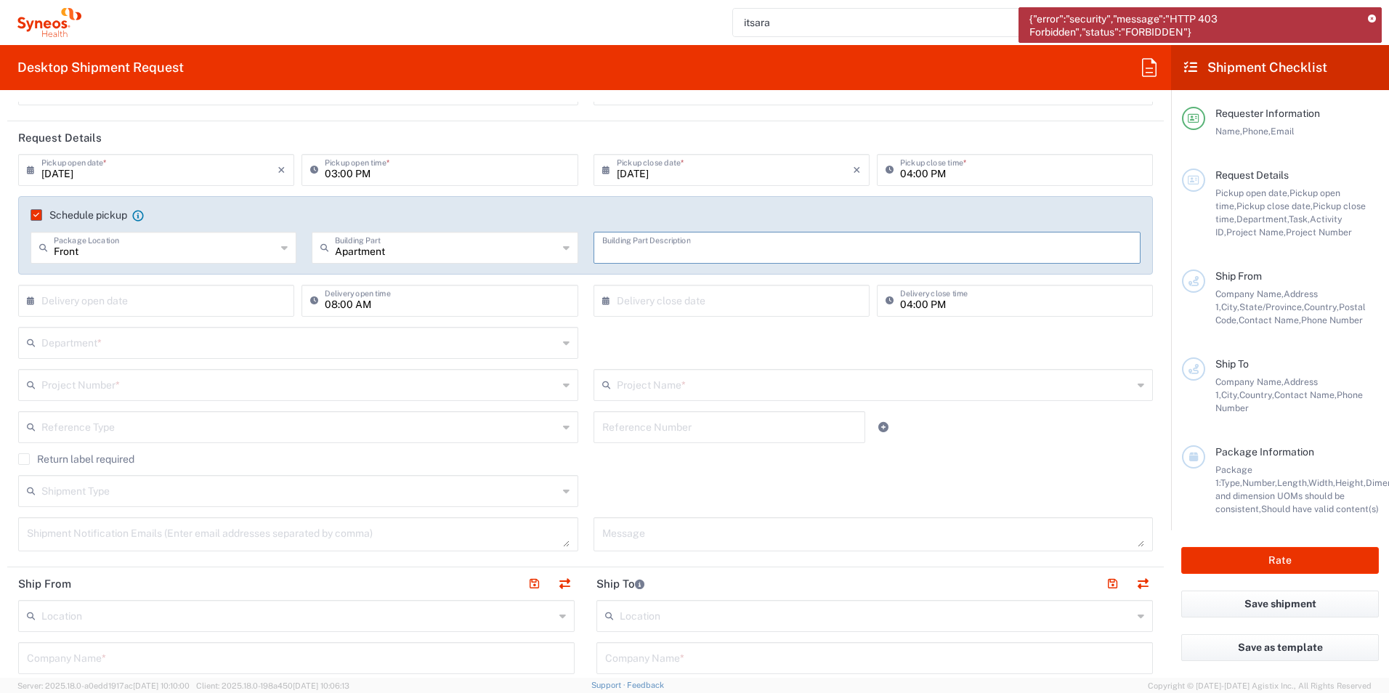
click at [649, 248] on input "text" at bounding box center [867, 246] width 530 height 25
type input "Focus"
click at [219, 305] on input "text" at bounding box center [159, 299] width 236 height 25
click at [132, 394] on span "9" at bounding box center [137, 391] width 22 height 20
type input "[DATE]"
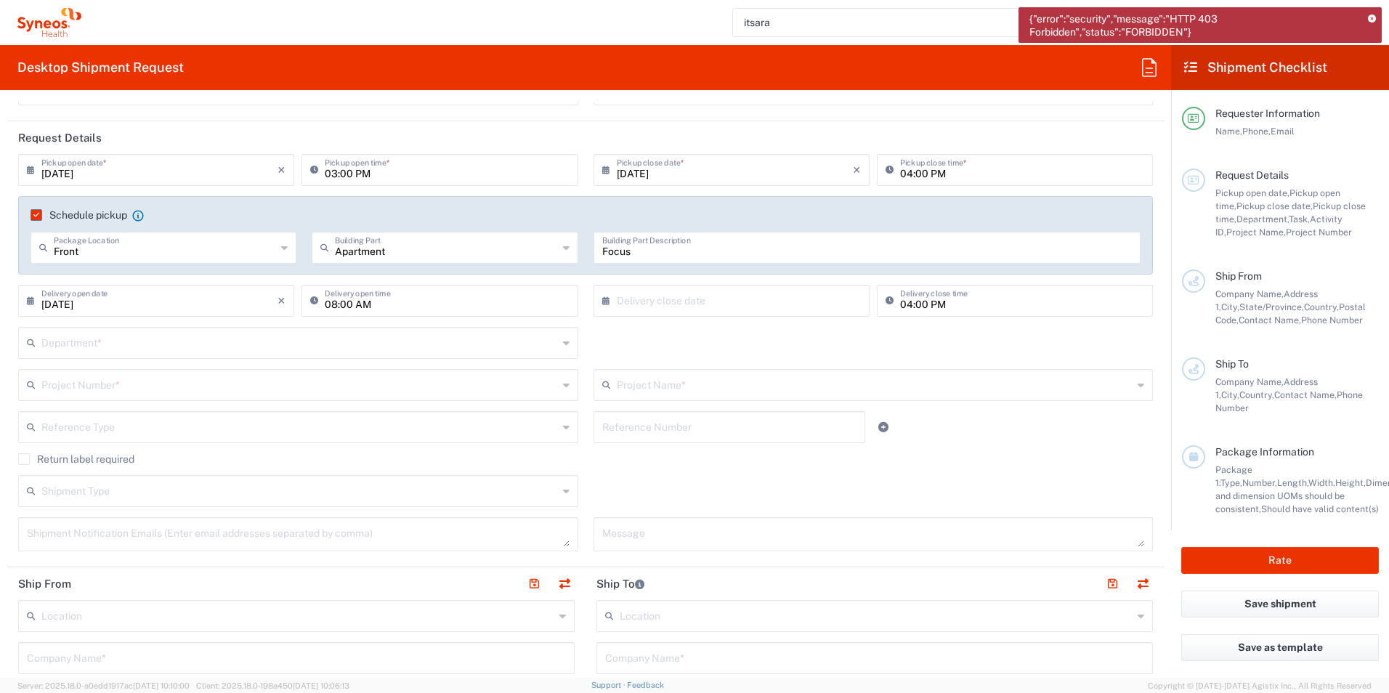
click at [123, 341] on input "text" at bounding box center [299, 341] width 516 height 25
click at [657, 333] on div "Department * 3000 3100 3109 3110 3111 3112 3125 3130 3135 3136 3150 3155 3165 3…" at bounding box center [586, 348] width 1150 height 42
click at [456, 385] on input "text" at bounding box center [299, 396] width 516 height 25
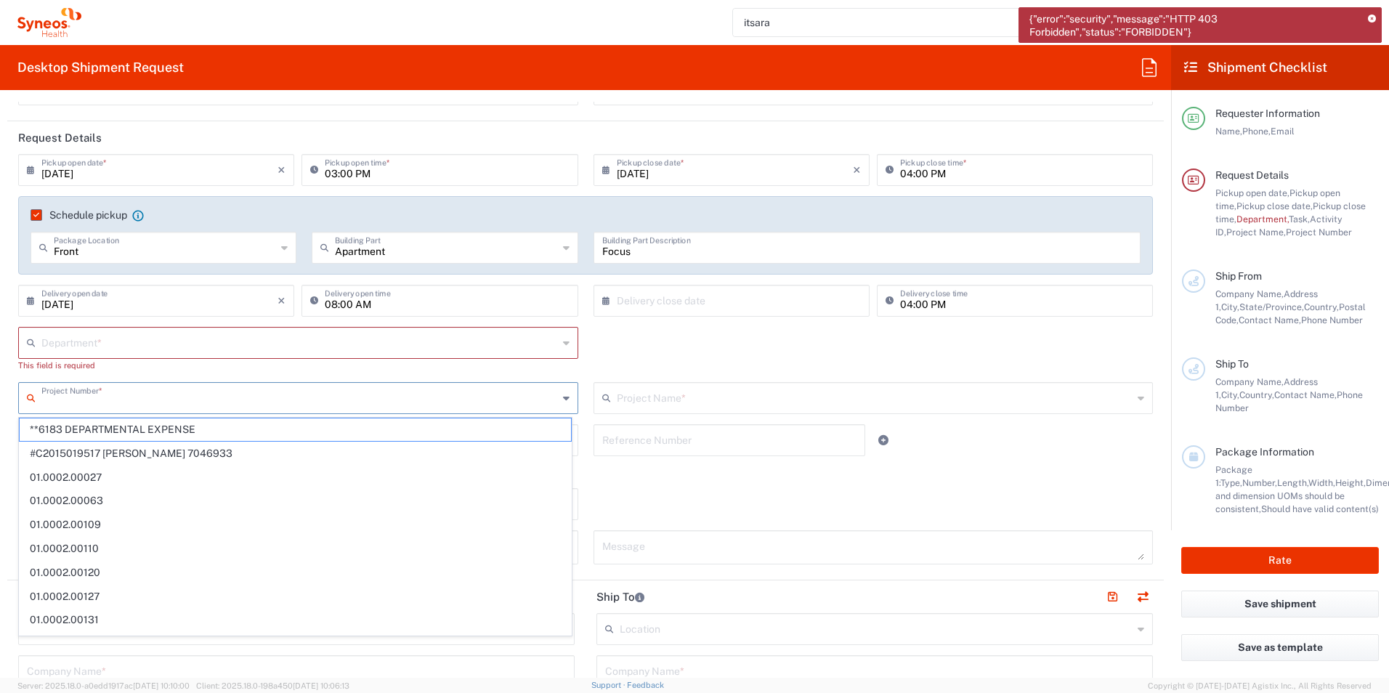
click at [443, 401] on input "text" at bounding box center [299, 396] width 516 height 25
click at [660, 395] on input "text" at bounding box center [875, 396] width 516 height 25
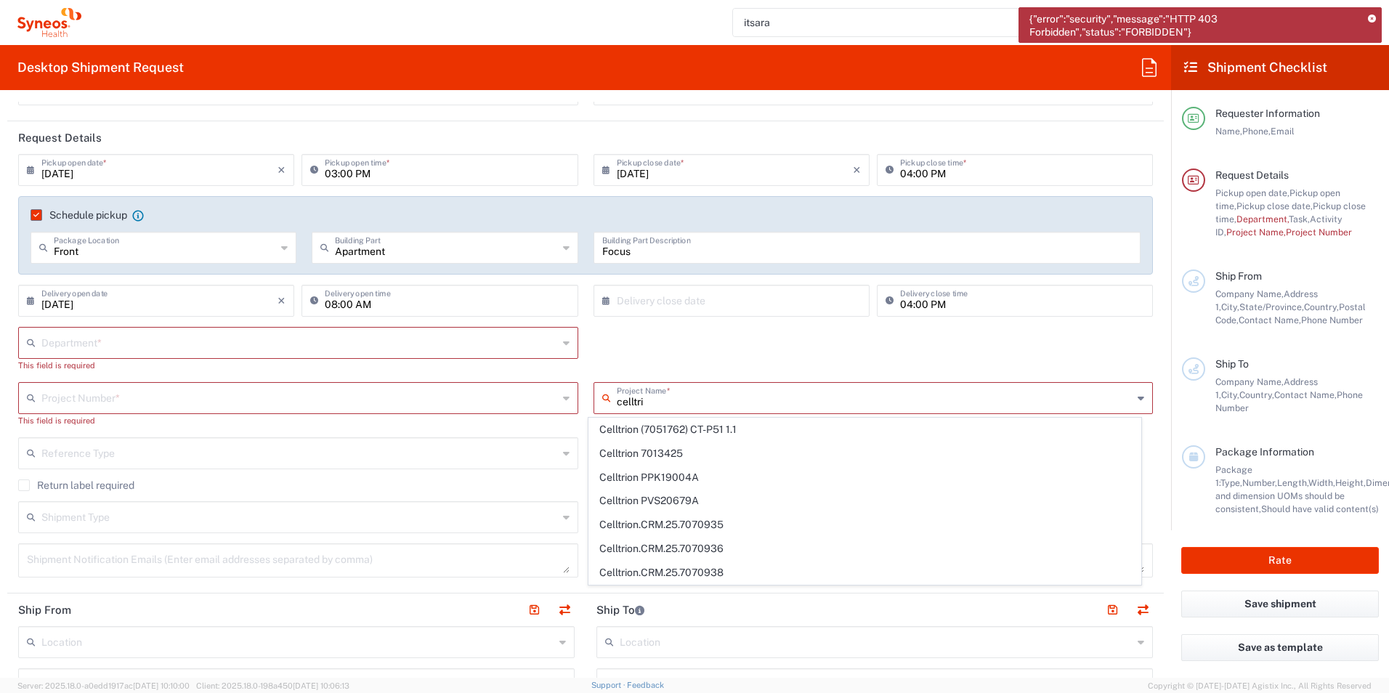
type input "celltri"
click at [66, 398] on input "text" at bounding box center [299, 396] width 516 height 25
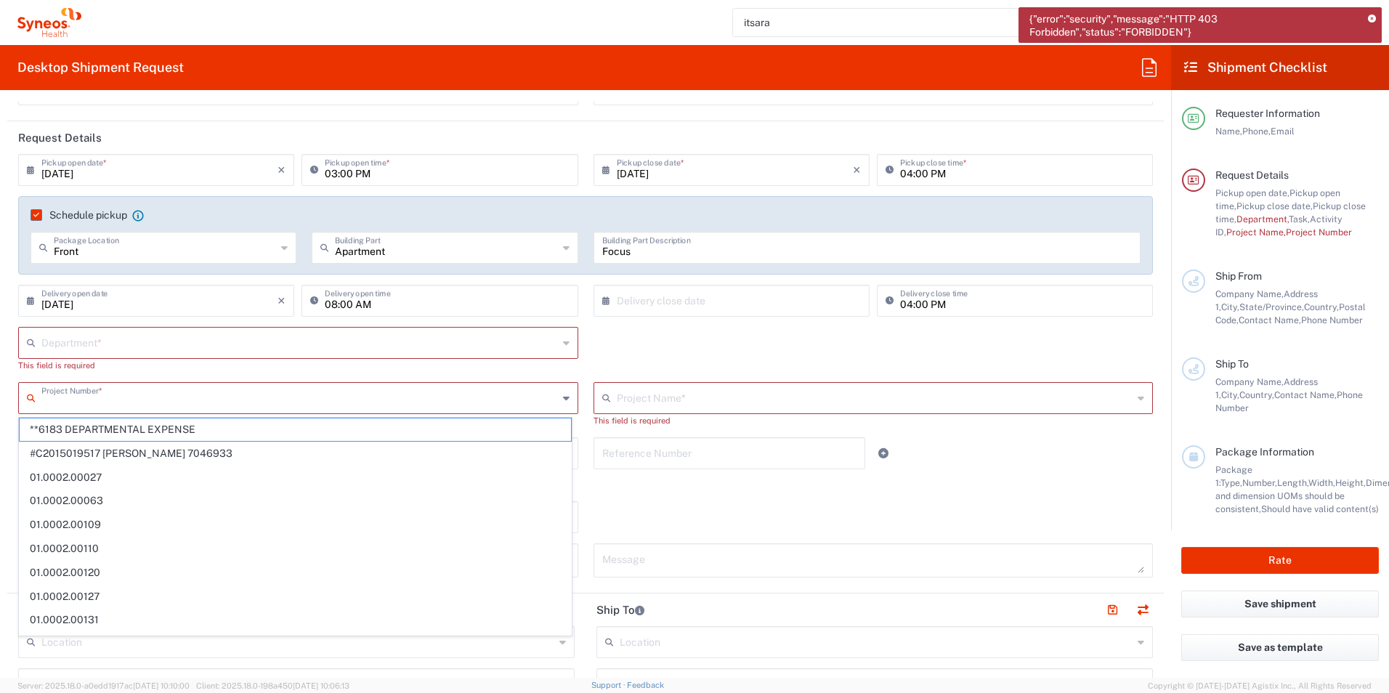
paste input "7046408"
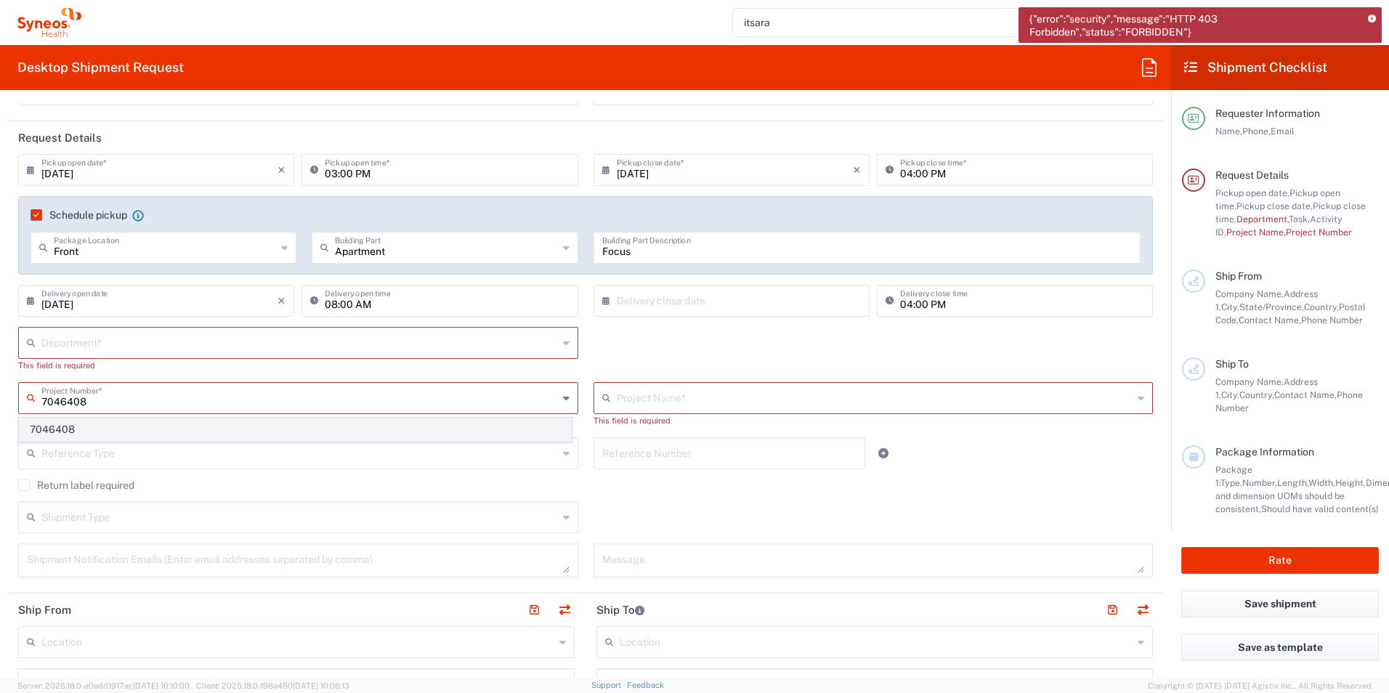
type input "7046408"
click at [267, 426] on span "7046408" at bounding box center [295, 429] width 551 height 23
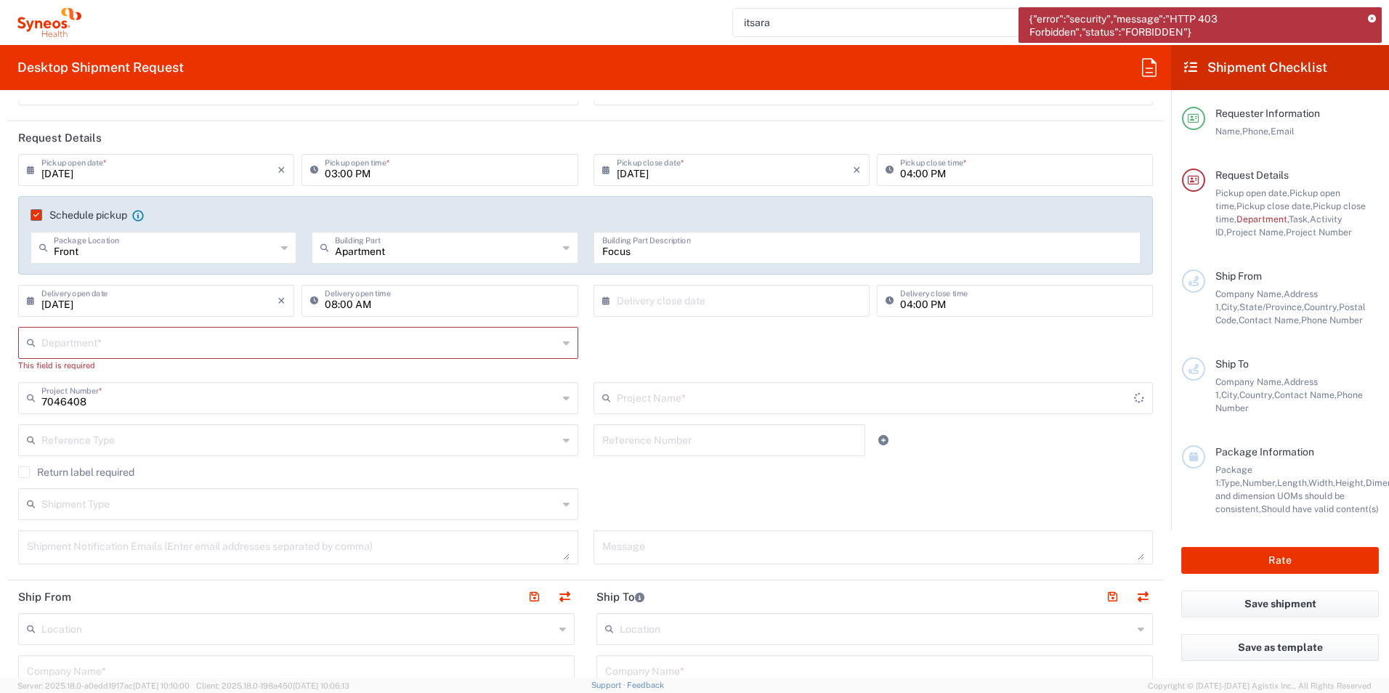
type input "CT-P51_3.1."
click at [213, 341] on input "text" at bounding box center [299, 341] width 516 height 25
click at [656, 357] on div "Department * 3000 3100 3109 3110 3111 3112 3125 3130 3135 3136 3150 3155 3165 3…" at bounding box center [586, 354] width 1150 height 55
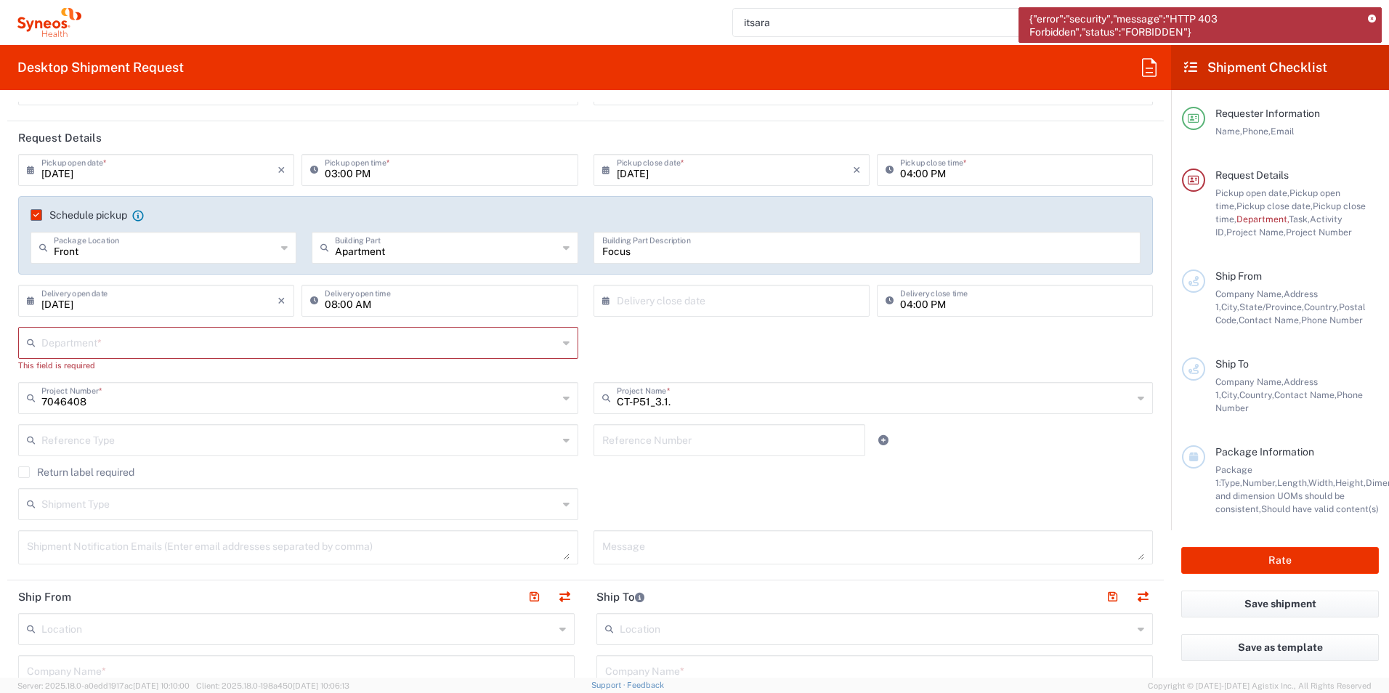
click at [564, 345] on div "Department *" at bounding box center [298, 343] width 560 height 32
click at [563, 340] on icon at bounding box center [566, 342] width 7 height 23
click at [726, 357] on div "Department * 3000 3100 3109 3110 3111 3112 3125 3130 3135 3136 3150 3155 3165 3…" at bounding box center [586, 354] width 1150 height 55
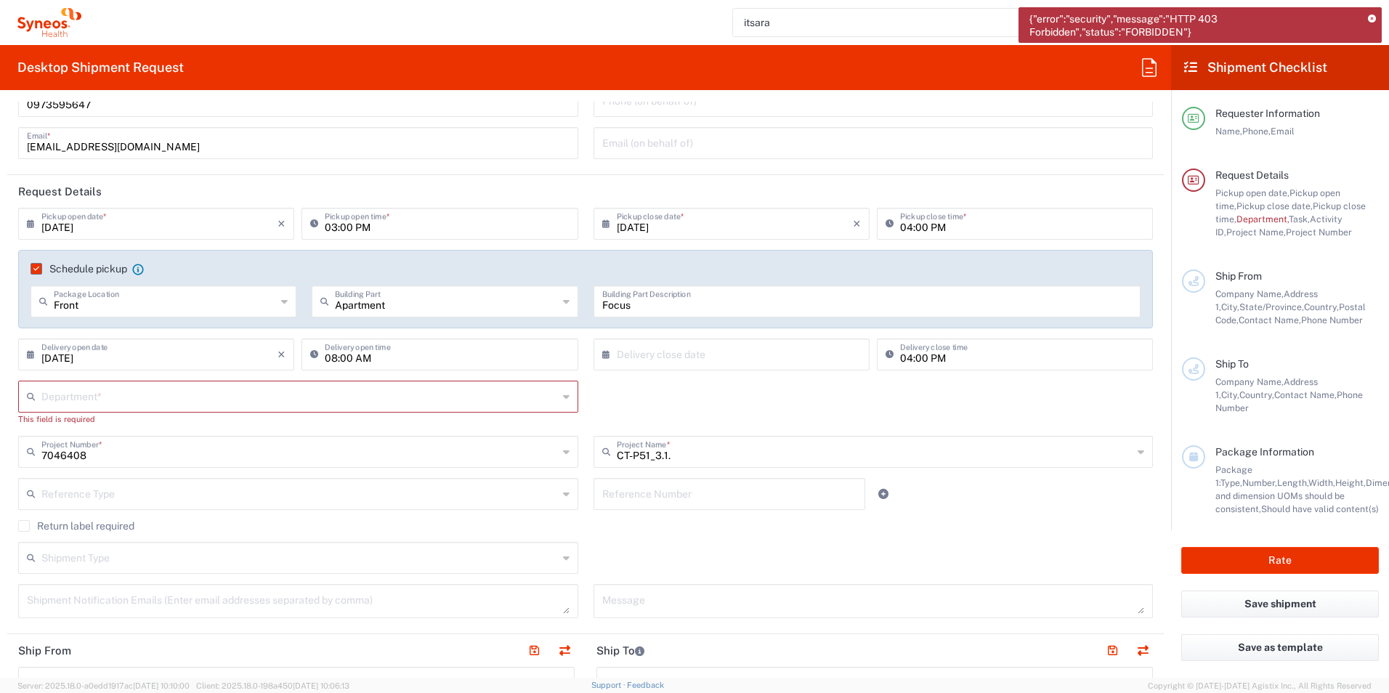
scroll to position [0, 0]
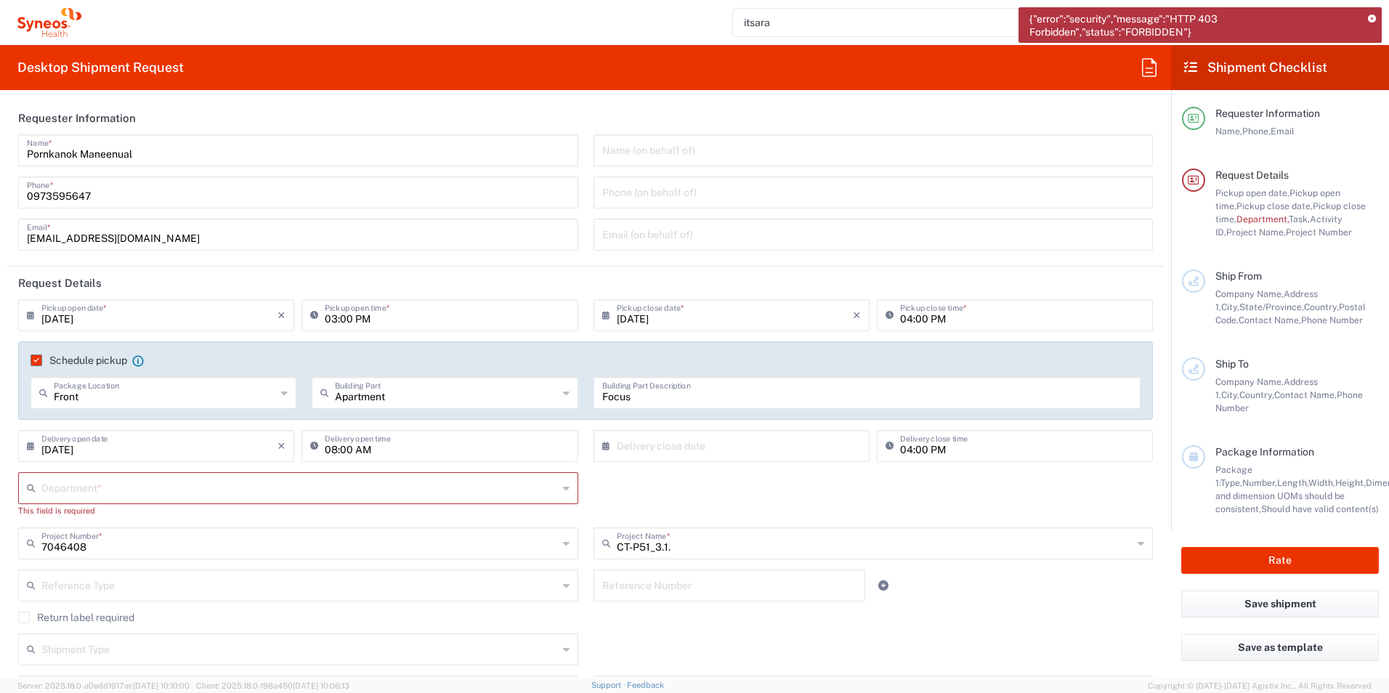
click at [1372, 14] on div "{"error":"security","message":"HTTP 403 Forbidden","status":"FORBIDDEN"}" at bounding box center [1199, 25] width 363 height 36
click at [1373, 15] on icon at bounding box center [1372, 19] width 8 height 8
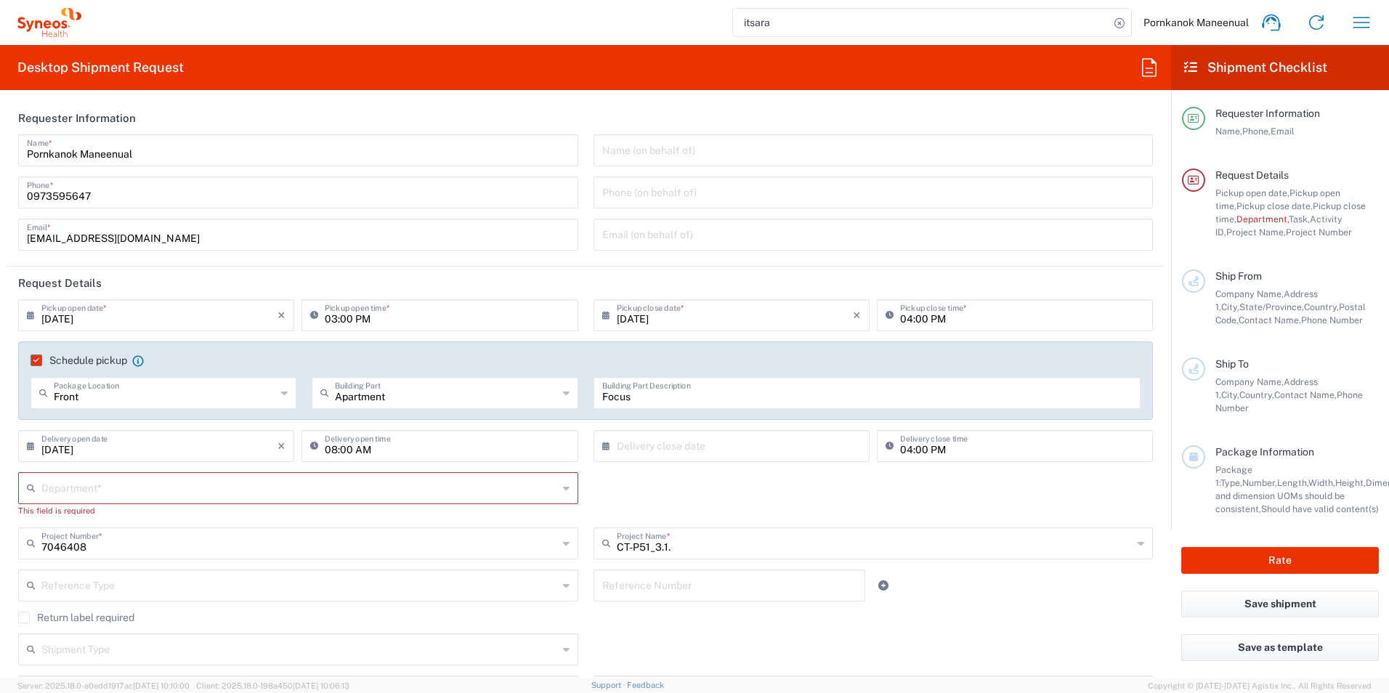
click at [1053, 28] on input "itsara" at bounding box center [921, 23] width 376 height 28
drag, startPoint x: 1044, startPoint y: 26, endPoint x: 718, endPoint y: 22, distance: 325.4
click at [720, 22] on div "itsara Pornkanok Maneenual Home Shipment estimator Shipment tracking Desktop sh…" at bounding box center [732, 22] width 1302 height 35
click at [1122, 18] on icon at bounding box center [1119, 23] width 20 height 20
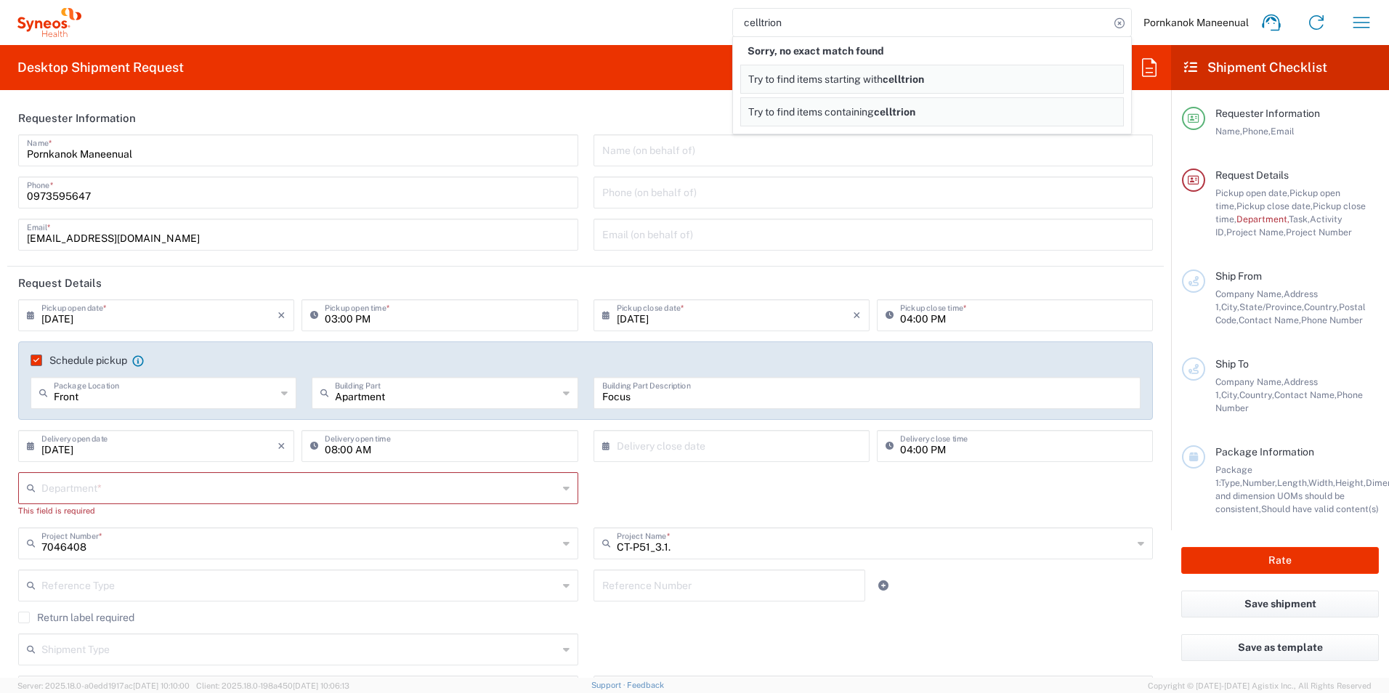
click at [917, 77] on span "celltrion" at bounding box center [902, 79] width 41 height 12
click at [763, 21] on input "celltrion" at bounding box center [921, 23] width 376 height 28
type input "celtrion"
click at [730, 25] on div "celtrion Sorry, no exact match found Try to find items starting with celtrion T…" at bounding box center [732, 22] width 1302 height 35
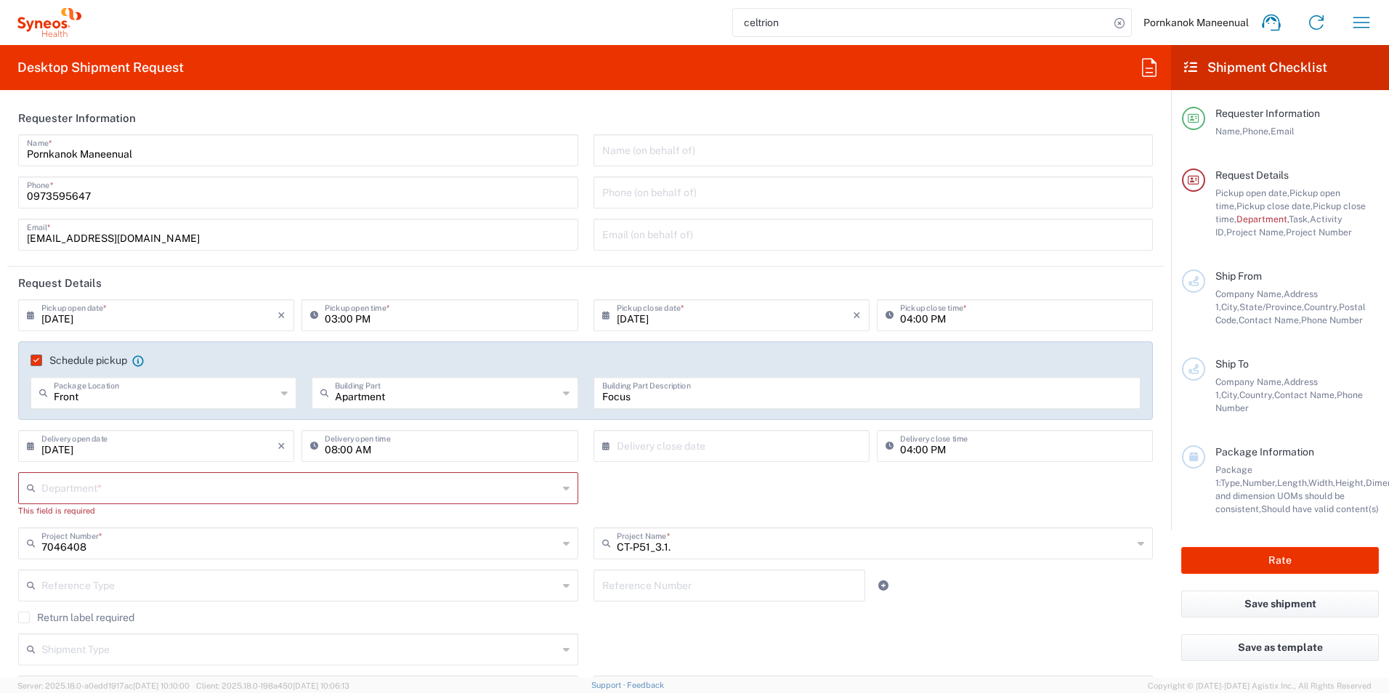
drag, startPoint x: 787, startPoint y: 20, endPoint x: 715, endPoint y: 18, distance: 71.9
click at [715, 18] on div "celtrion Pornkanok Maneenual Home Shipment estimator Shipment tracking Desktop …" at bounding box center [732, 22] width 1302 height 35
type input "CMU"
click at [1117, 28] on icon at bounding box center [1119, 23] width 20 height 20
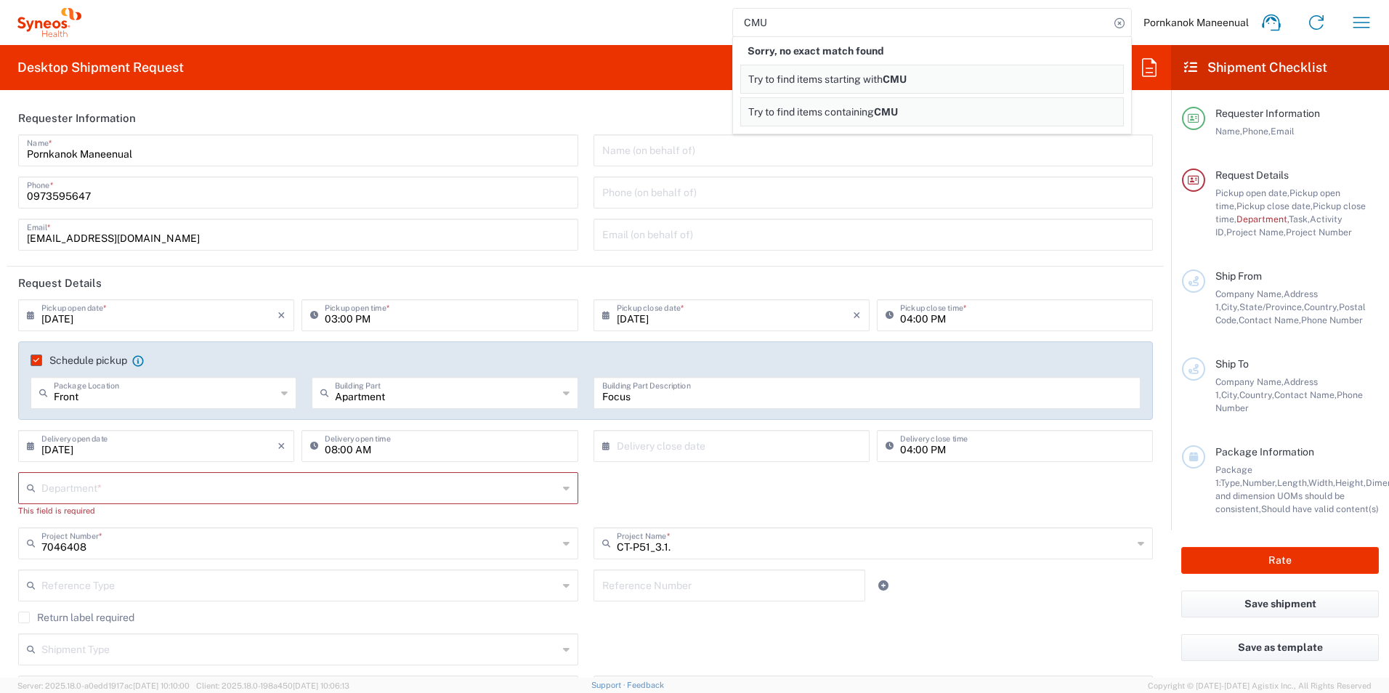
click at [1002, 76] on link "Try to find items starting with CMU" at bounding box center [931, 79] width 383 height 29
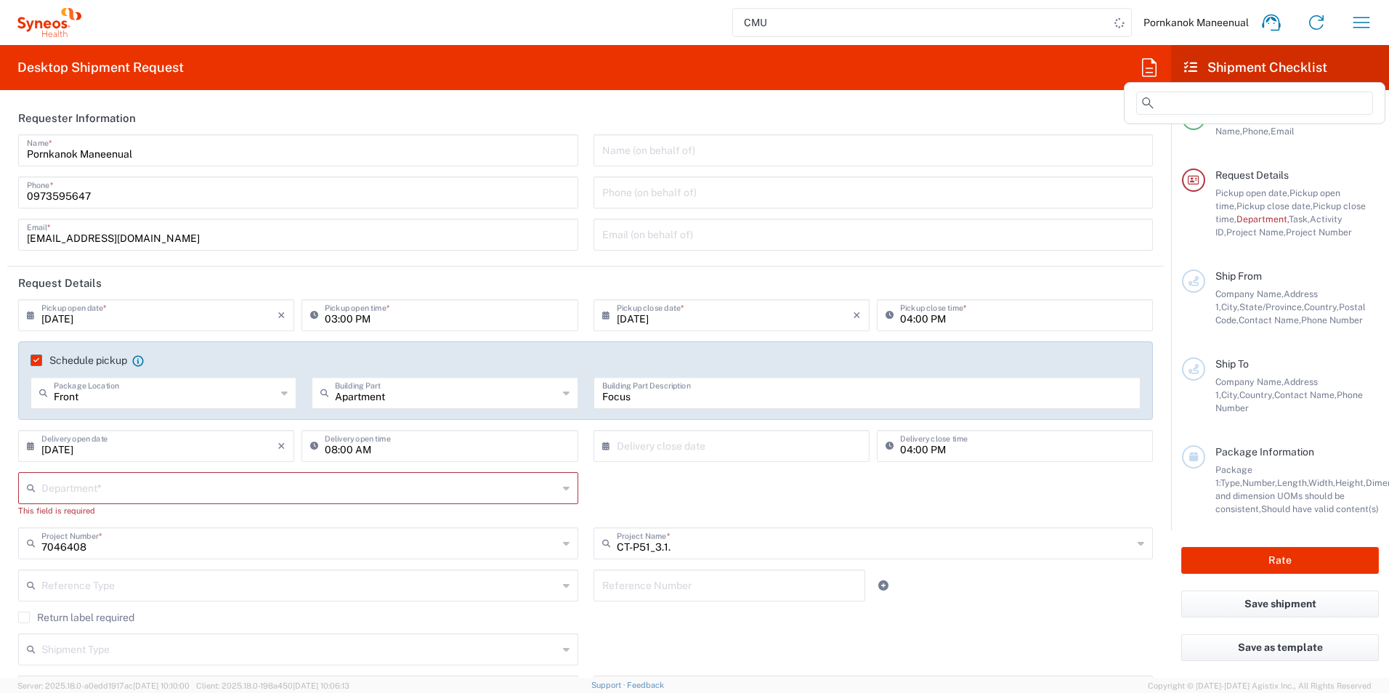
click at [1145, 72] on icon at bounding box center [1149, 67] width 15 height 18
click at [1165, 107] on input at bounding box center [1254, 103] width 237 height 23
type input "cmu"
click at [1180, 131] on span "Celltrion_CMU" at bounding box center [1170, 131] width 68 height 12
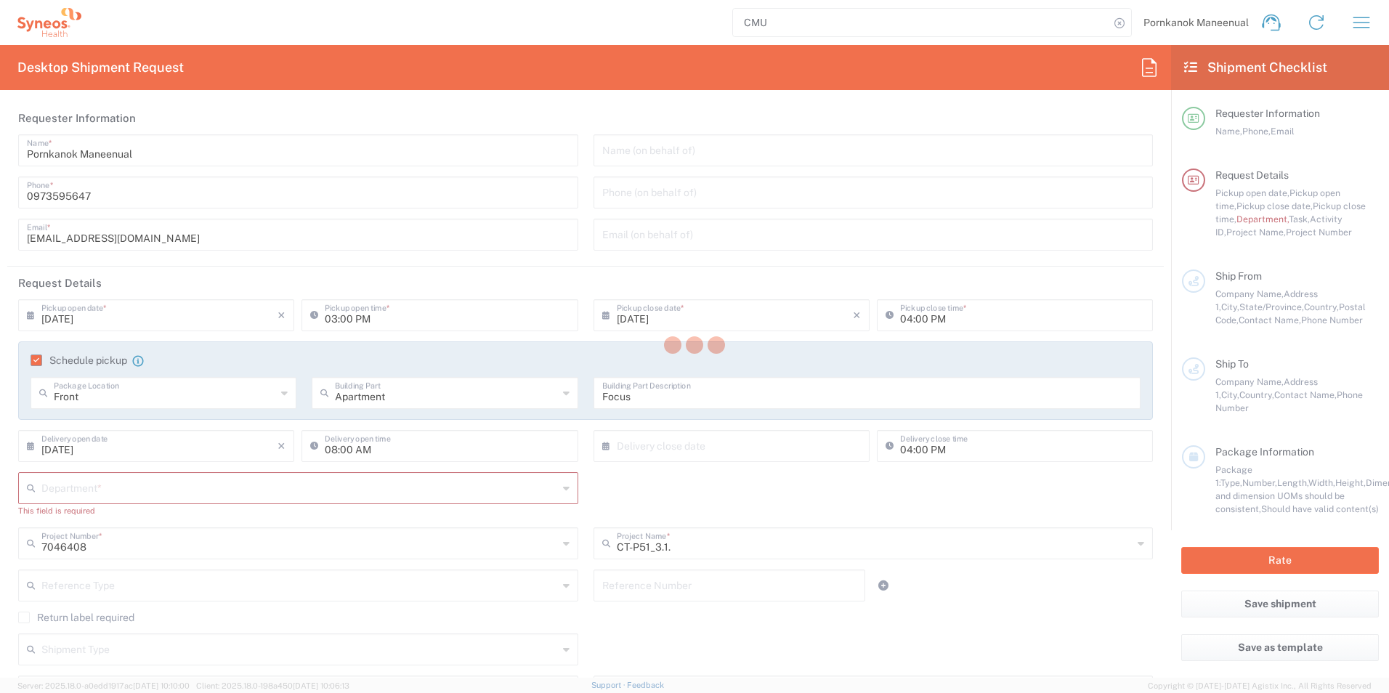
type input "3230"
type input "7046408"
type input "Project"
type input "7046408"
type textarea "[EMAIL_ADDRESS][DOMAIN_NAME]"
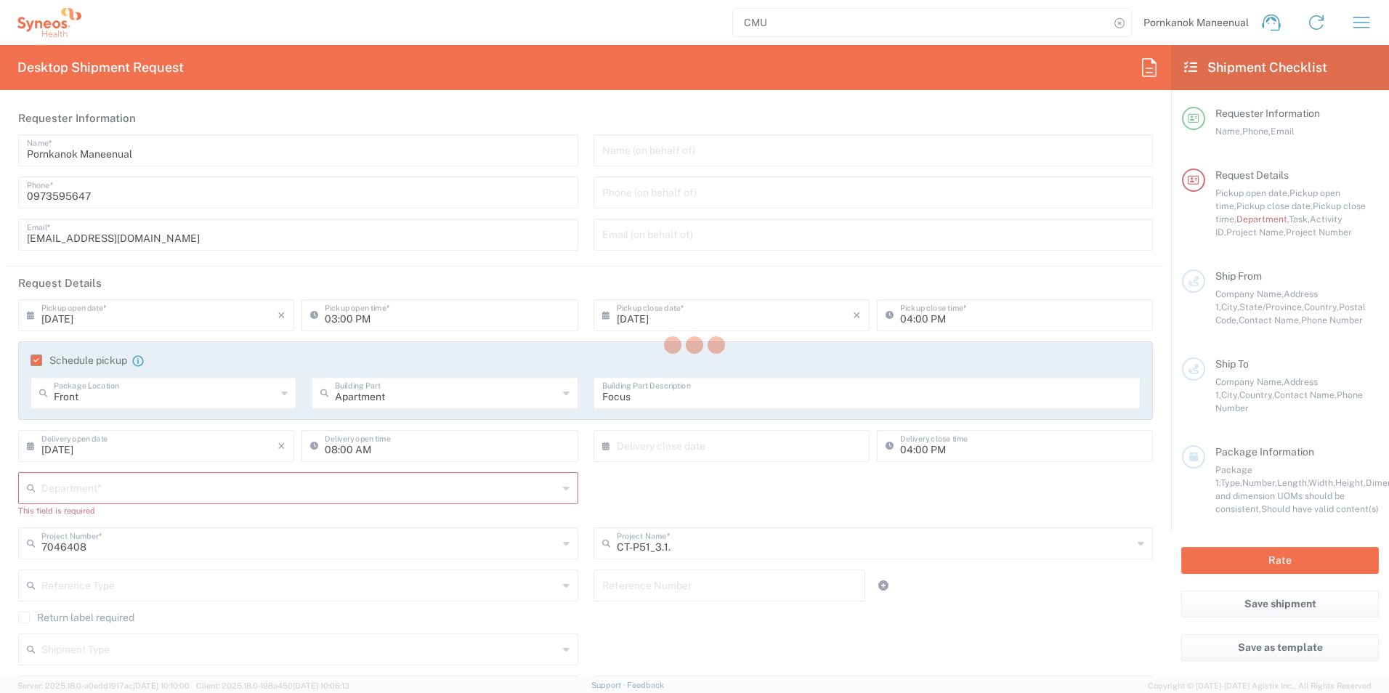
type input "FOCUS COPY SERVICE"
type input "Head Office [STREET_ADDRESS],"
type input "[GEOGRAPHIC_DATA], Khet Bangrak"
type input "[GEOGRAPHIC_DATA]"
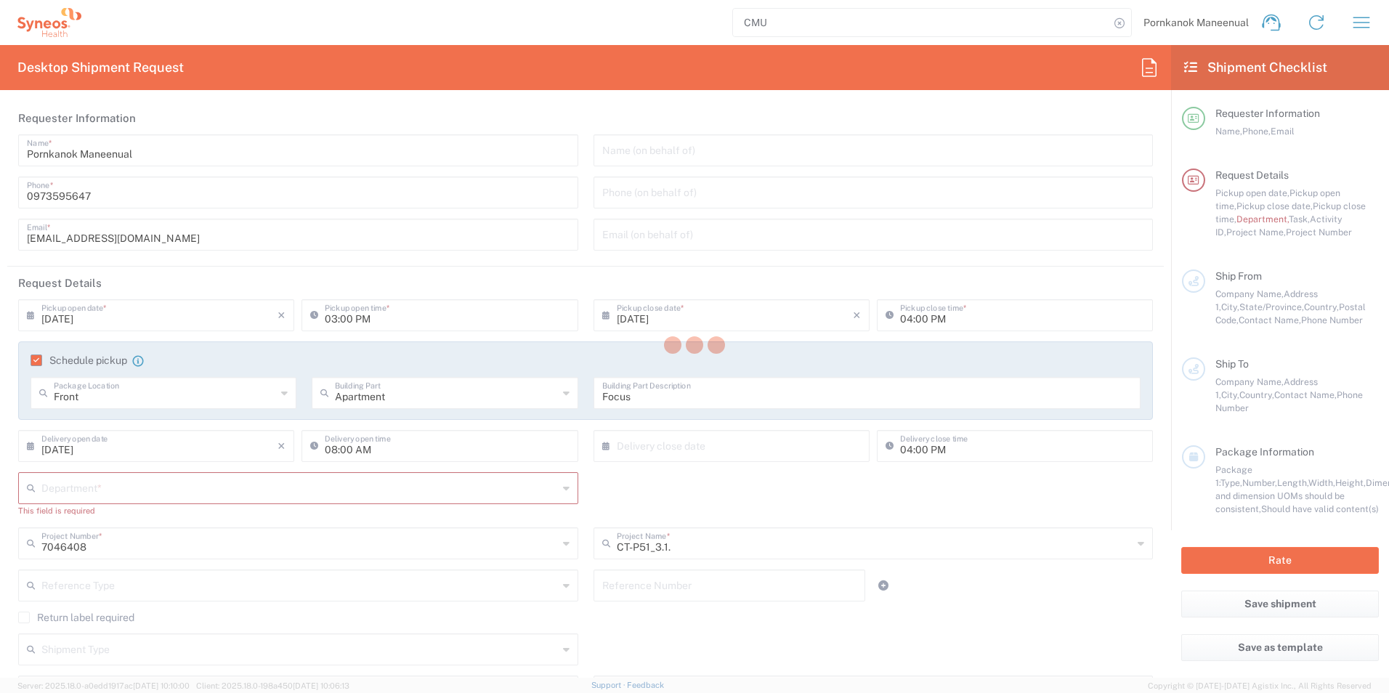
type input "10500"
type input "Pornkanok Maneenual"
type input "0973595647"
type input "[EMAIL_ADDRESS][DOMAIN_NAME]"
type input "CMU Clinical Research Center (CMU-CRC)"
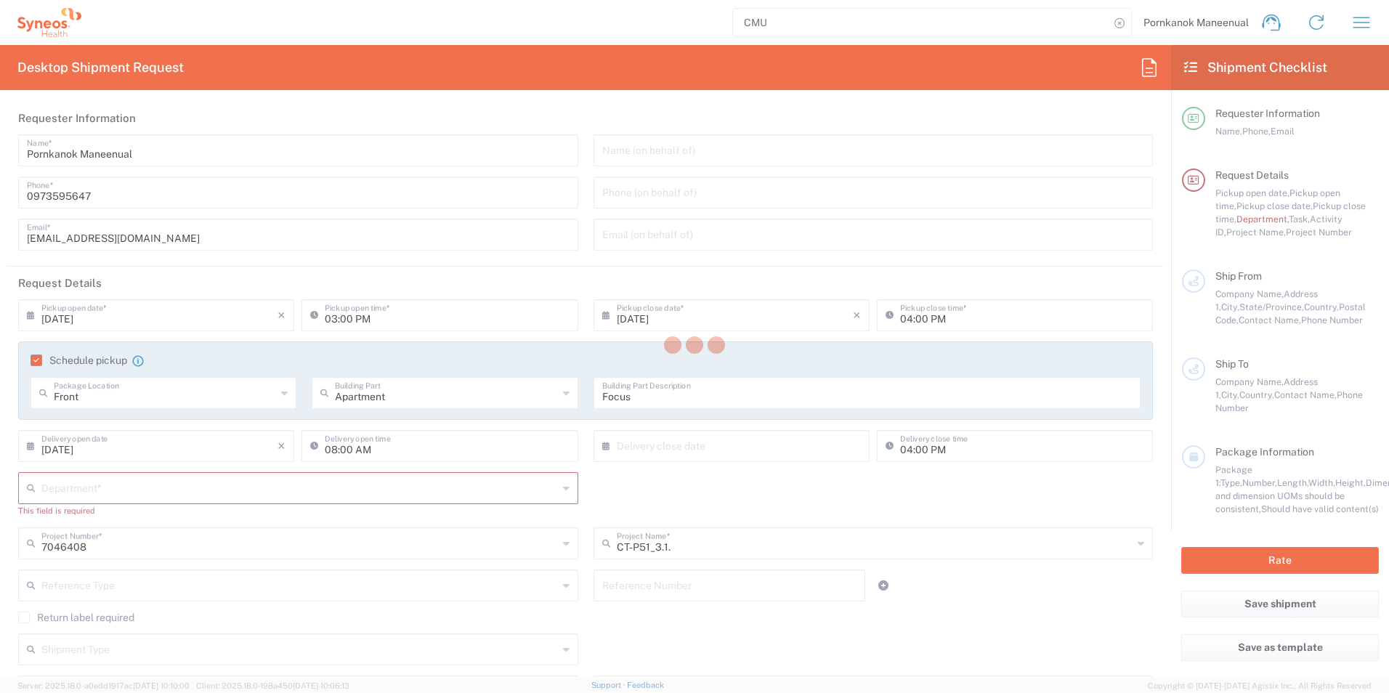
type input "[STREET_ADDRESS]"
type input "[GEOGRAPHIC_DATA]"
type input "50200"
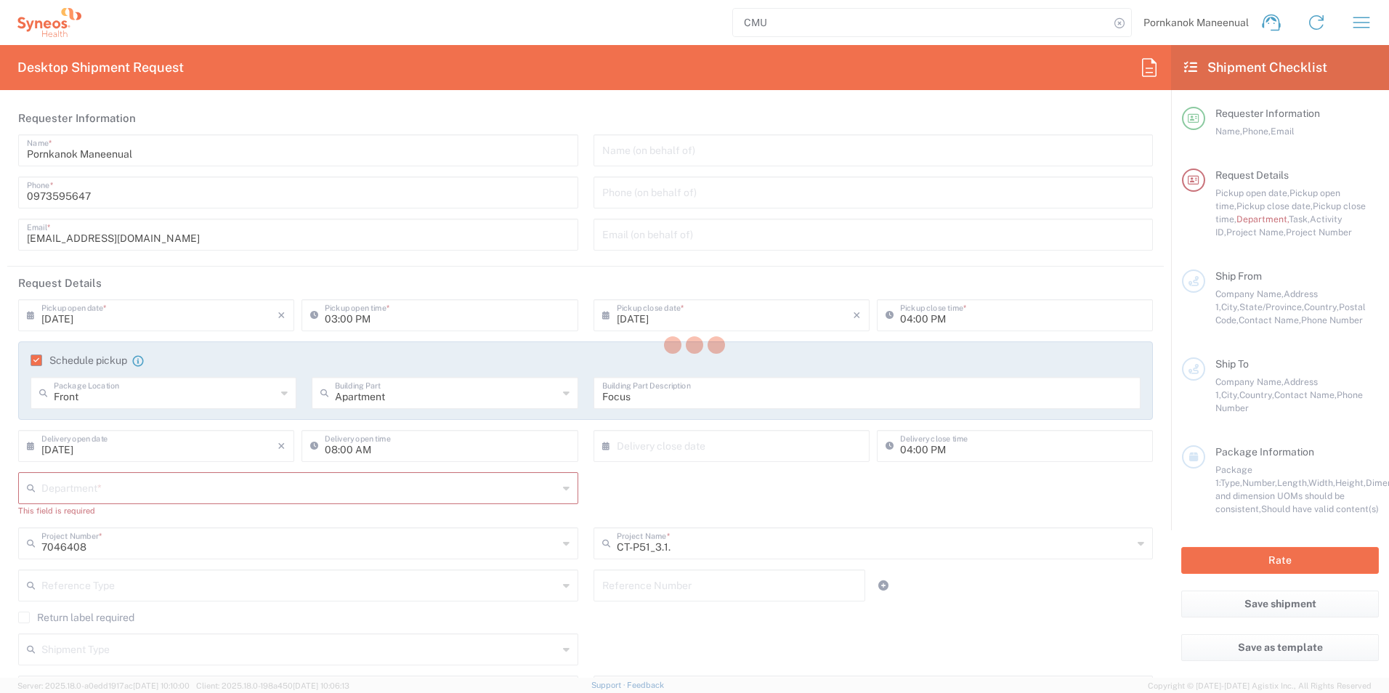
type input "Itsaraporn Sawangwan"
type input "[PHONE_NUMBER]"
type input "[EMAIL_ADDRESS][DOMAIN_NAME]"
type input "Business (General)"
type input "Front"
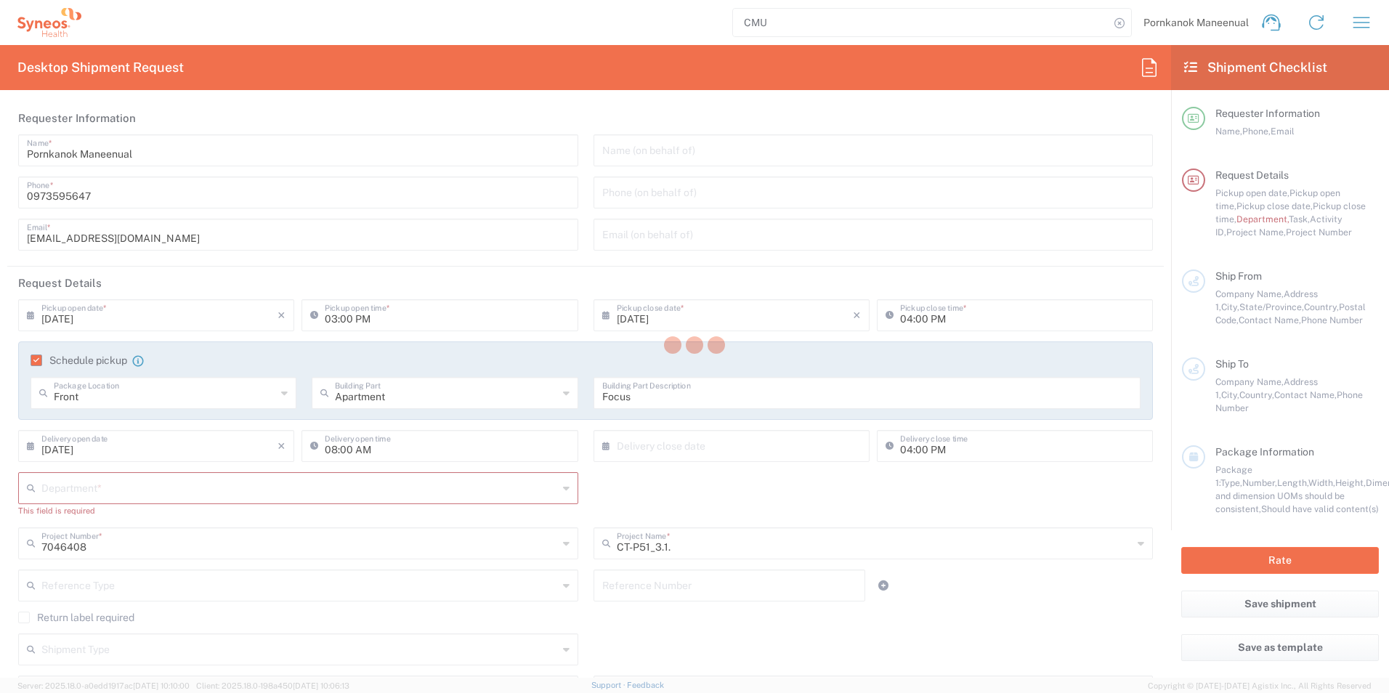
type input "Building"
type input "FOCUS COPY SERVICE"
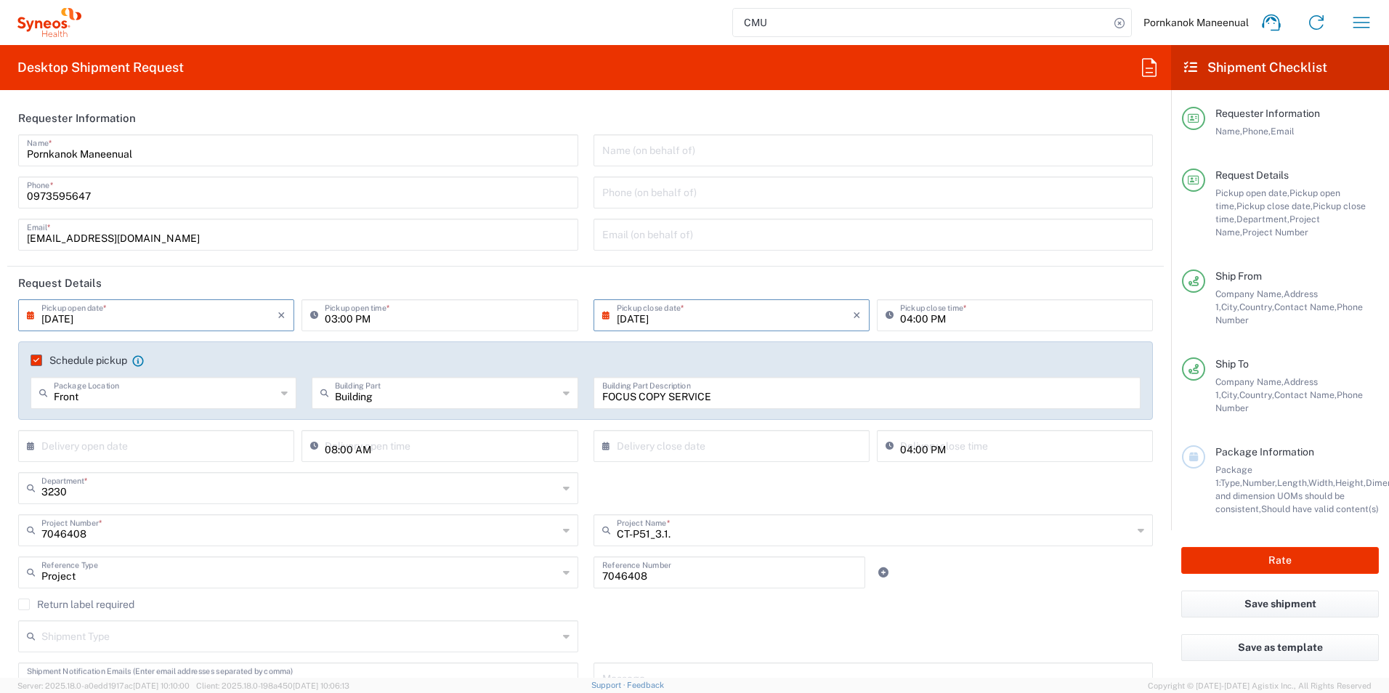
type input "[GEOGRAPHIC_DATA]"
click at [246, 448] on input "text" at bounding box center [159, 444] width 236 height 25
click at [141, 537] on span "9" at bounding box center [137, 536] width 22 height 20
type input "[DATE]"
click at [716, 454] on input "text" at bounding box center [735, 444] width 236 height 25
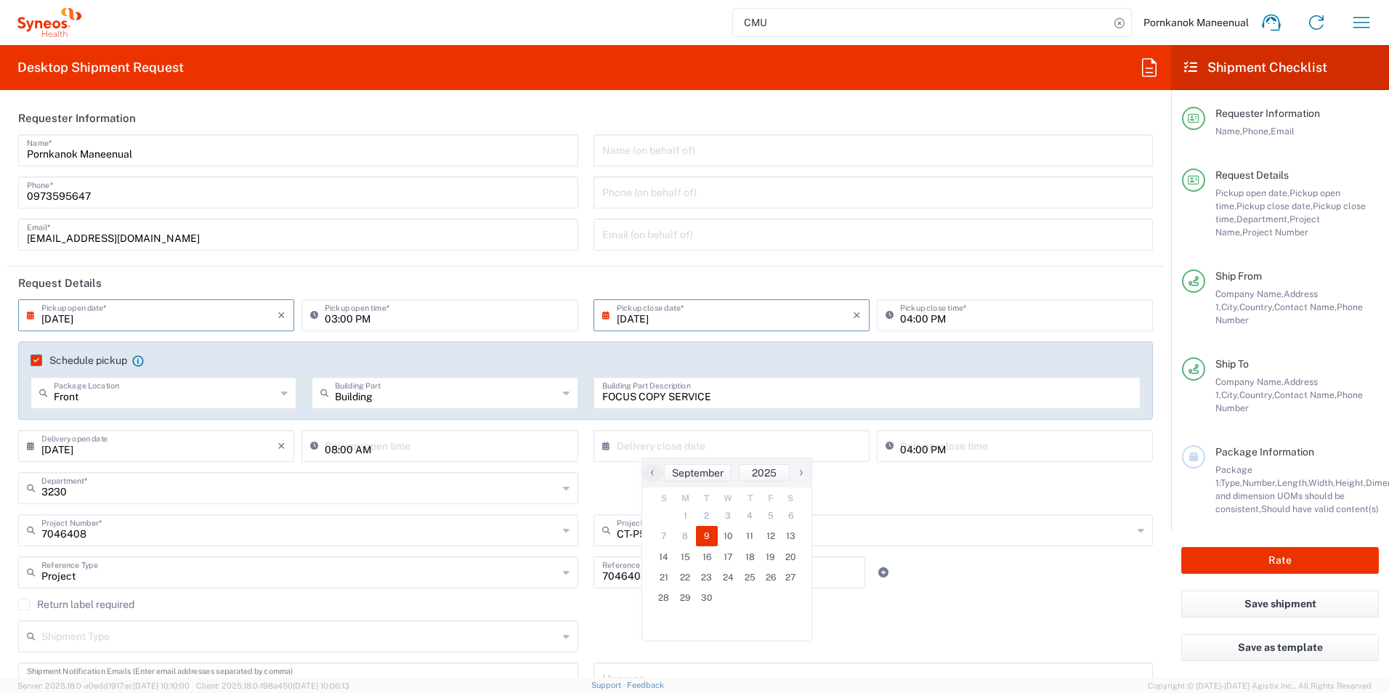
click at [707, 535] on span "9" at bounding box center [707, 536] width 22 height 20
type input "[DATE]"
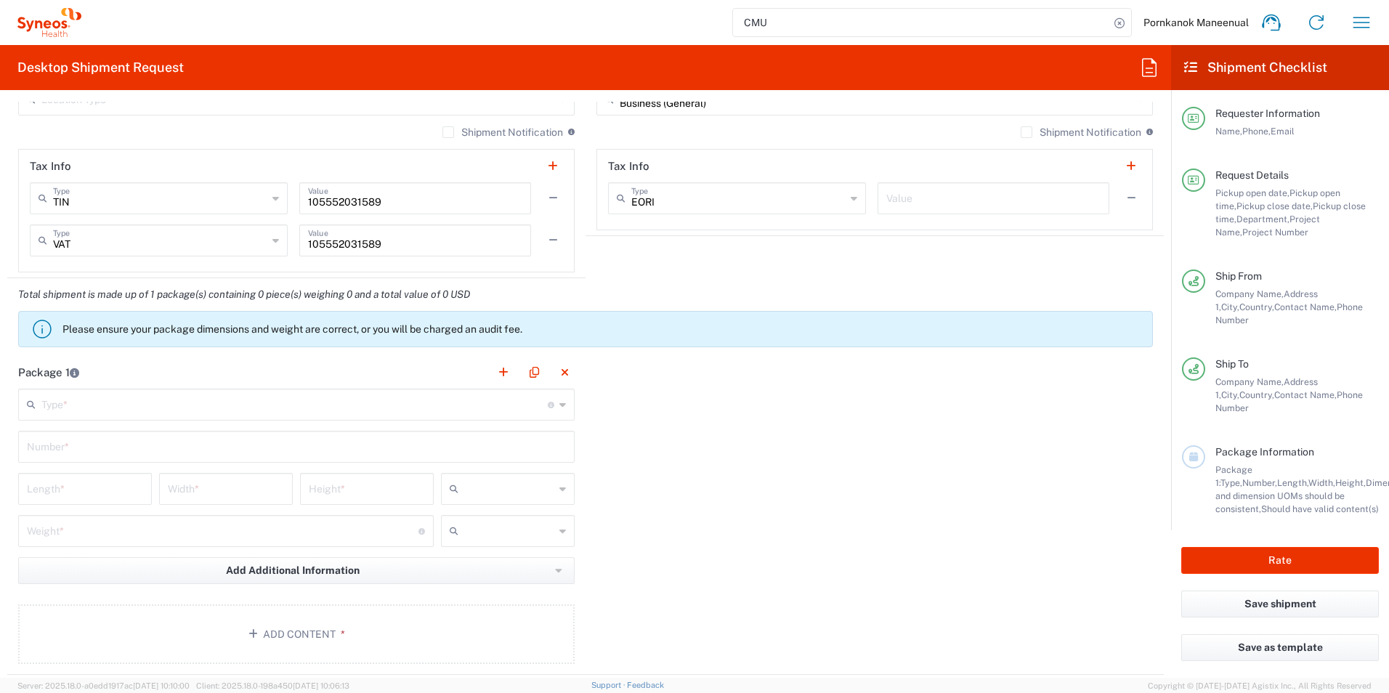
scroll to position [1089, 0]
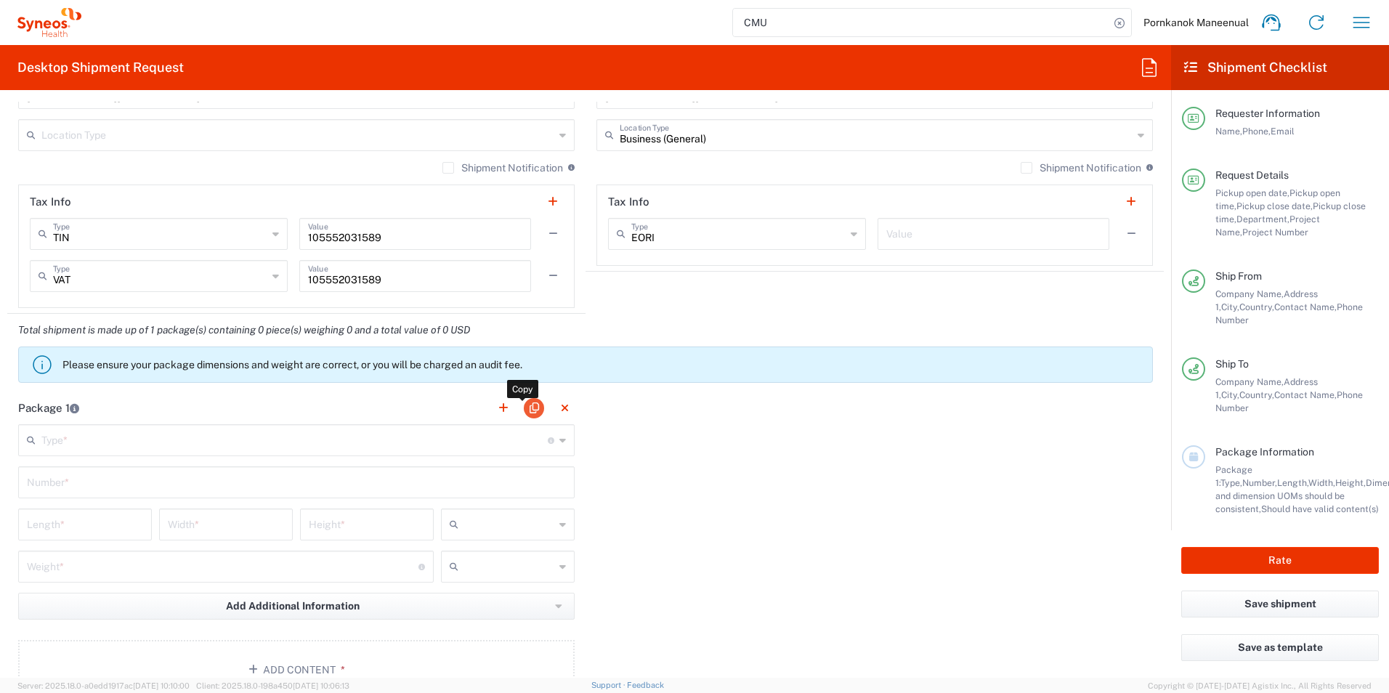
click at [527, 407] on button "button" at bounding box center [534, 408] width 20 height 20
click at [559, 441] on icon at bounding box center [562, 440] width 7 height 23
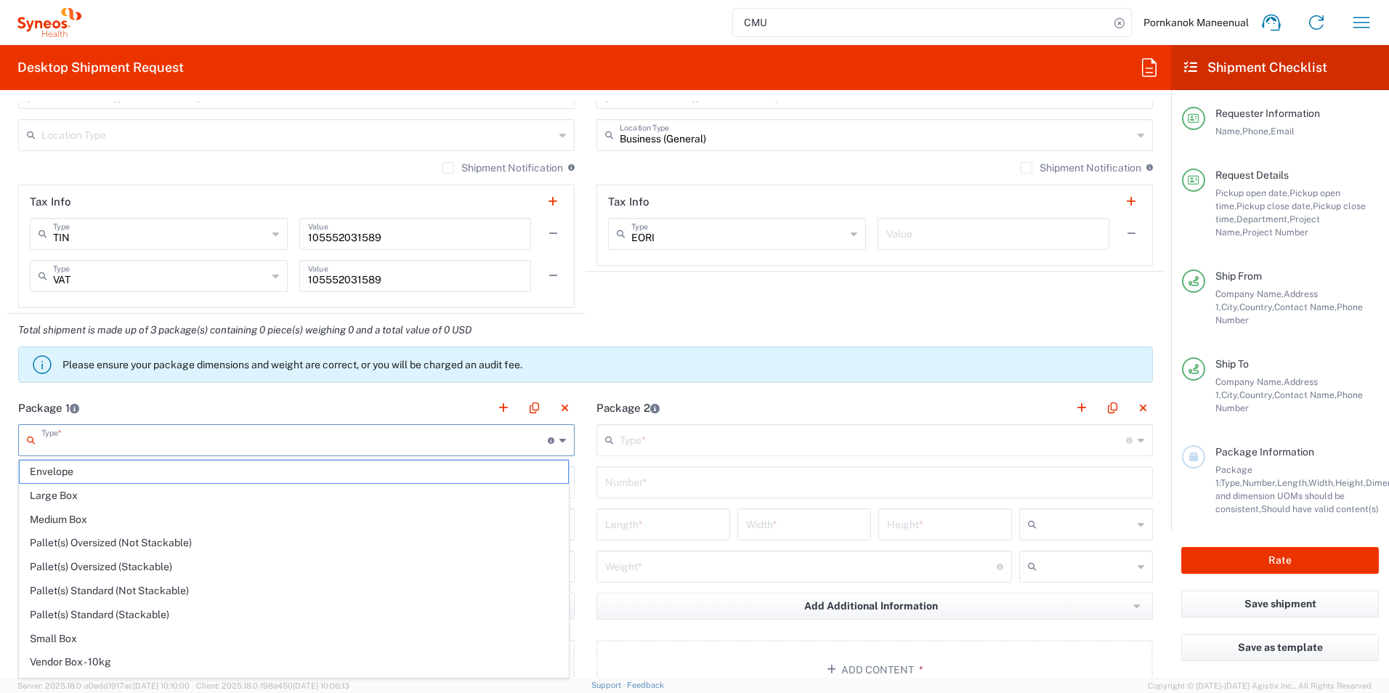
click at [405, 455] on div "Type * Material used to package goods" at bounding box center [296, 440] width 556 height 32
click at [402, 456] on main "Type * Material used to package goods Envelope Large Box Medium Box Pallet(s) O…" at bounding box center [296, 564] width 578 height 280
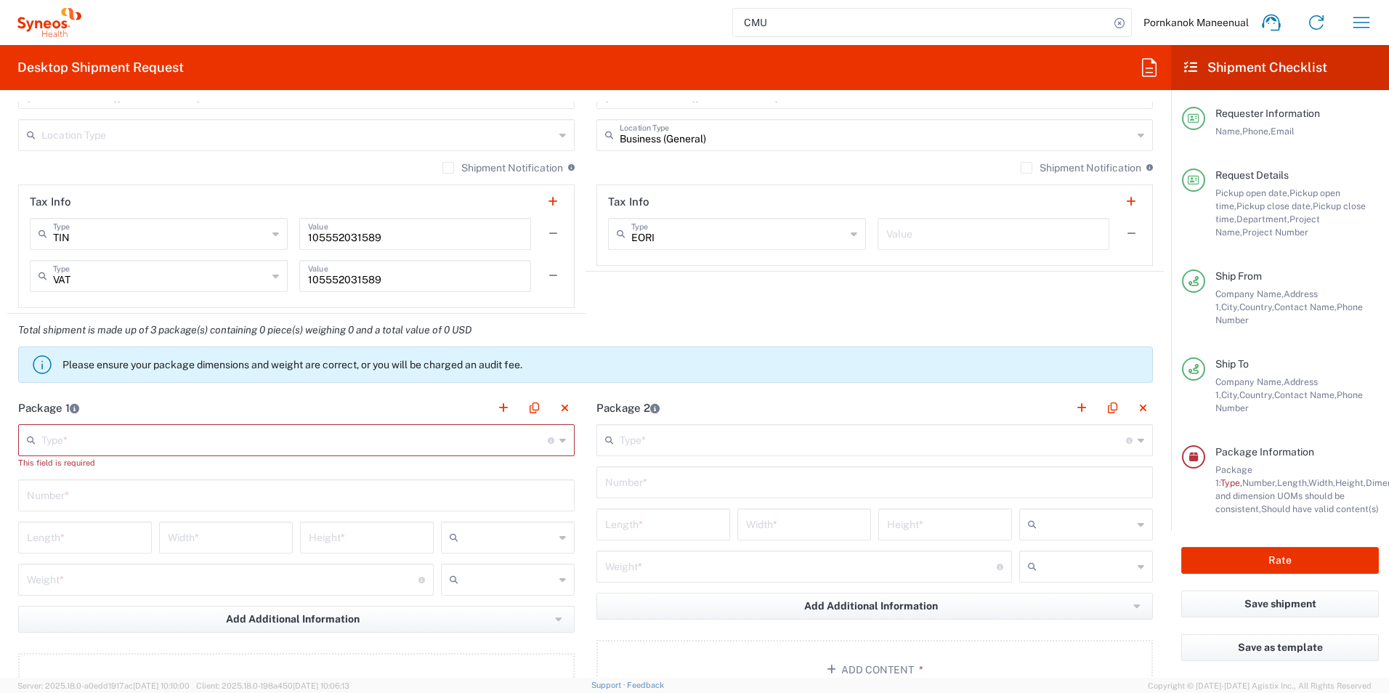
click at [405, 466] on div "This field is required" at bounding box center [296, 462] width 556 height 13
click at [559, 442] on icon at bounding box center [562, 440] width 7 height 23
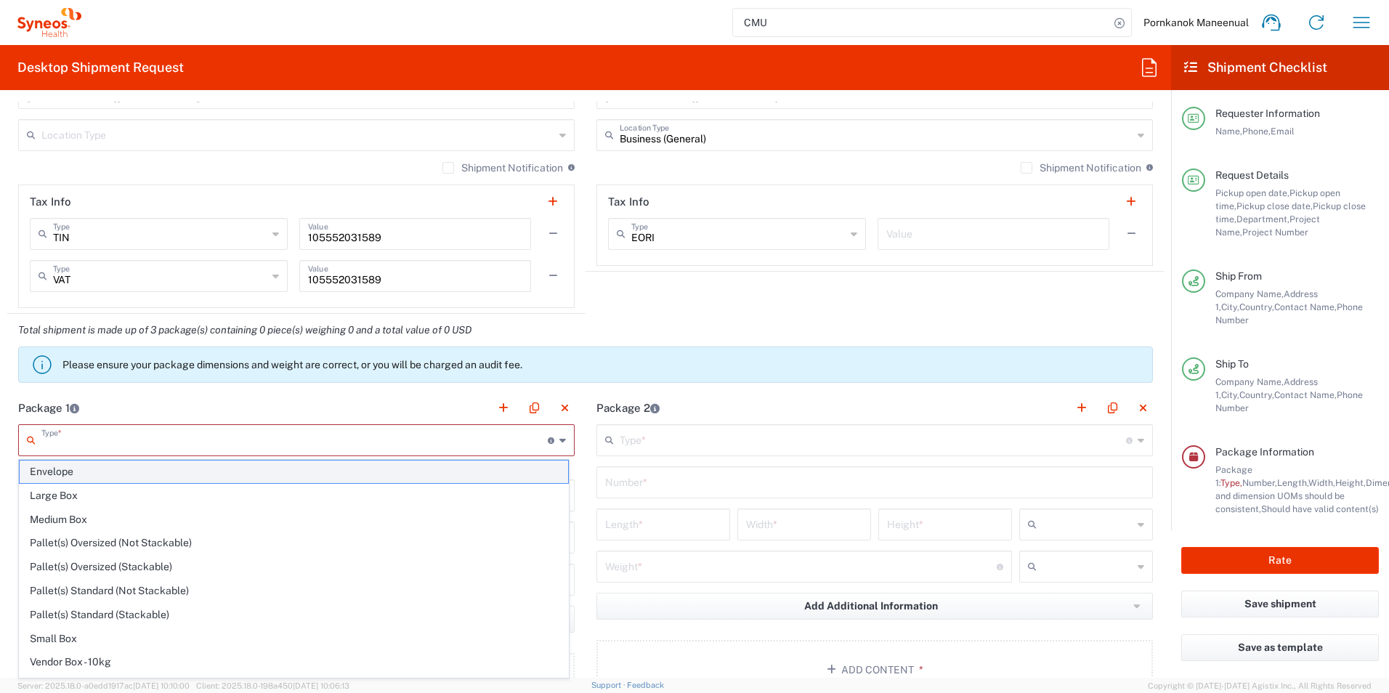
click at [413, 482] on span "Envelope" at bounding box center [294, 471] width 548 height 23
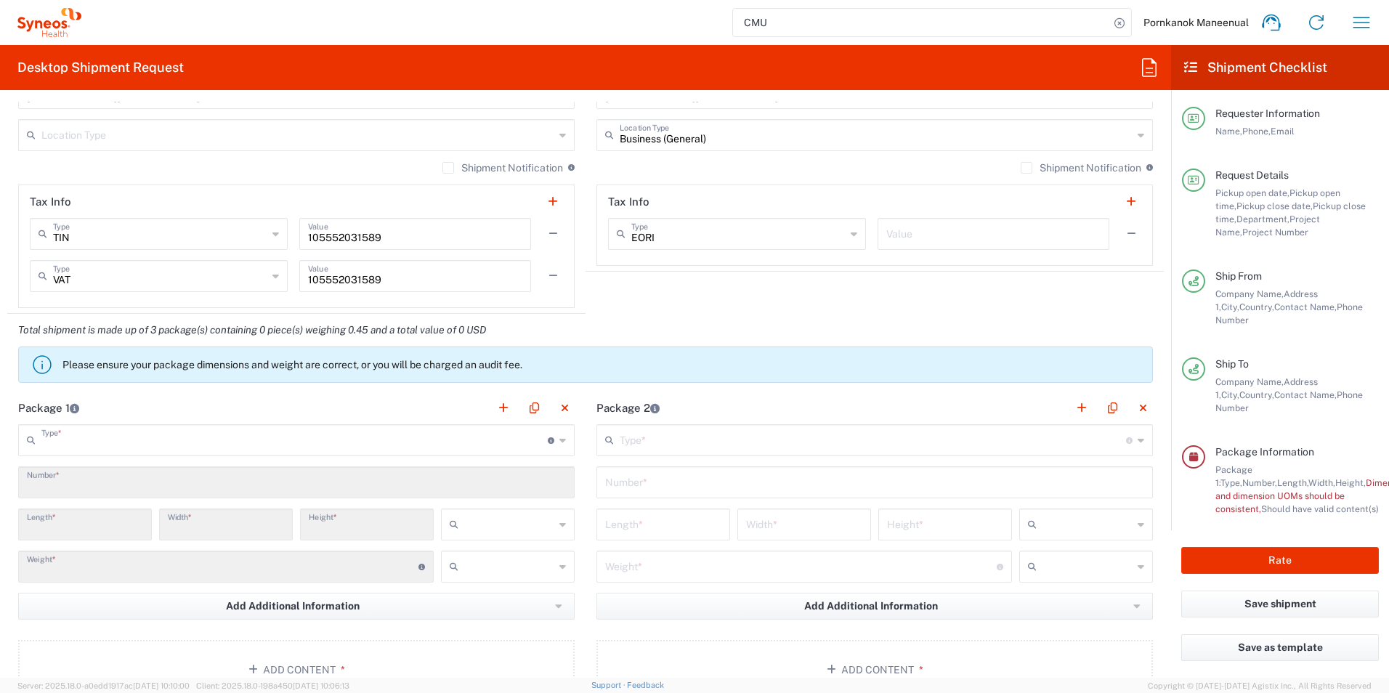
type input "Envelope"
type input "1"
type input "9.5"
type input "12.5"
type input "0.25"
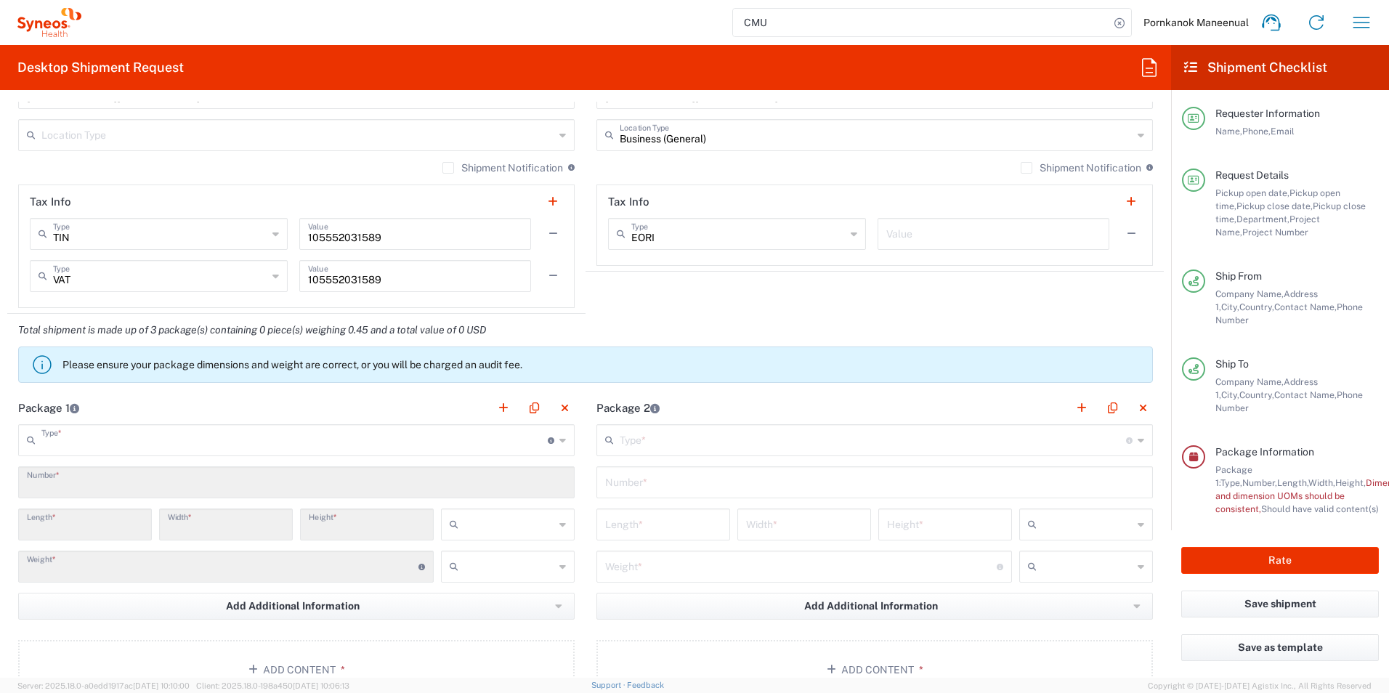
type input "in"
type input "0.45"
click at [491, 535] on input "text" at bounding box center [509, 524] width 90 height 23
click at [474, 581] on span "cm" at bounding box center [502, 580] width 129 height 23
type input "24.13"
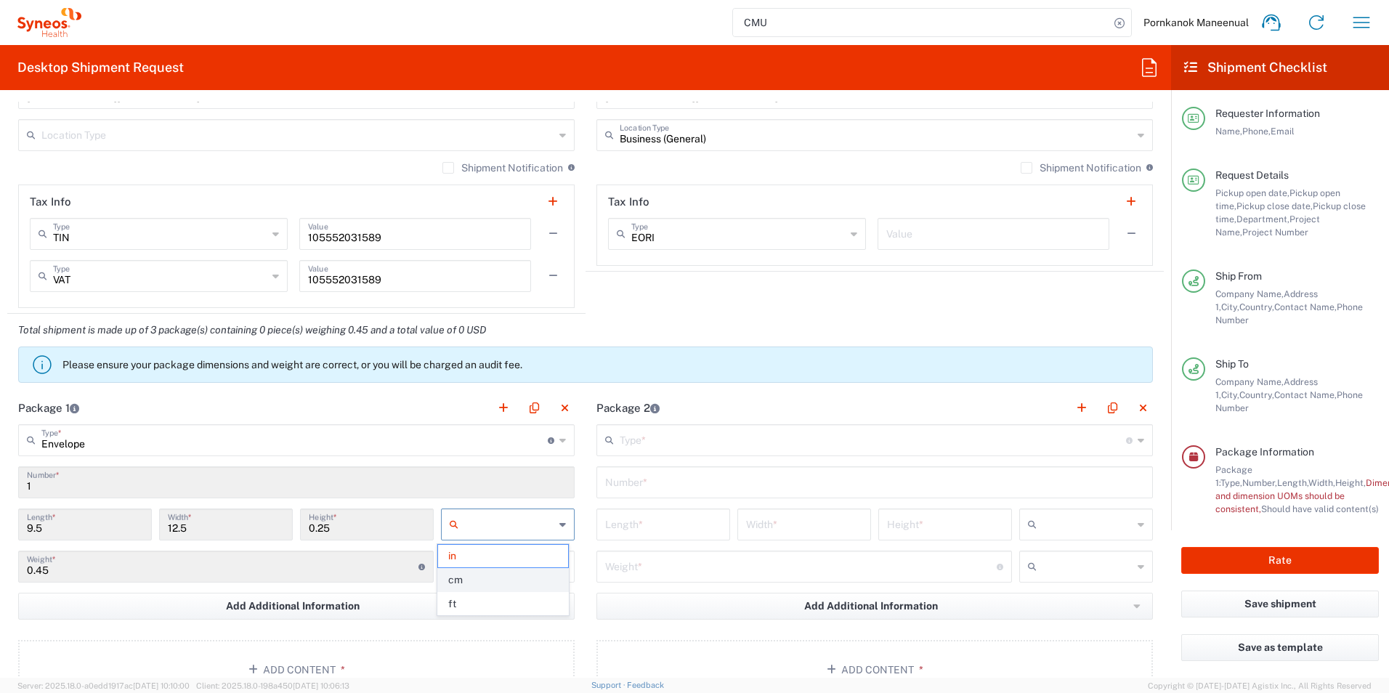
type input "31.75"
type input "0.64"
type input "cm"
click at [473, 568] on input "text" at bounding box center [509, 566] width 90 height 23
click at [457, 596] on span "kgs" at bounding box center [502, 598] width 129 height 23
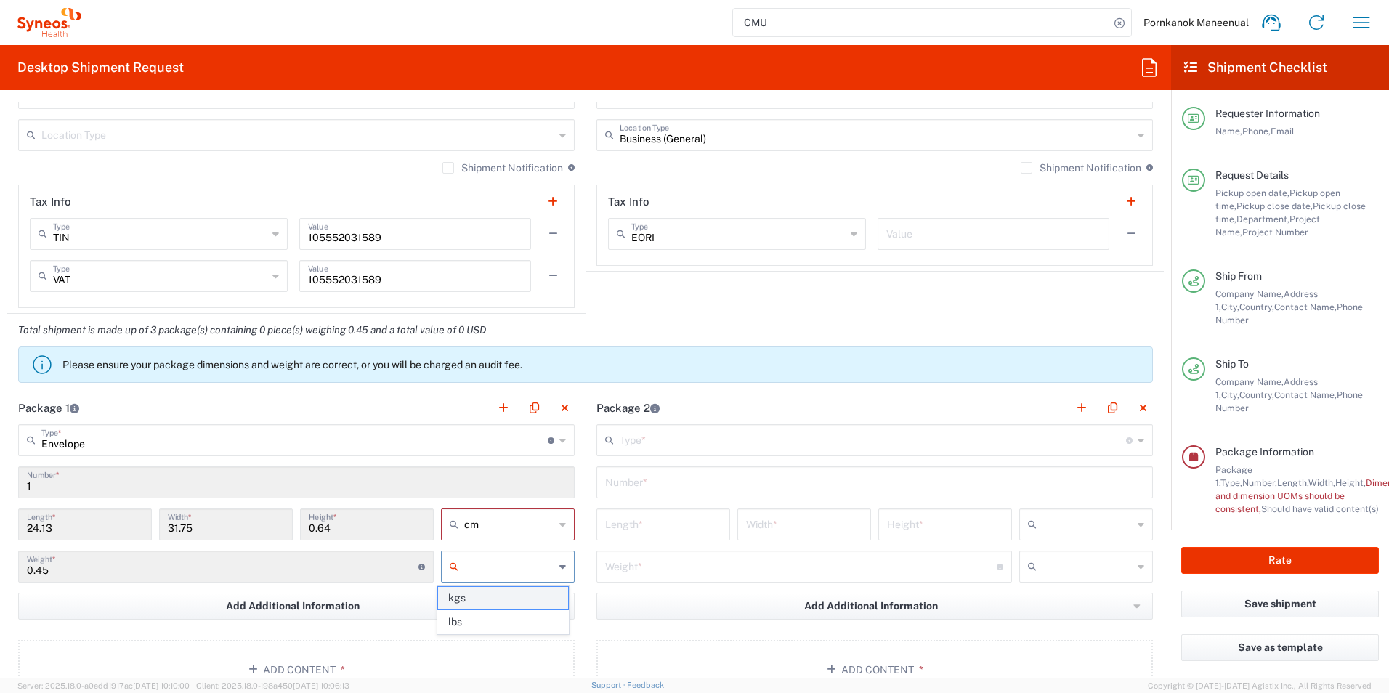
type input "kgs"
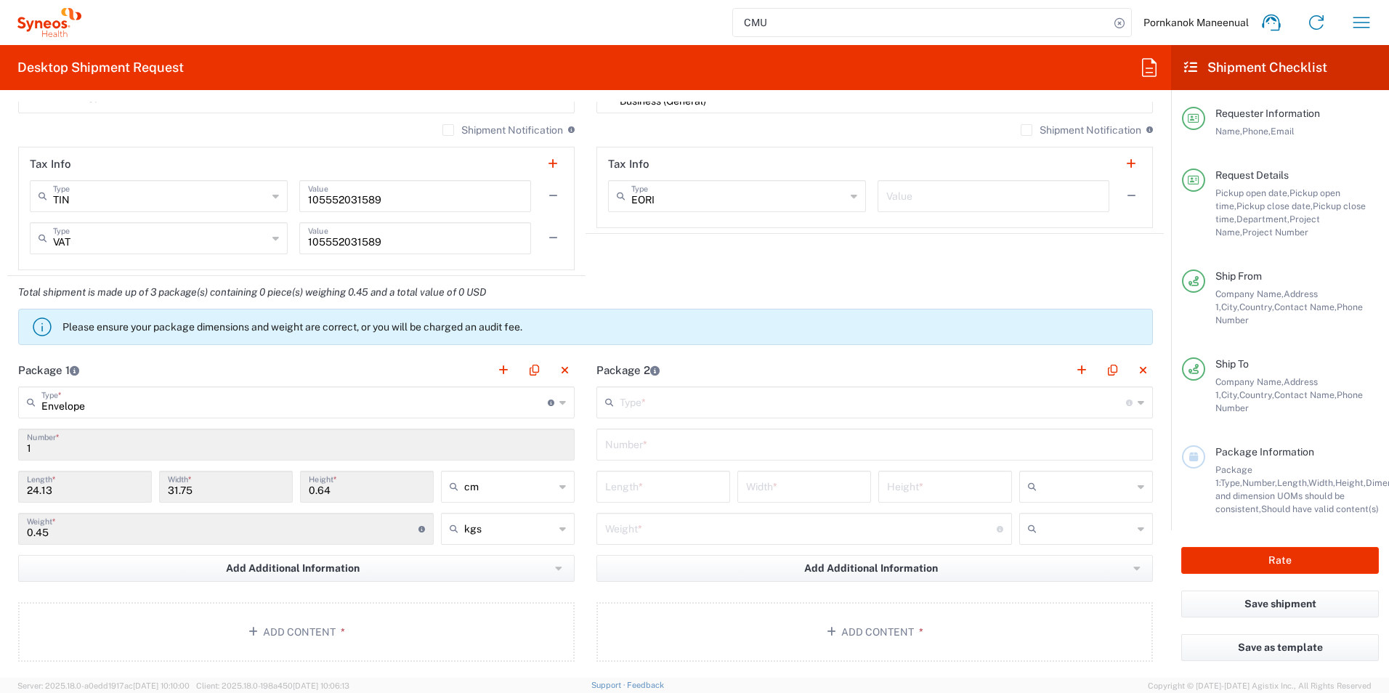
scroll to position [1162, 0]
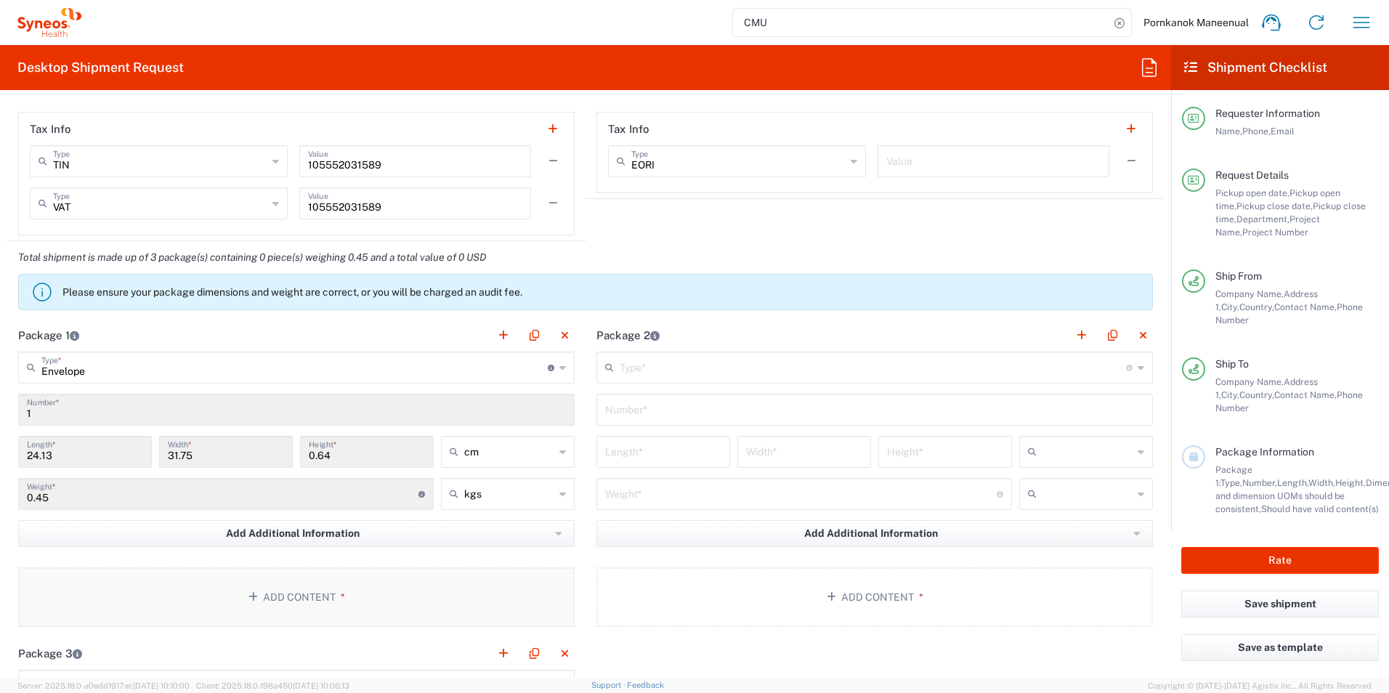
click at [286, 600] on button "Add Content *" at bounding box center [296, 597] width 556 height 60
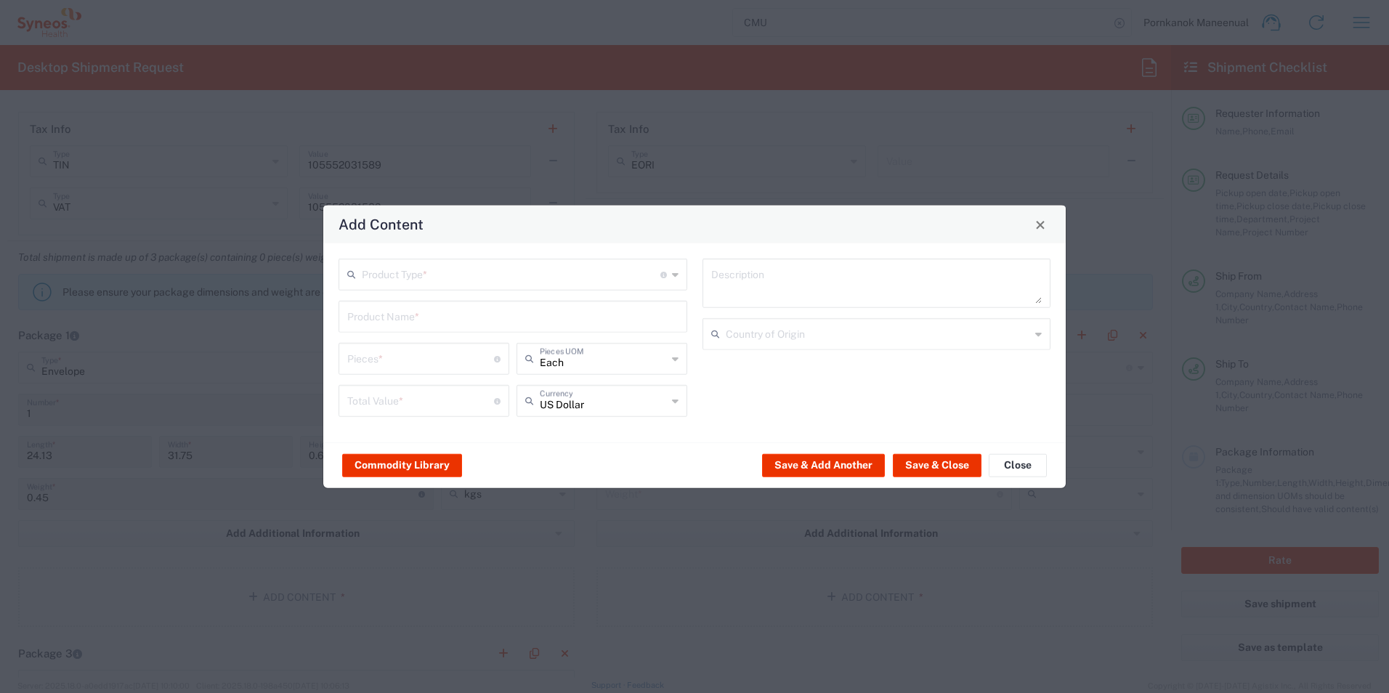
click at [618, 276] on input "text" at bounding box center [511, 273] width 299 height 25
click at [589, 304] on span "Documents" at bounding box center [513, 306] width 346 height 23
type input "Documents"
type input "1"
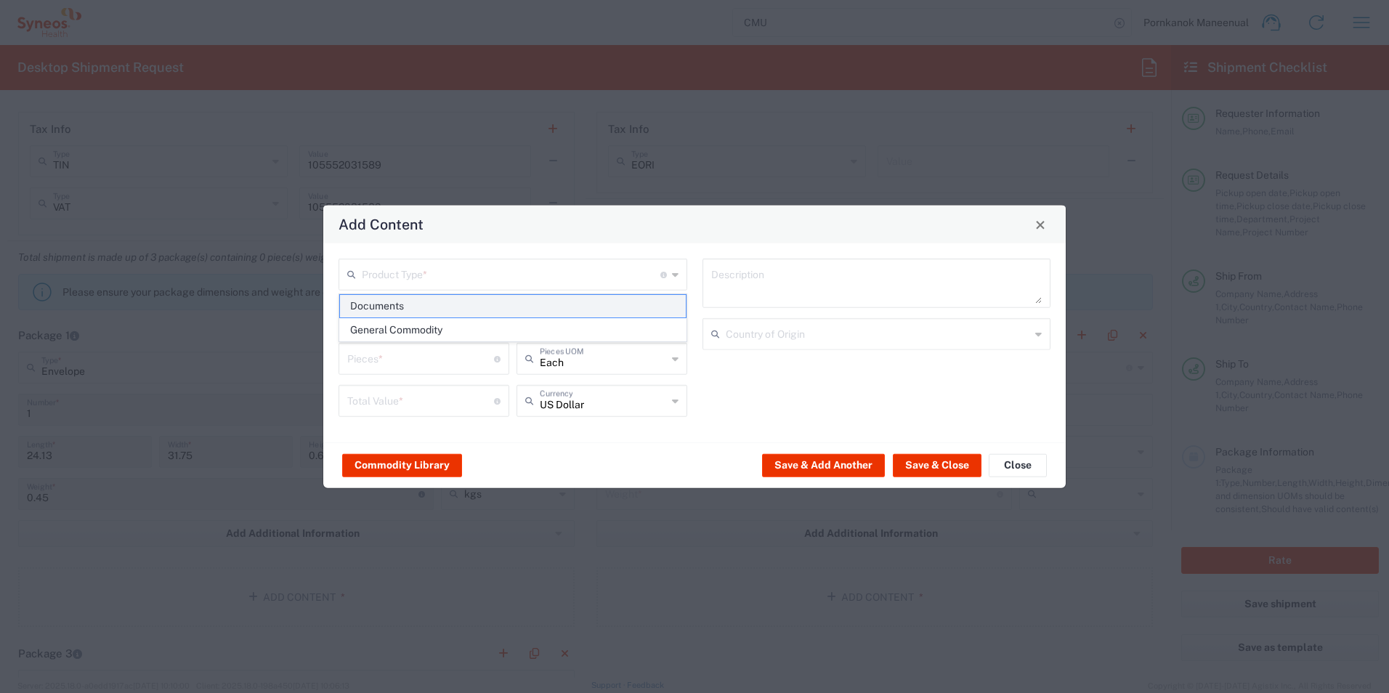
type input "1"
type textarea "Documents"
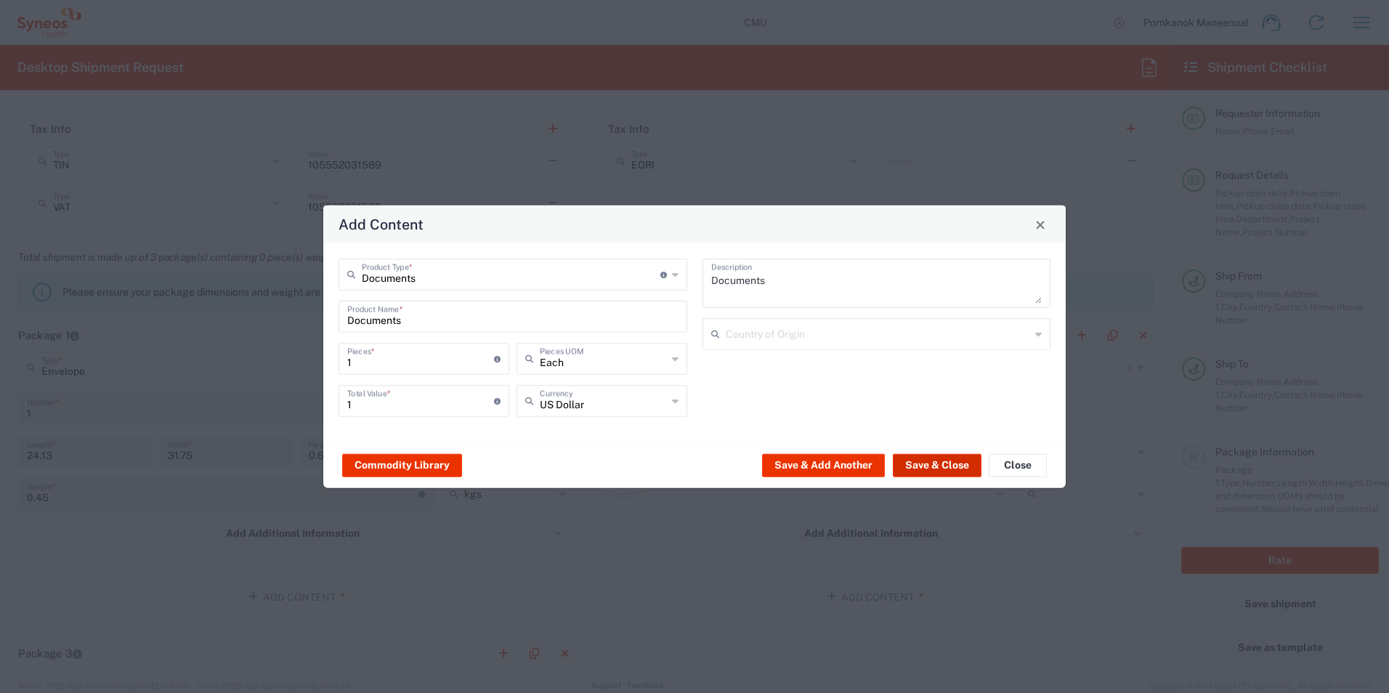
click at [930, 466] on button "Save & Close" at bounding box center [937, 464] width 89 height 23
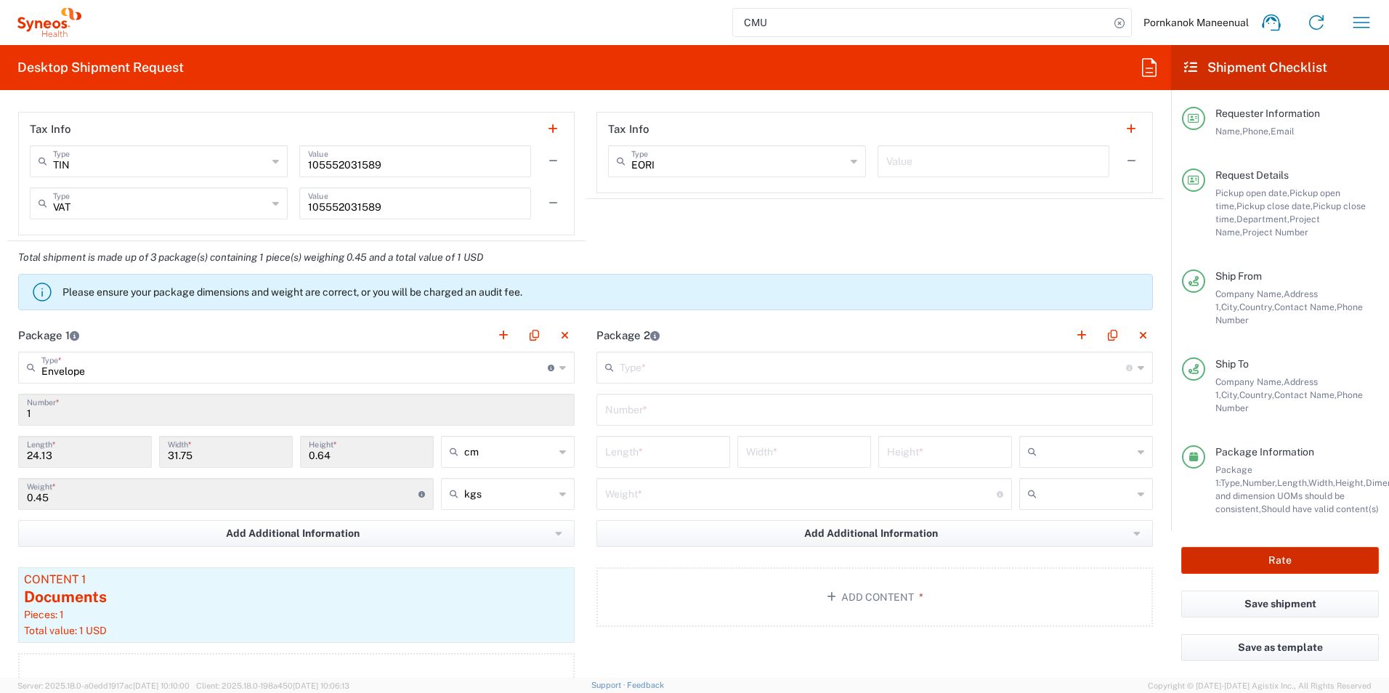
click at [1236, 568] on button "Rate" at bounding box center [1280, 560] width 198 height 27
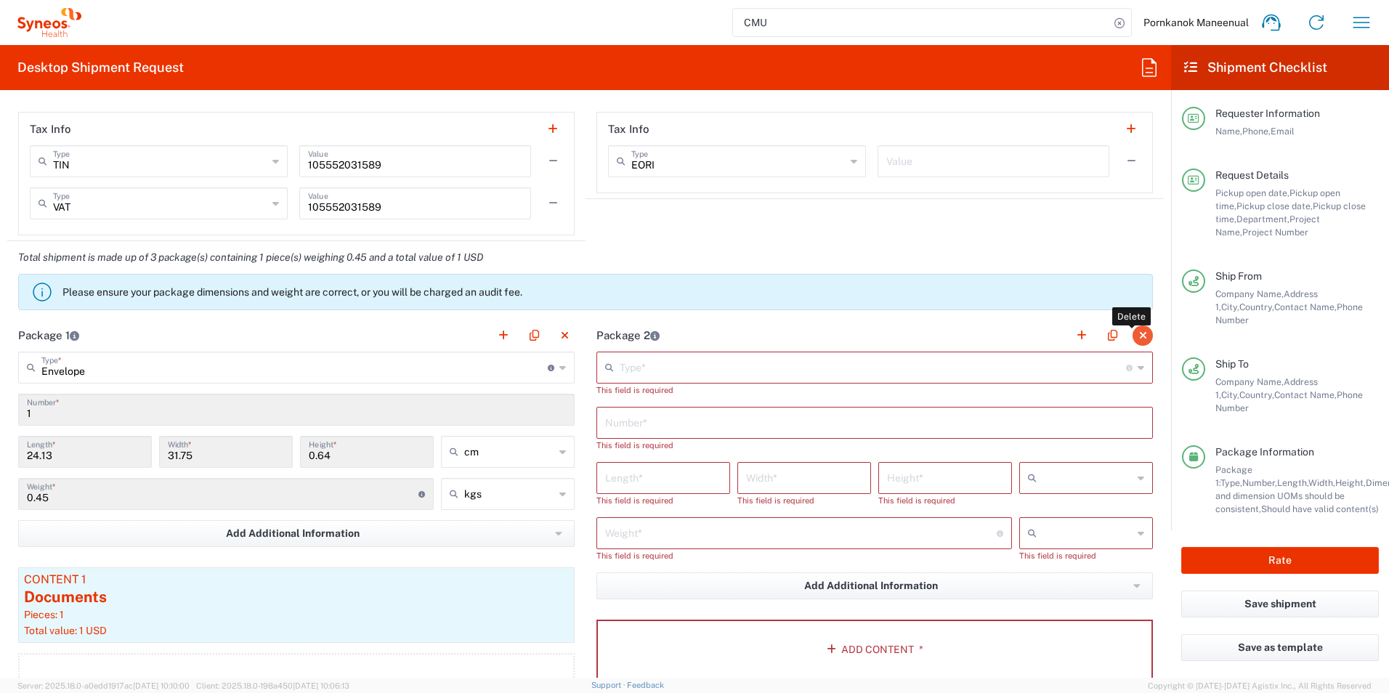
click at [1132, 332] on button "button" at bounding box center [1142, 335] width 20 height 20
click at [1134, 336] on button "button" at bounding box center [1142, 335] width 20 height 20
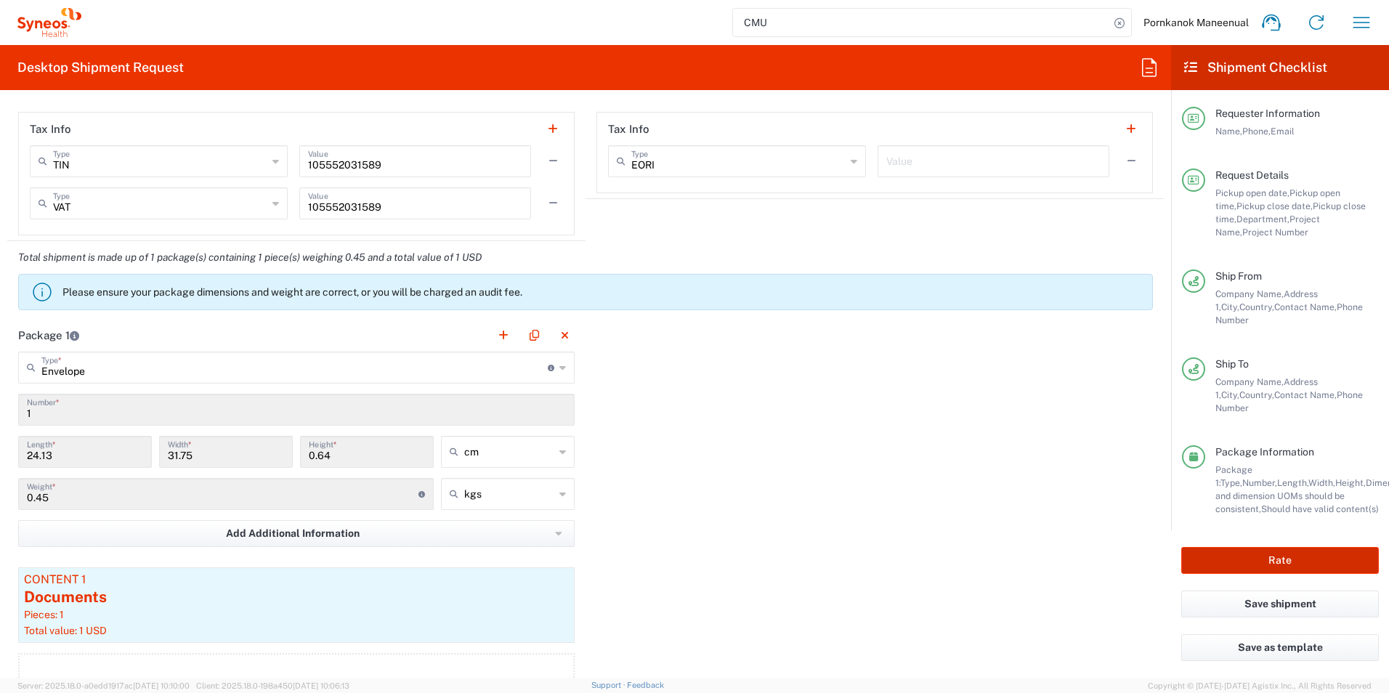
click at [1222, 550] on button "Rate" at bounding box center [1280, 560] width 198 height 27
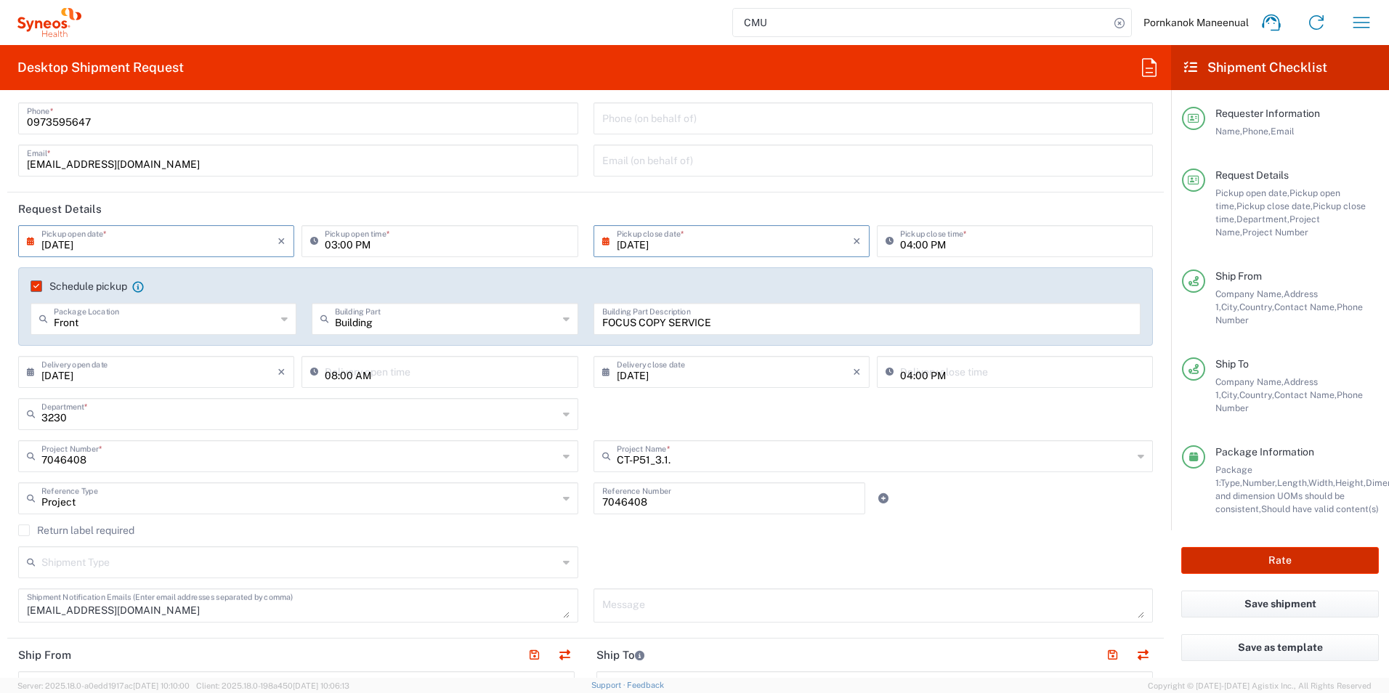
scroll to position [73, 0]
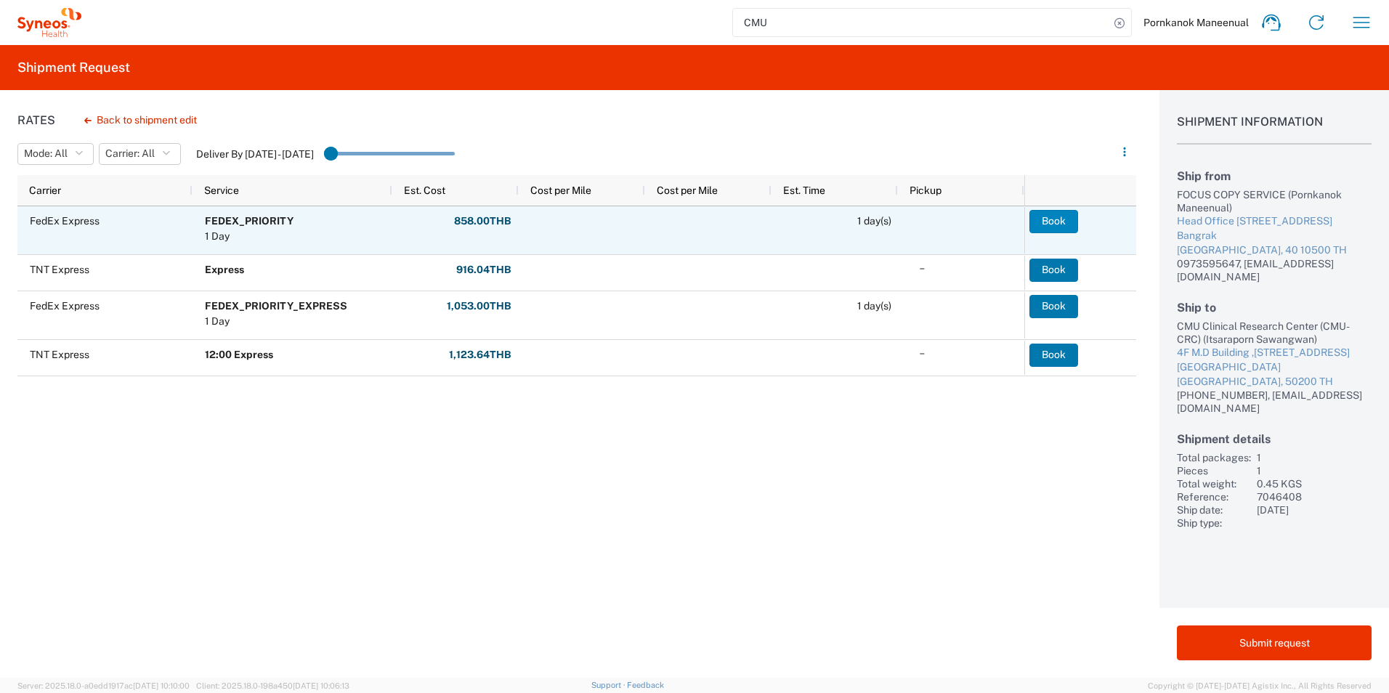
click at [1049, 222] on button "Book" at bounding box center [1053, 221] width 49 height 23
